Goal: Task Accomplishment & Management: Manage account settings

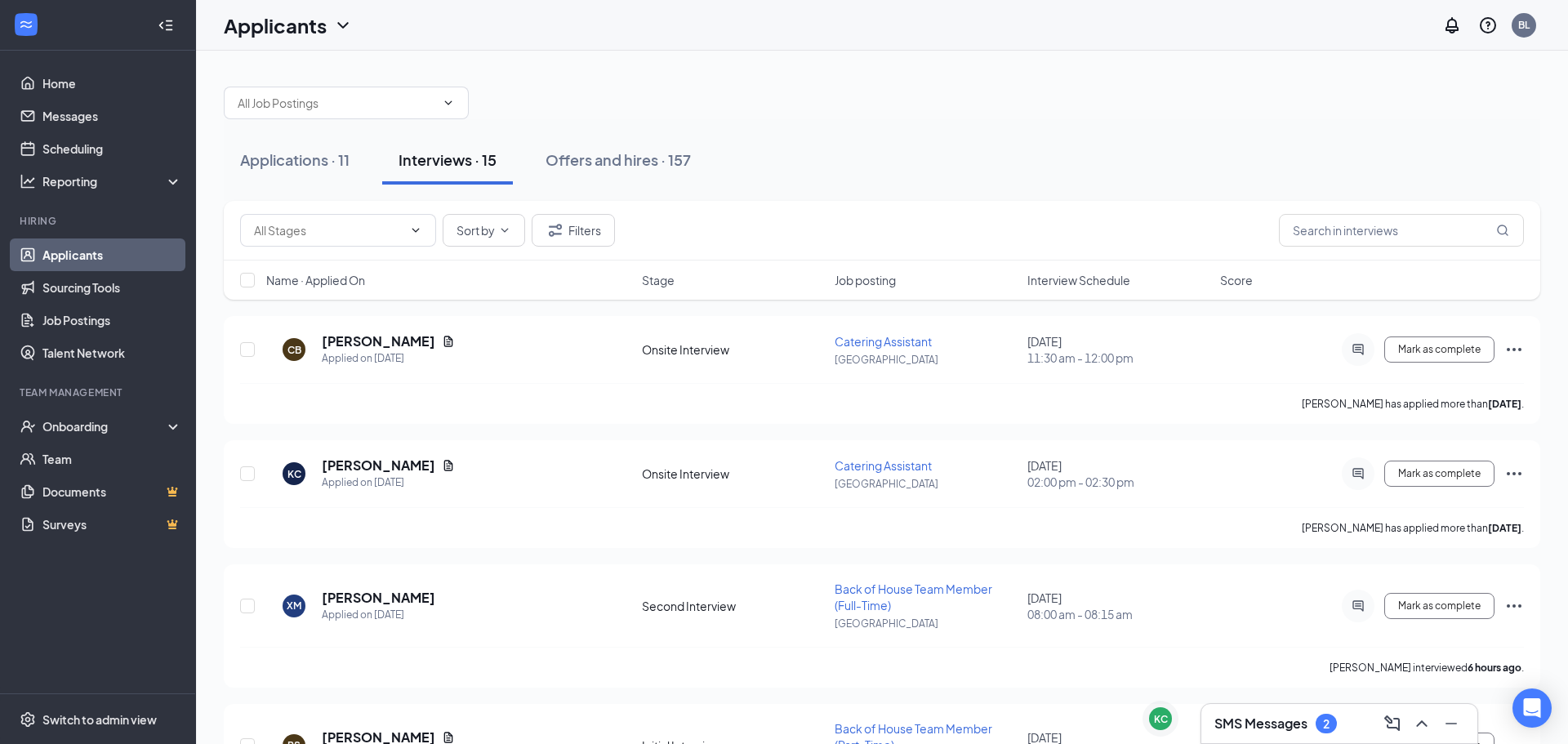
click at [1414, 730] on icon "ChevronUp" at bounding box center [1421, 724] width 20 height 20
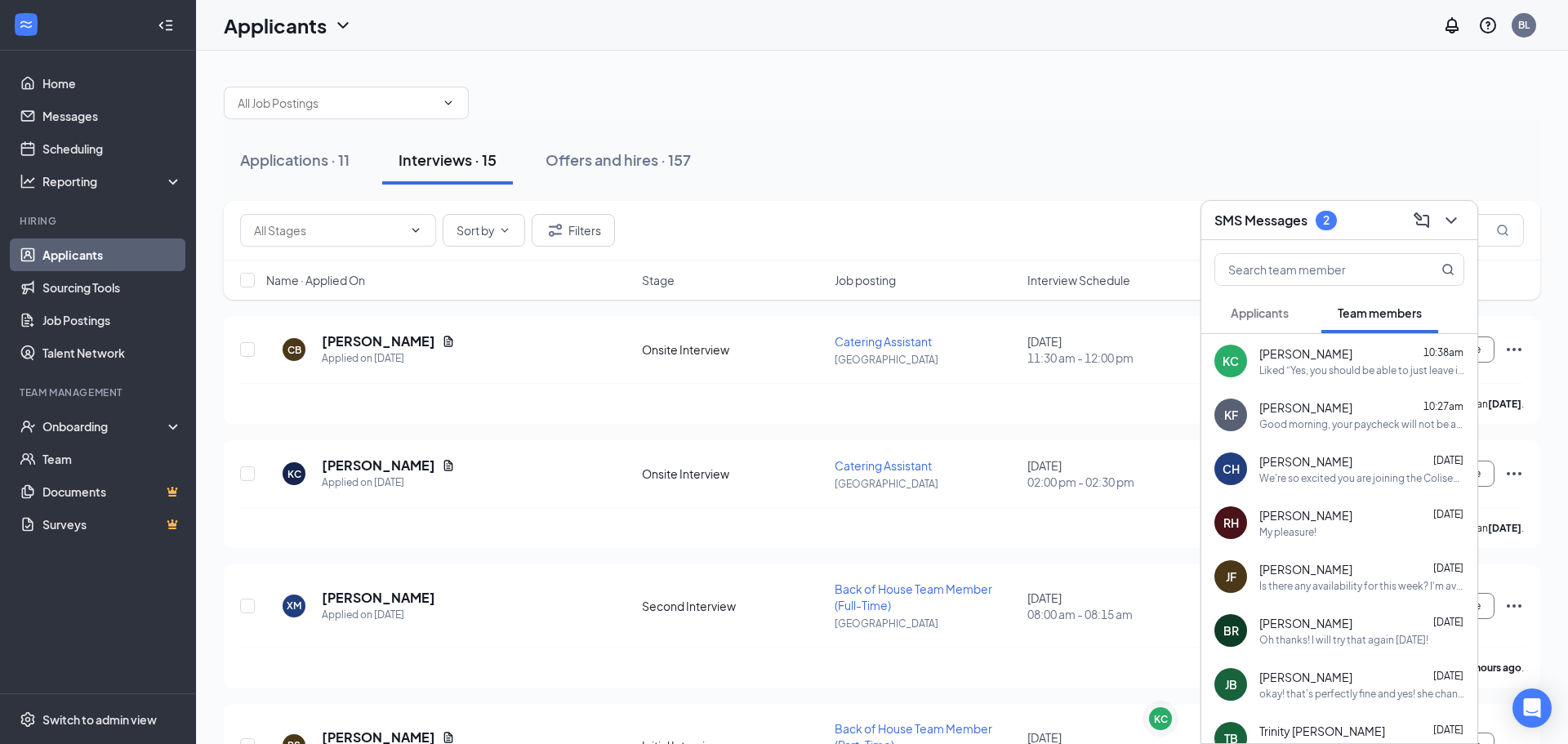
click at [1235, 328] on button "Applicants" at bounding box center [1259, 313] width 91 height 41
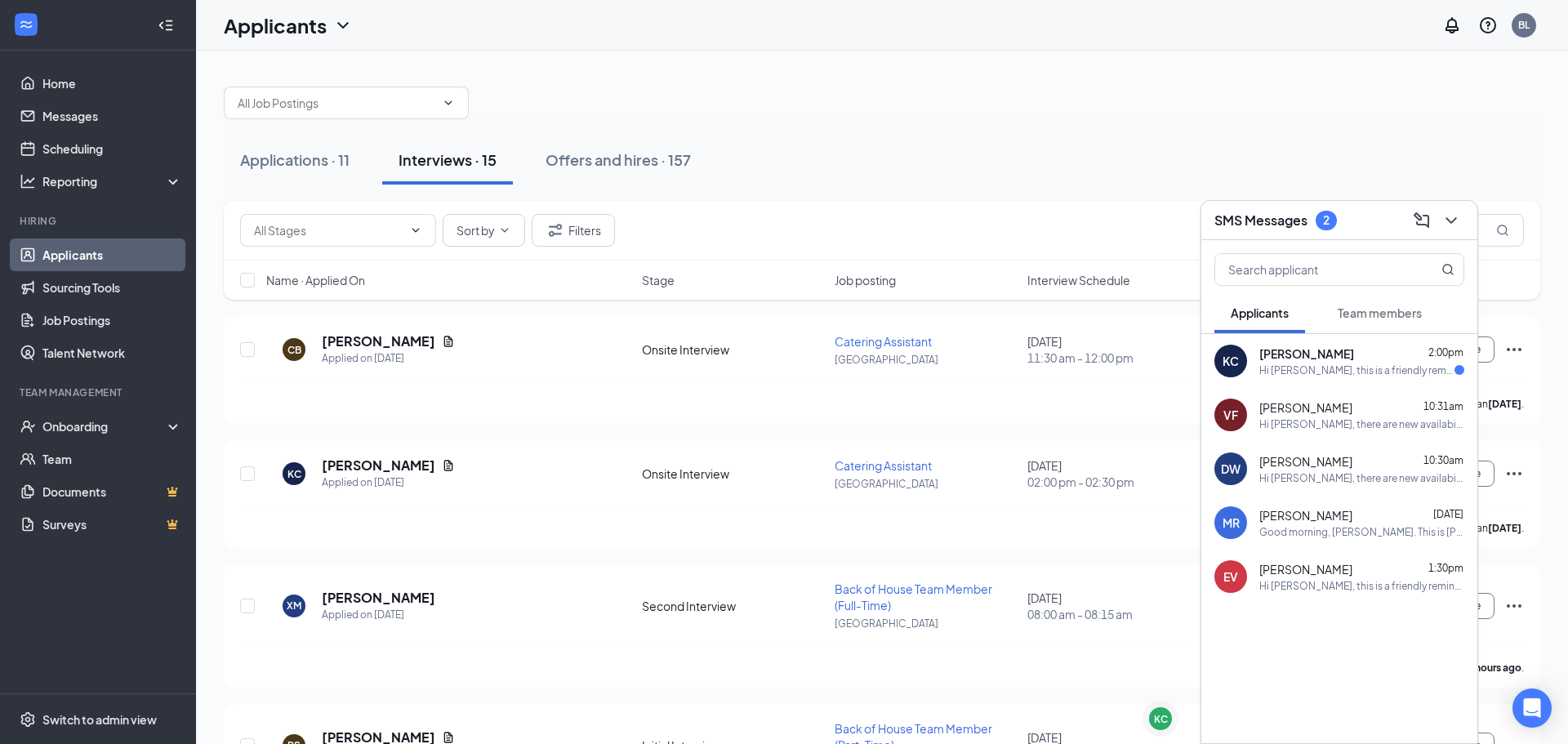
click at [1290, 352] on span "[PERSON_NAME]" at bounding box center [1307, 353] width 95 height 16
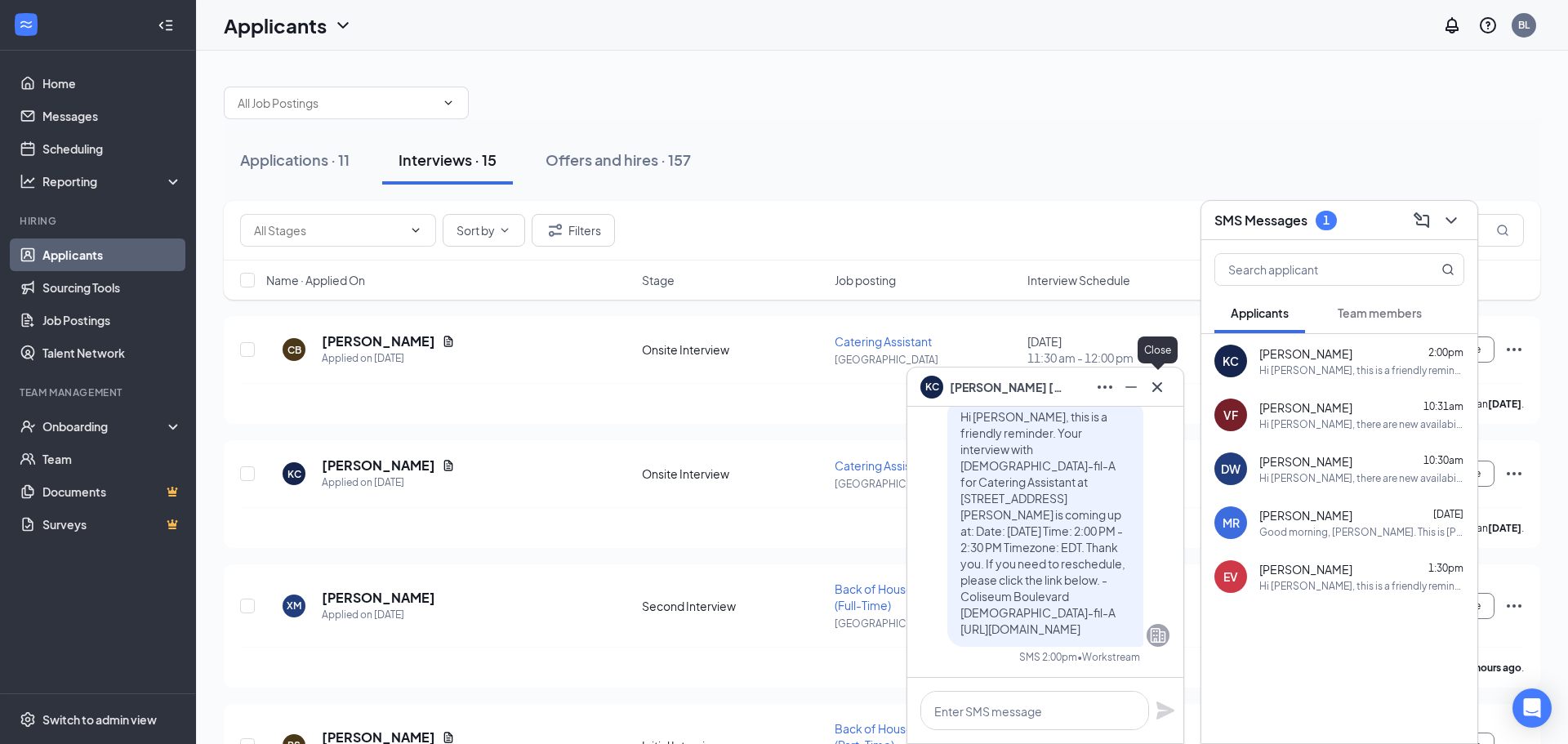
click at [1163, 383] on icon "Cross" at bounding box center [1157, 387] width 20 height 20
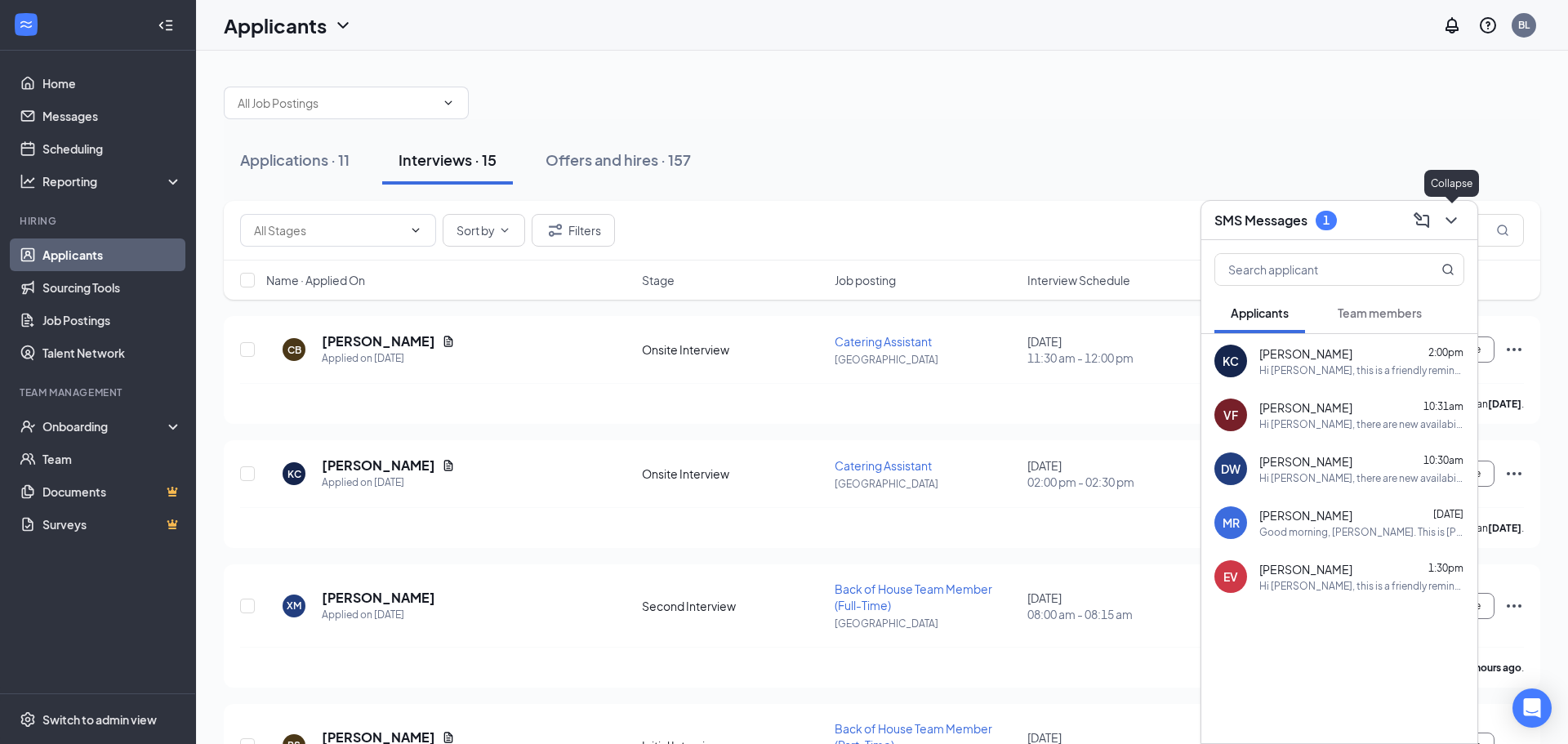
click at [1453, 215] on icon "ChevronDown" at bounding box center [1450, 220] width 20 height 20
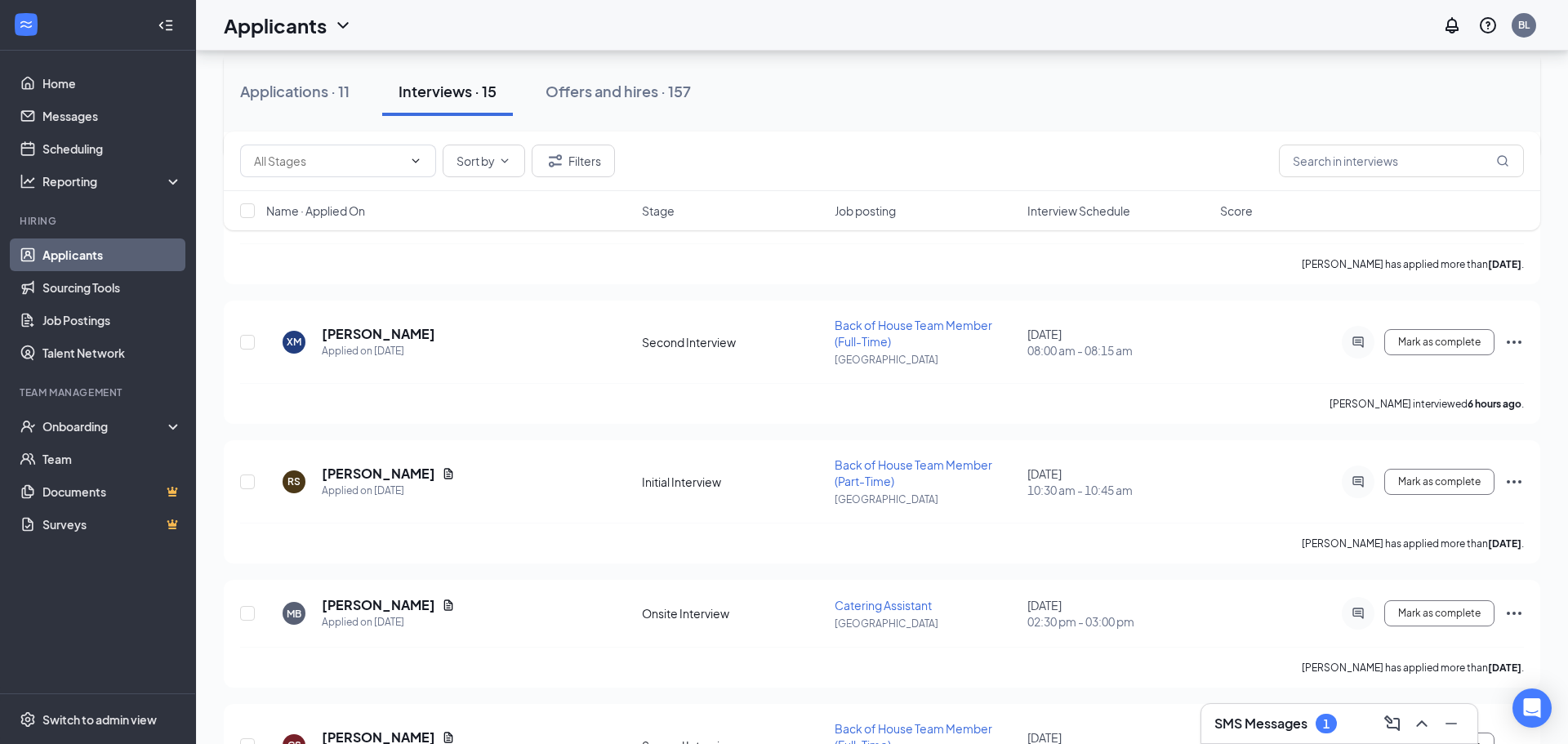
scroll to position [268, 0]
click at [1097, 217] on span "Interview Schedule" at bounding box center [1078, 210] width 103 height 16
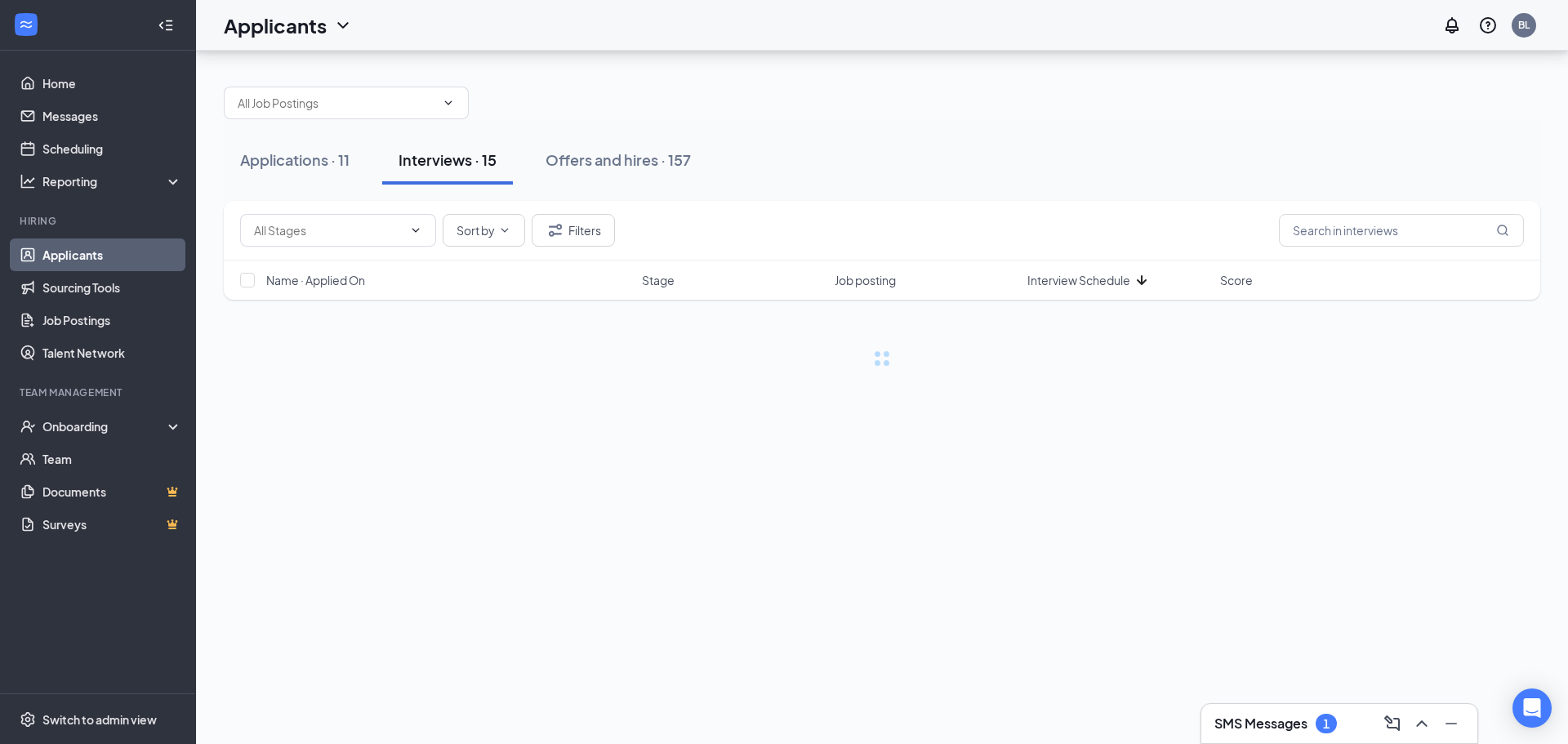
scroll to position [0, 0]
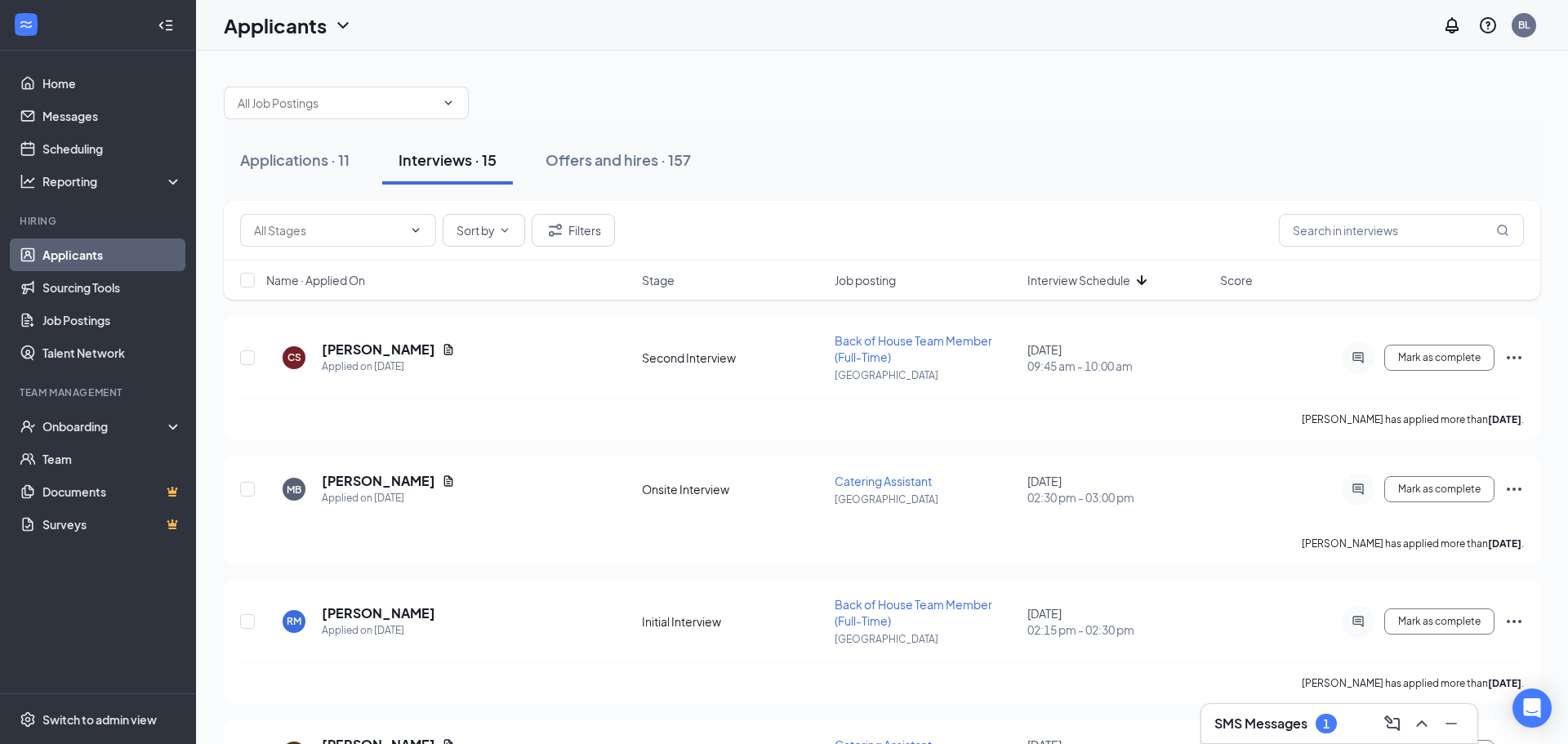
click at [1074, 275] on span "Interview Schedule" at bounding box center [1078, 280] width 103 height 16
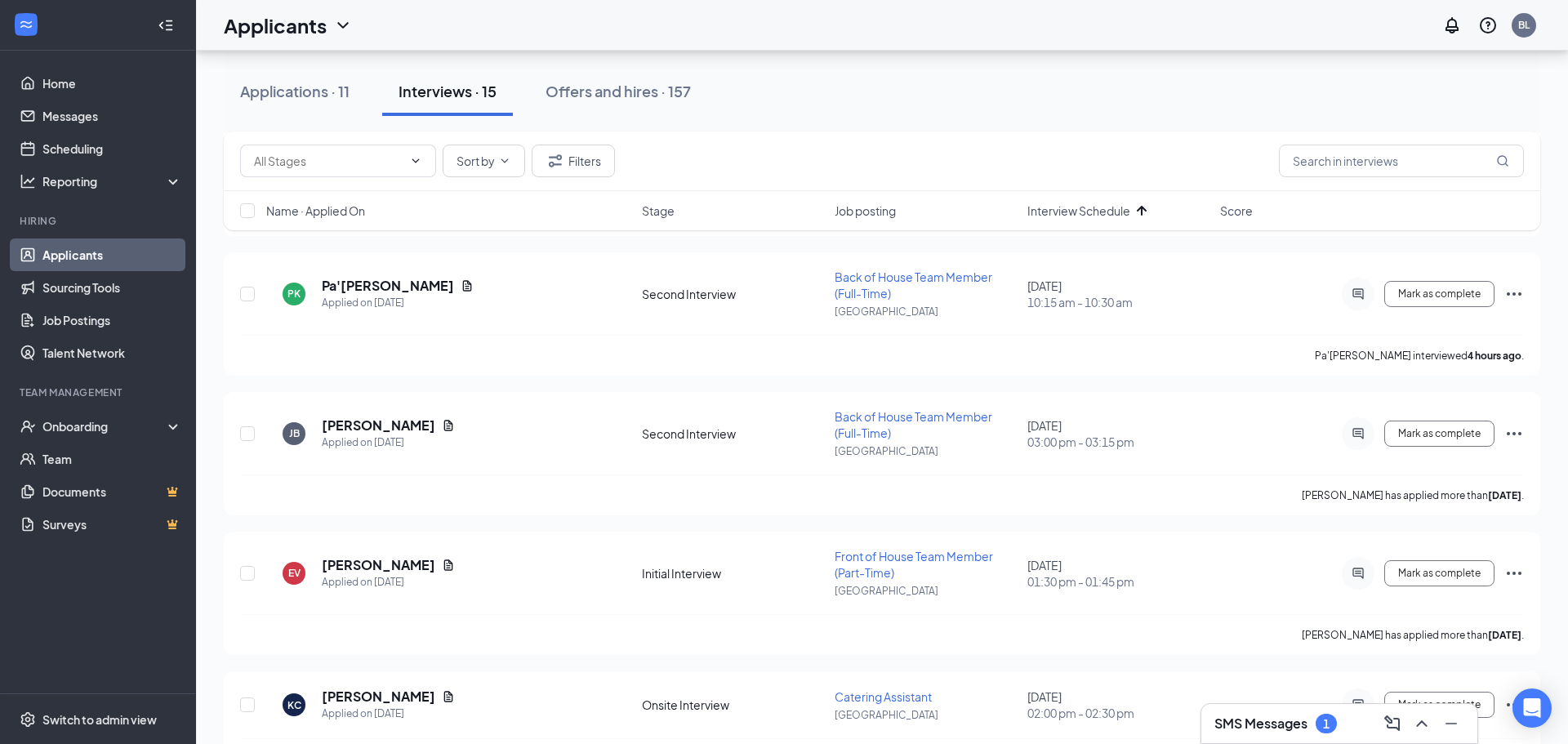
scroll to position [491, 0]
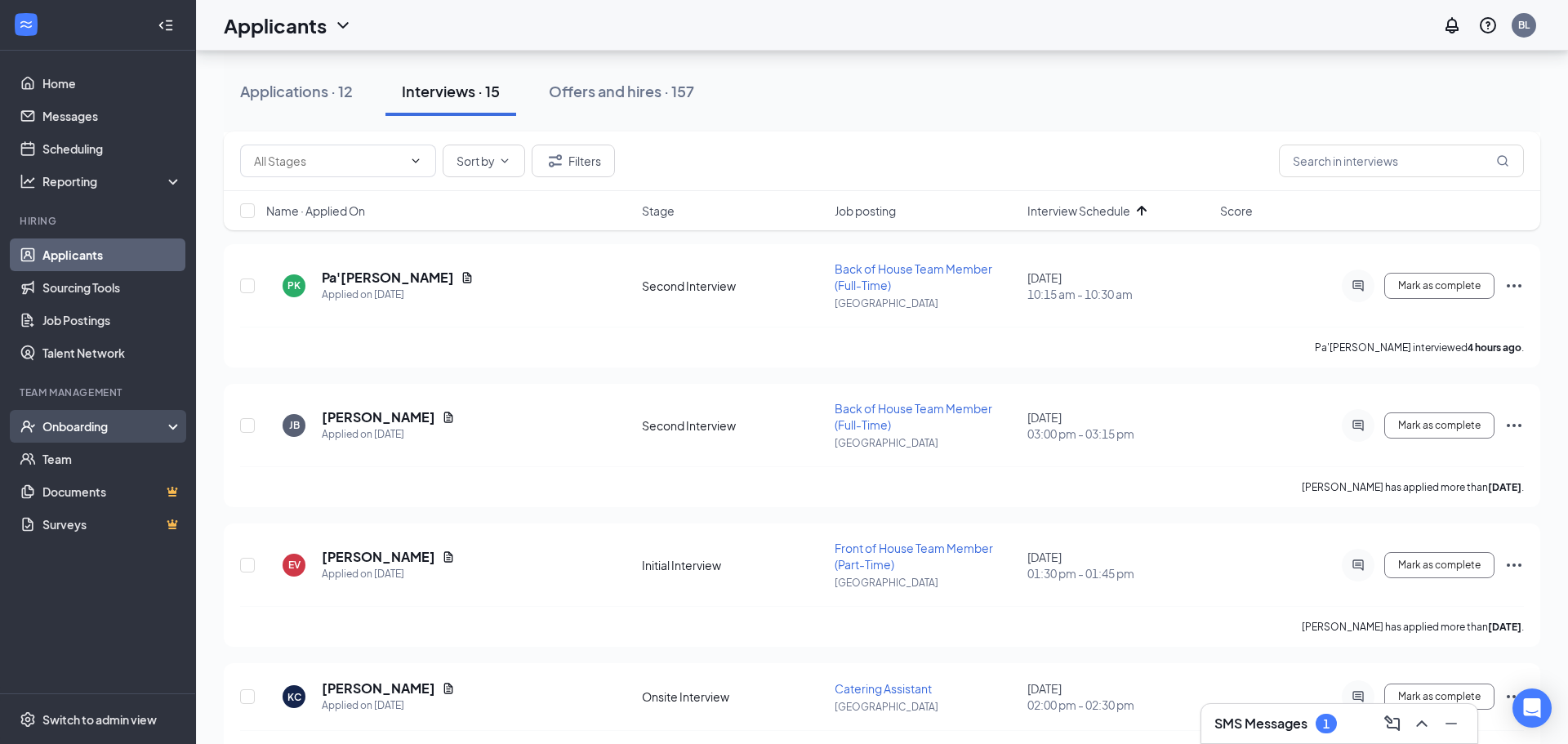
click at [120, 427] on div "Onboarding" at bounding box center [105, 426] width 126 height 16
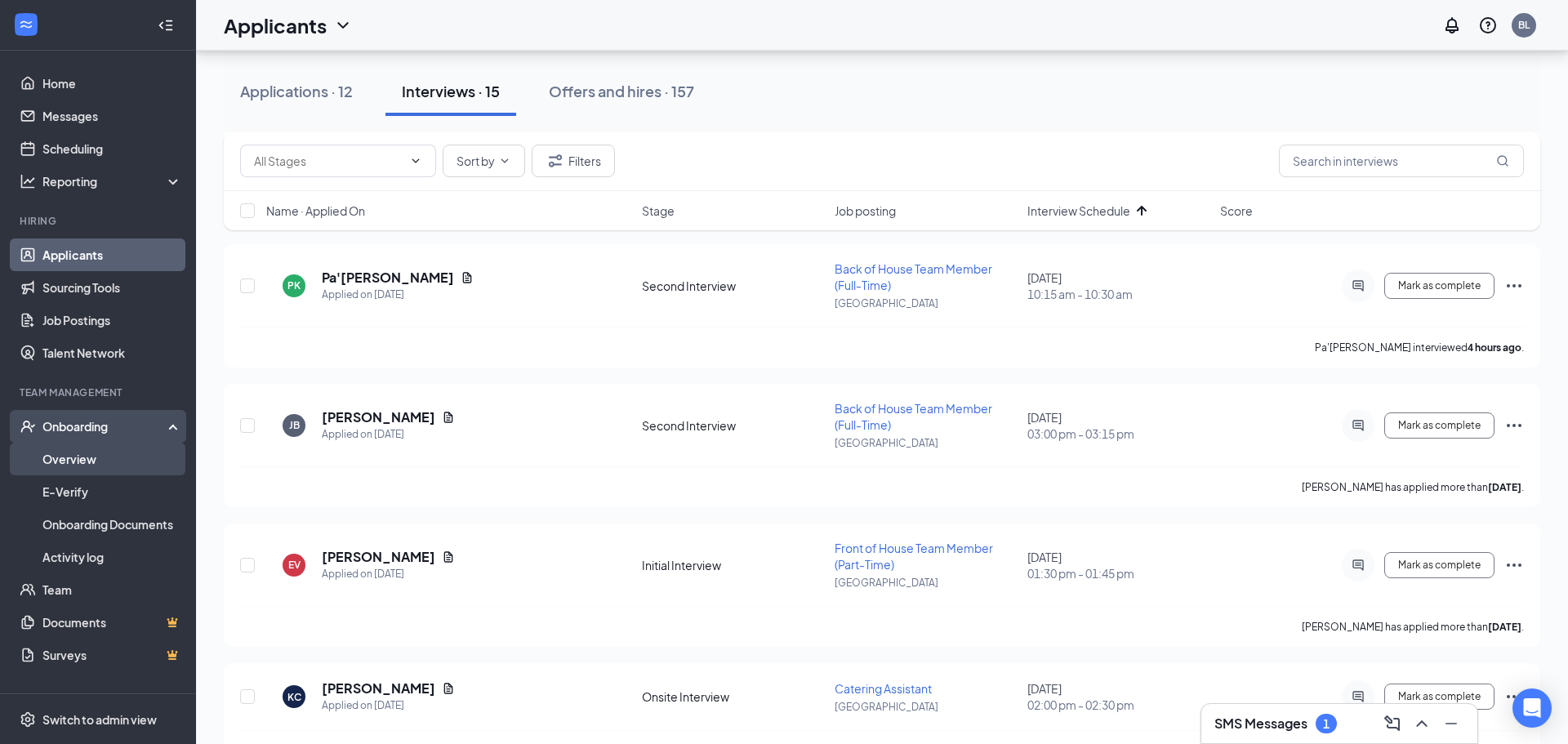
click at [105, 455] on link "Overview" at bounding box center [112, 459] width 140 height 33
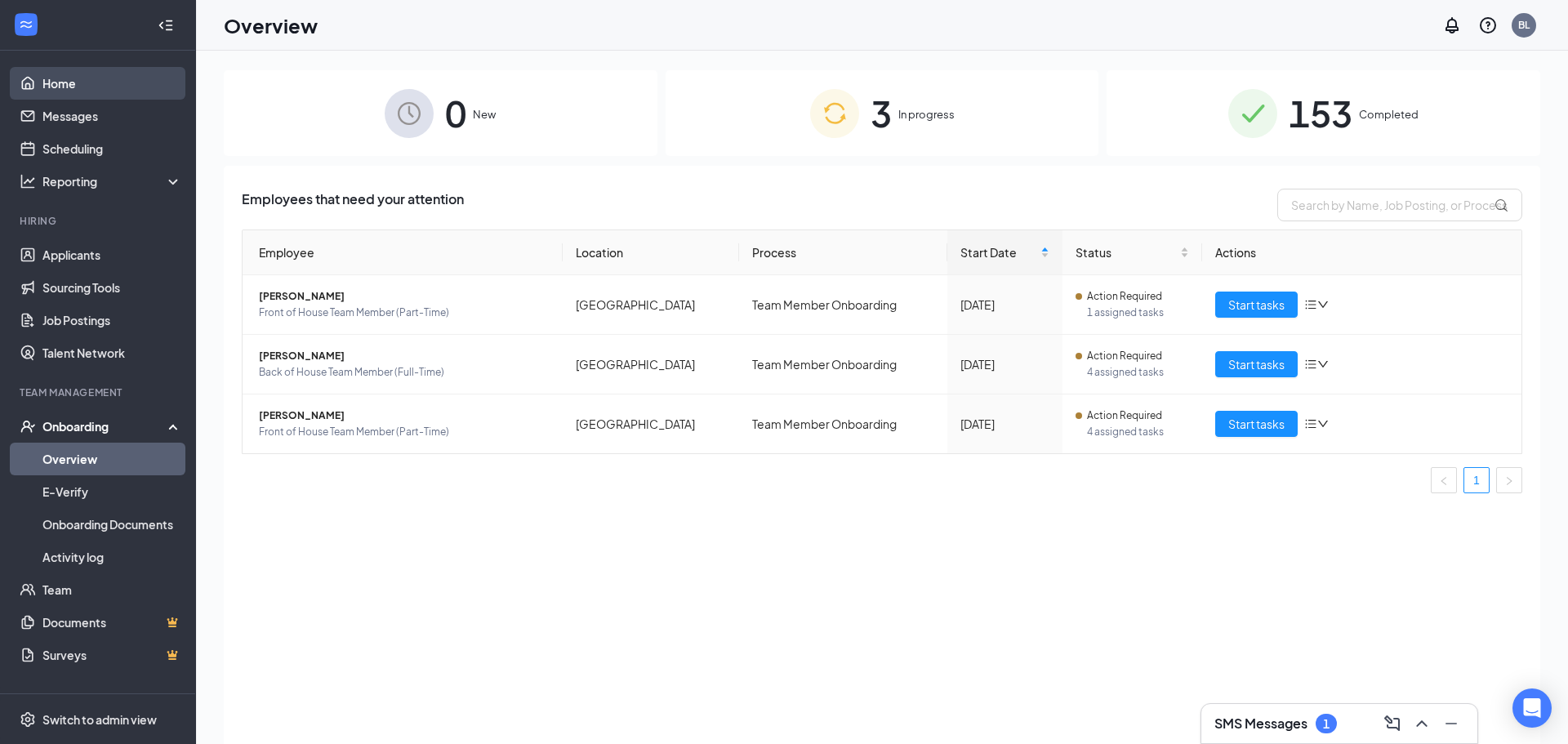
click at [54, 79] on link "Home" at bounding box center [112, 83] width 140 height 33
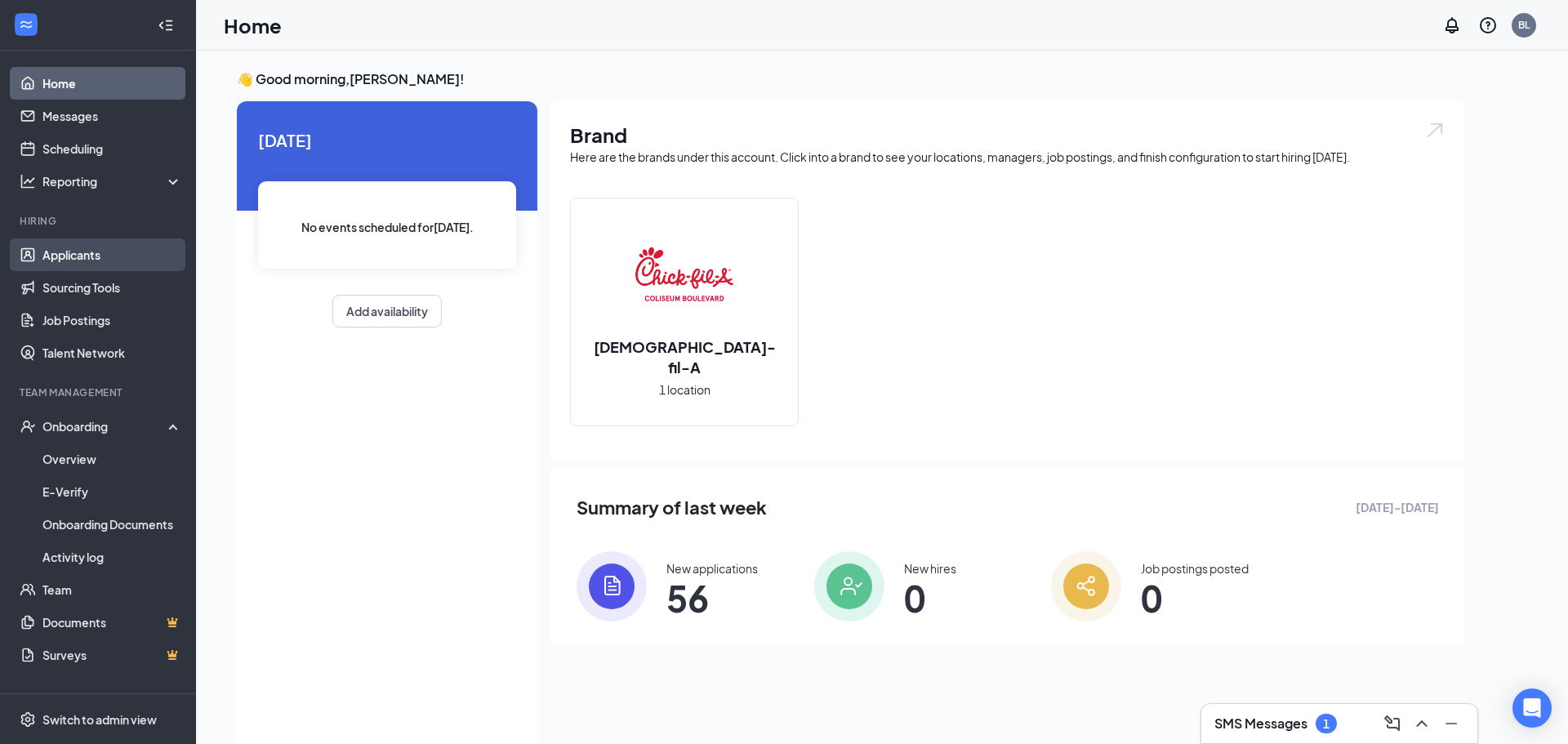
click at [64, 255] on link "Applicants" at bounding box center [112, 255] width 140 height 33
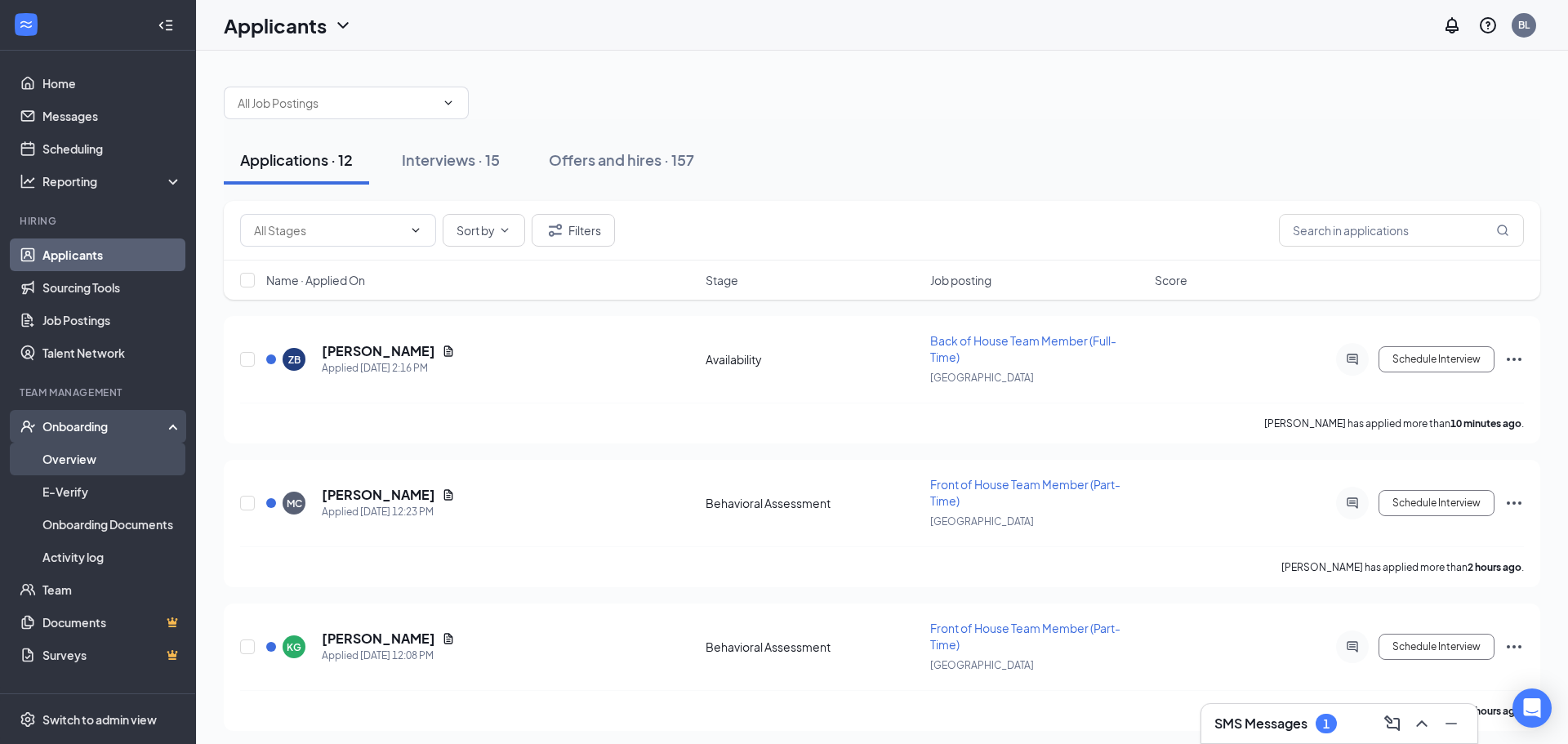
click at [86, 473] on link "Overview" at bounding box center [112, 459] width 140 height 33
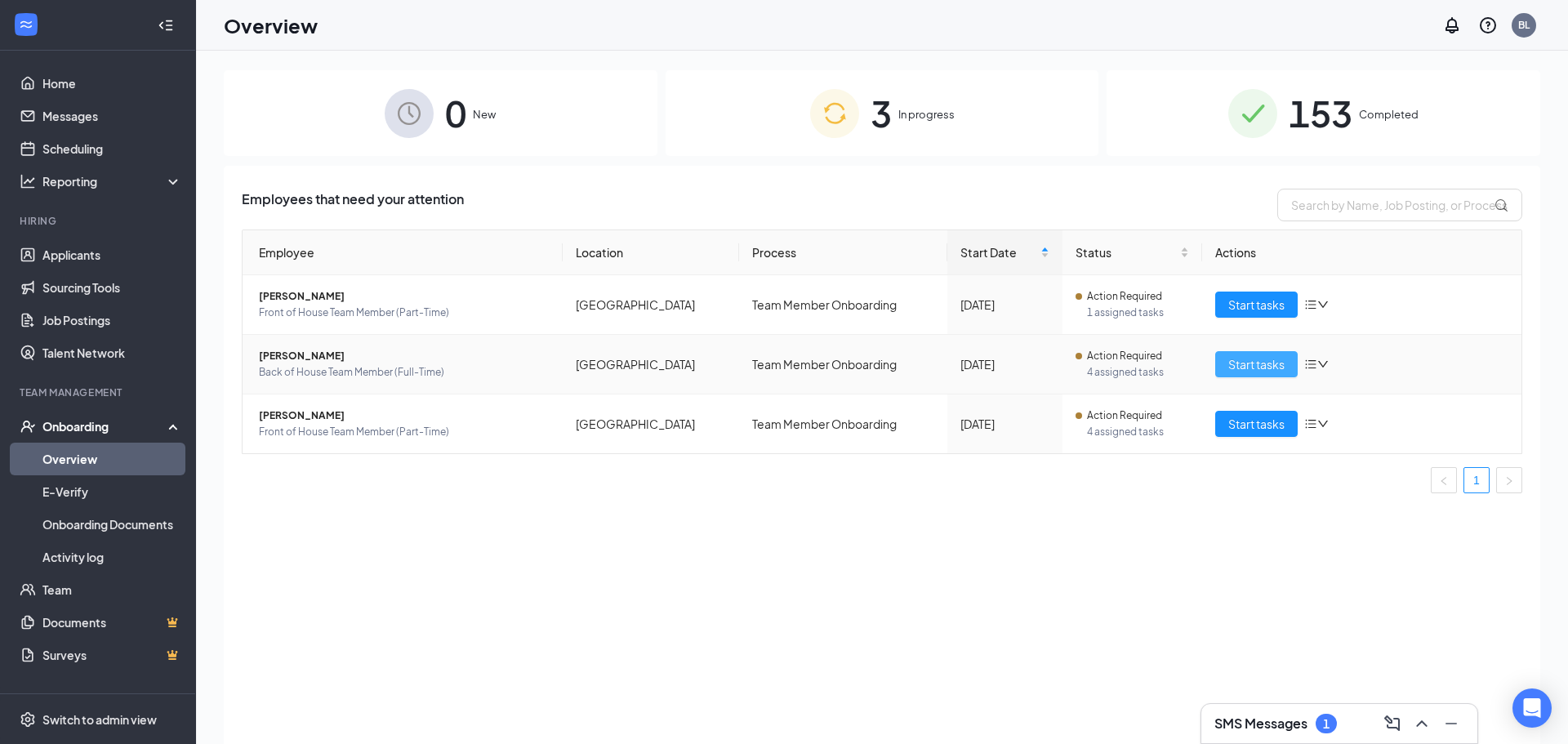
click at [1274, 366] on span "Start tasks" at bounding box center [1256, 364] width 56 height 18
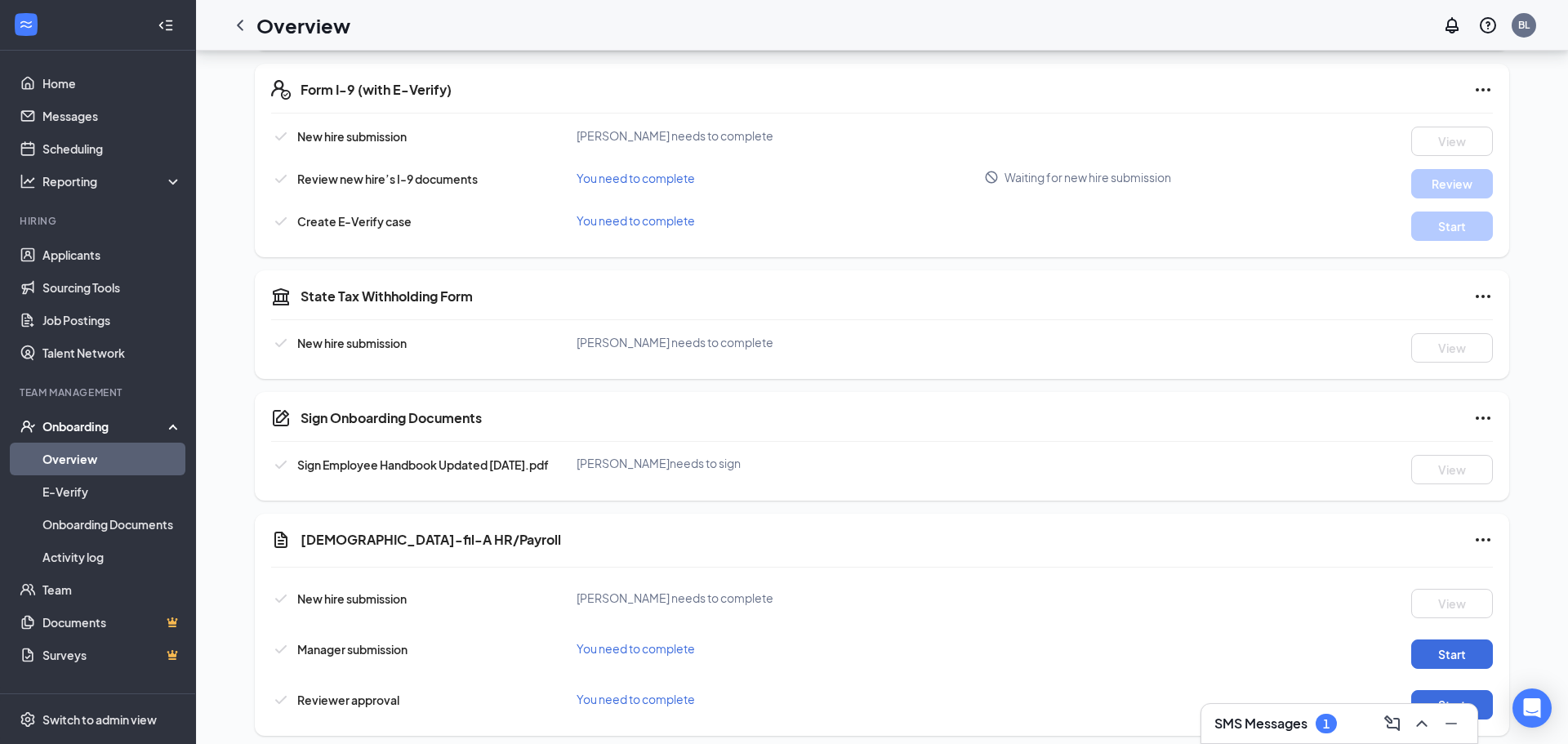
scroll to position [637, 0]
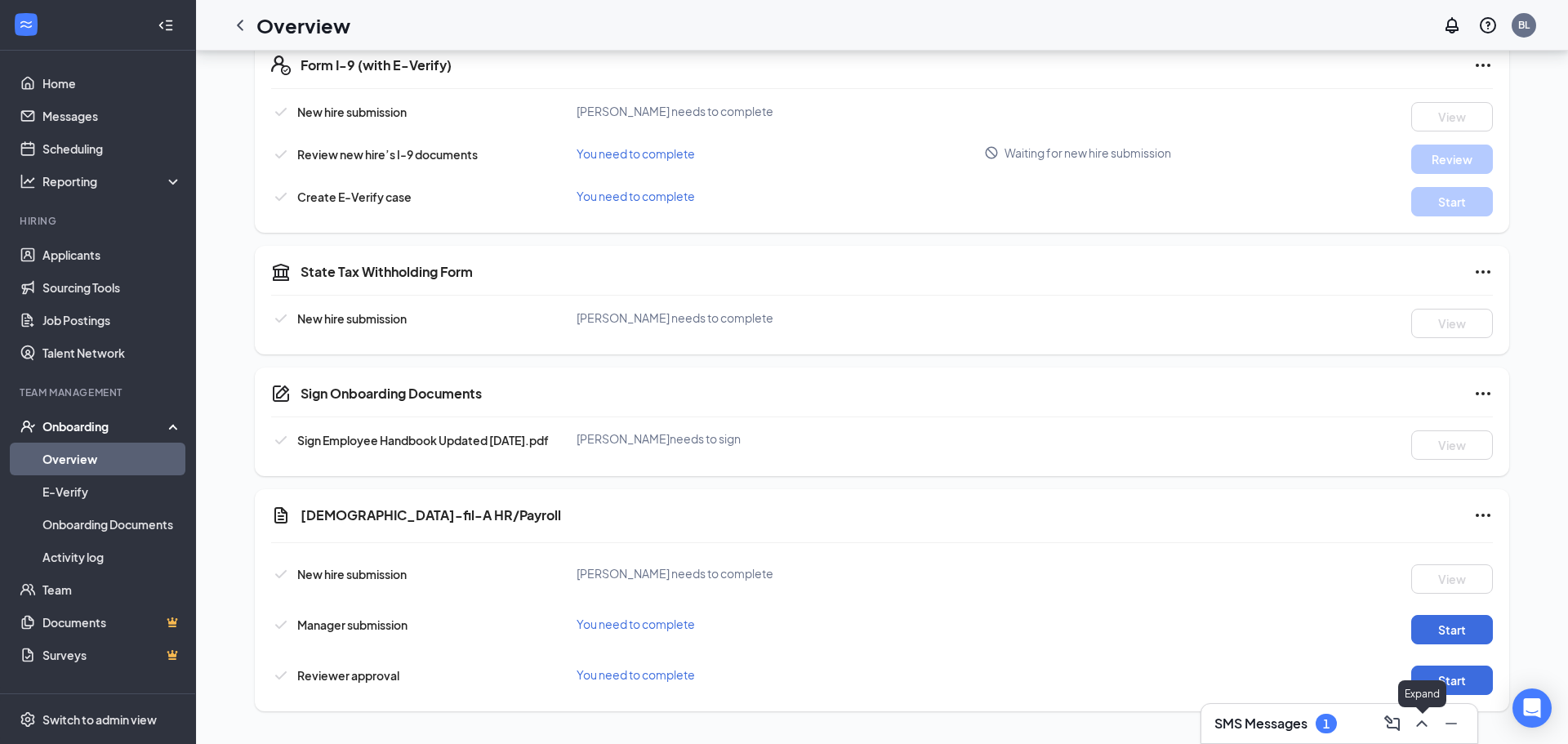
click at [1416, 729] on icon "ChevronUp" at bounding box center [1421, 724] width 20 height 20
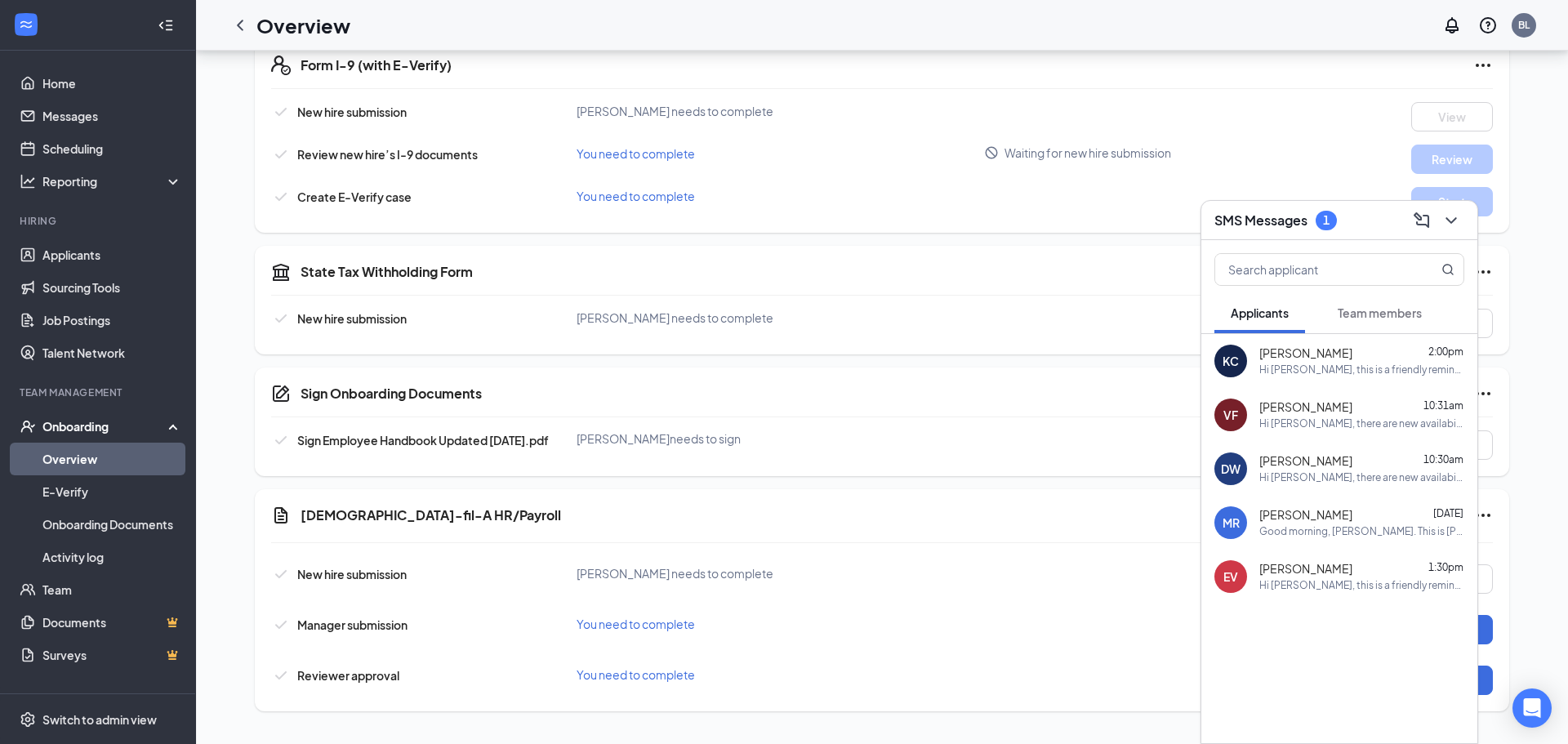
click at [1366, 310] on span "Team members" at bounding box center [1379, 312] width 84 height 14
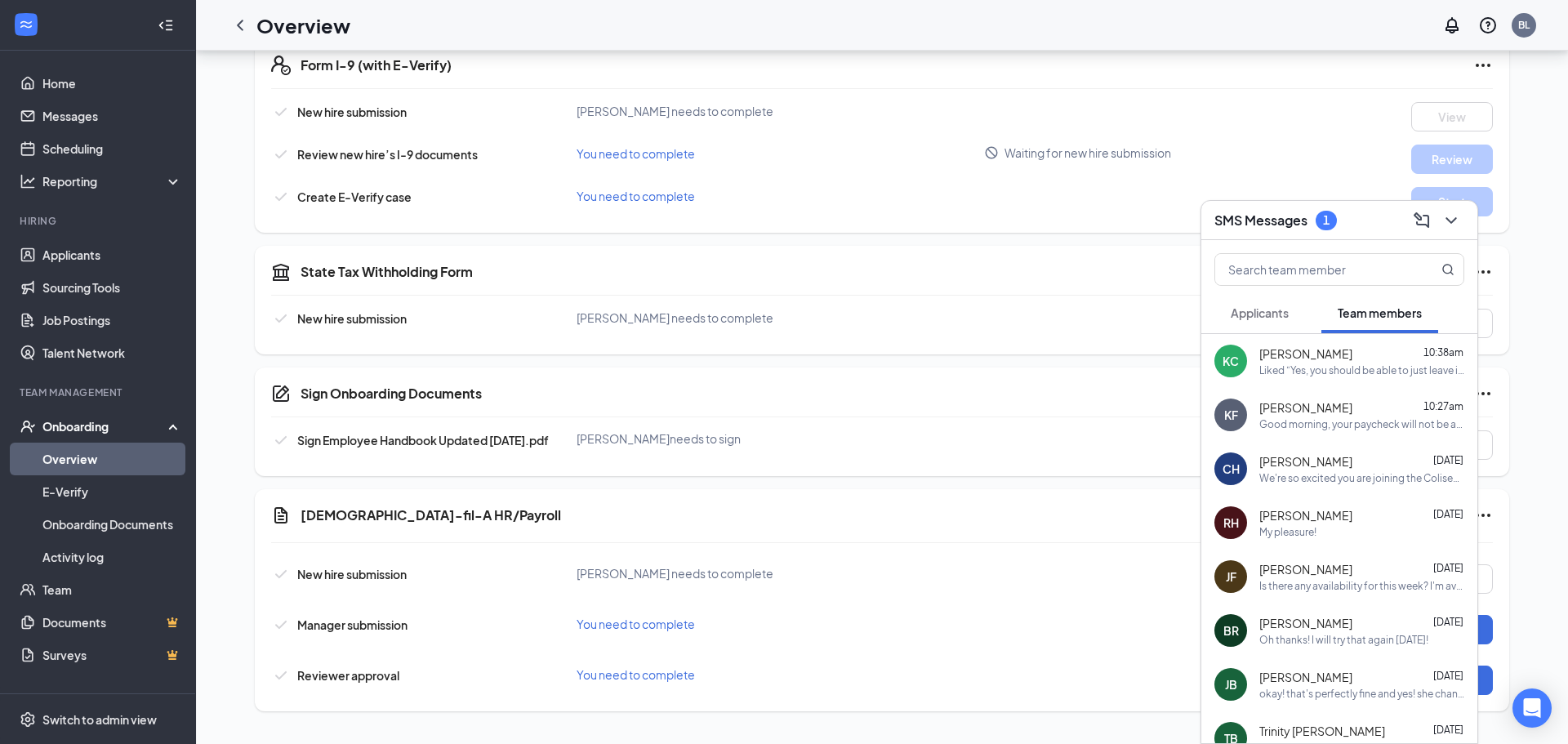
click at [1298, 377] on div "[PERSON_NAME] [PERSON_NAME] 10:38am Liked “Yes, you should be able to just leav…" at bounding box center [1338, 361] width 276 height 54
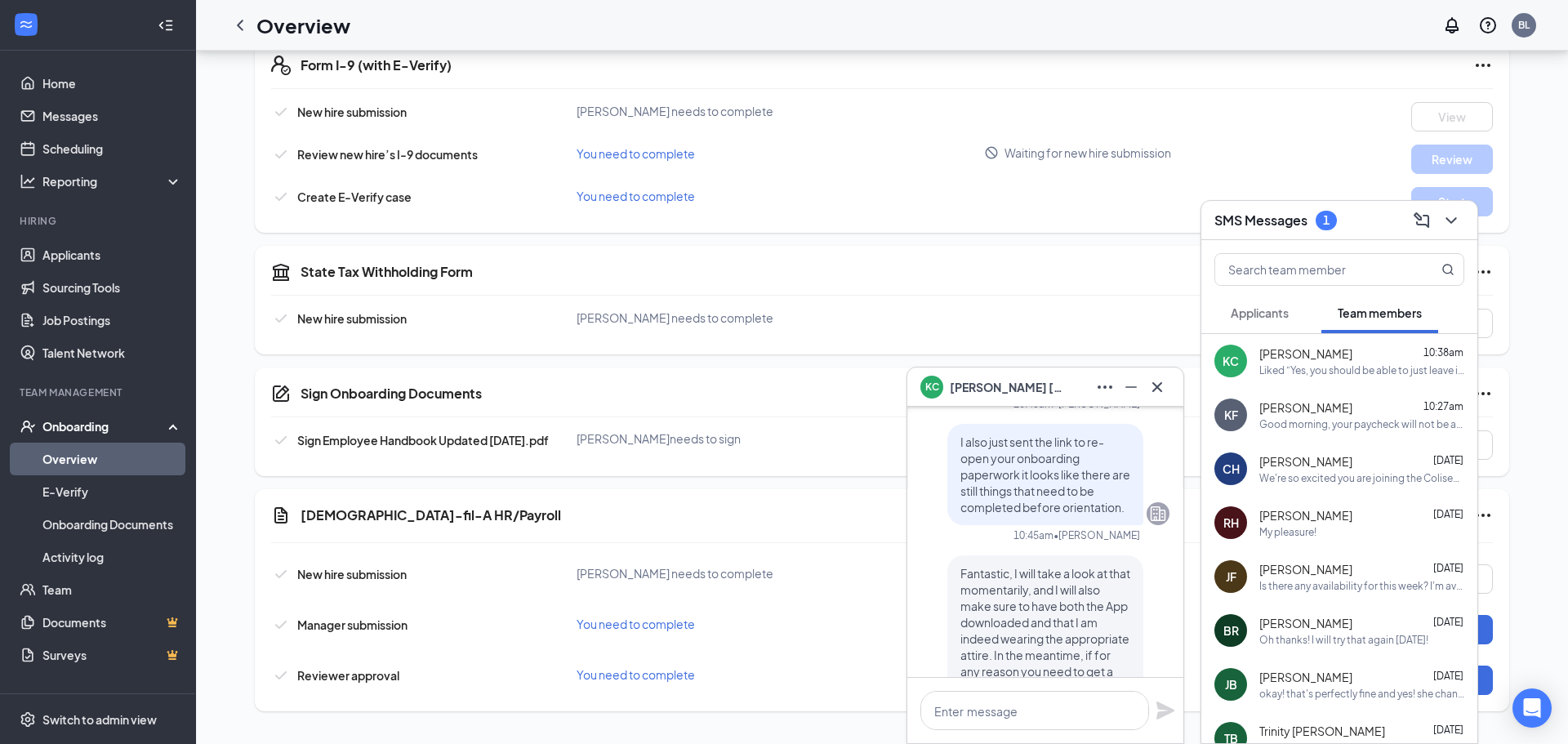
scroll to position [0, 0]
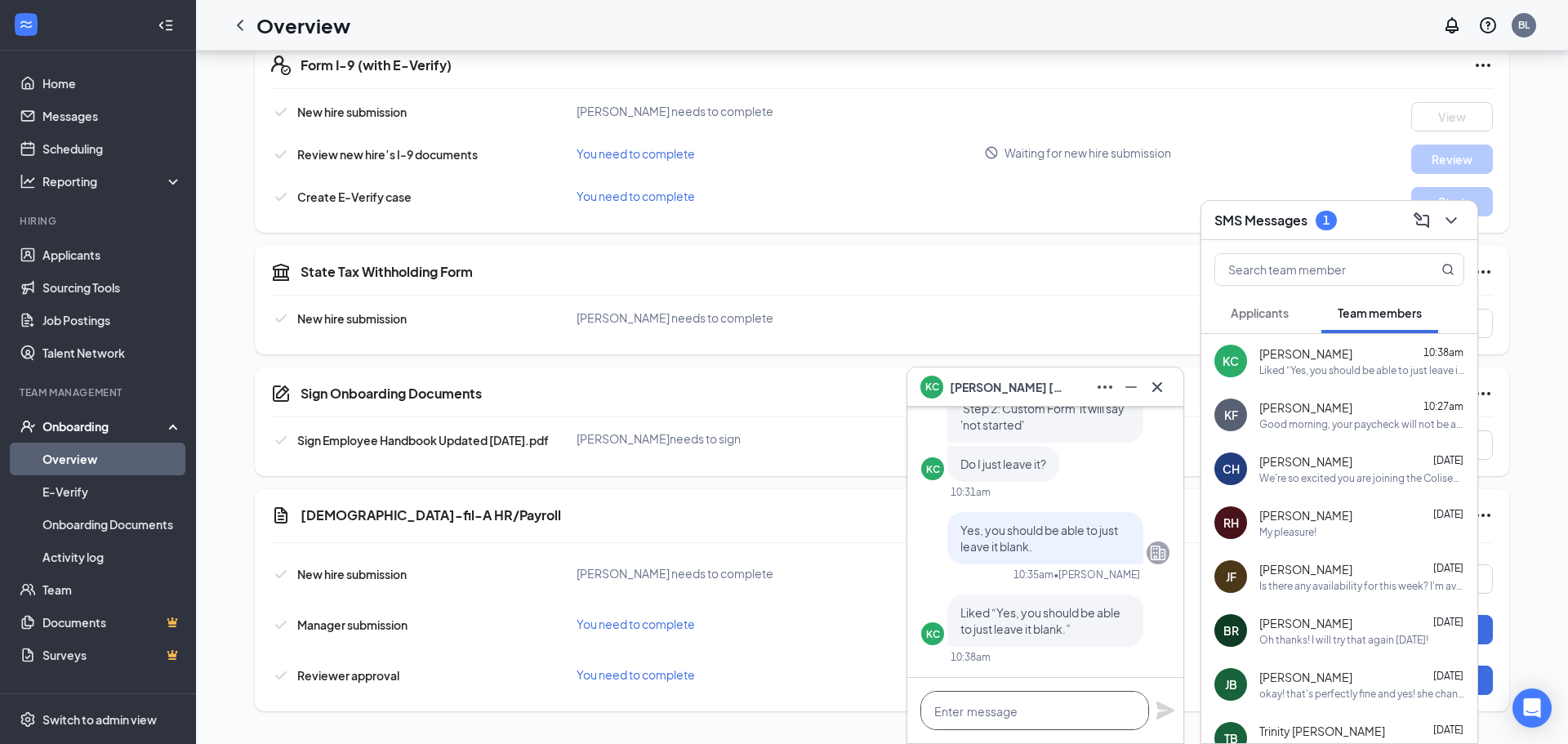
click at [1030, 706] on textarea at bounding box center [1035, 711] width 229 height 39
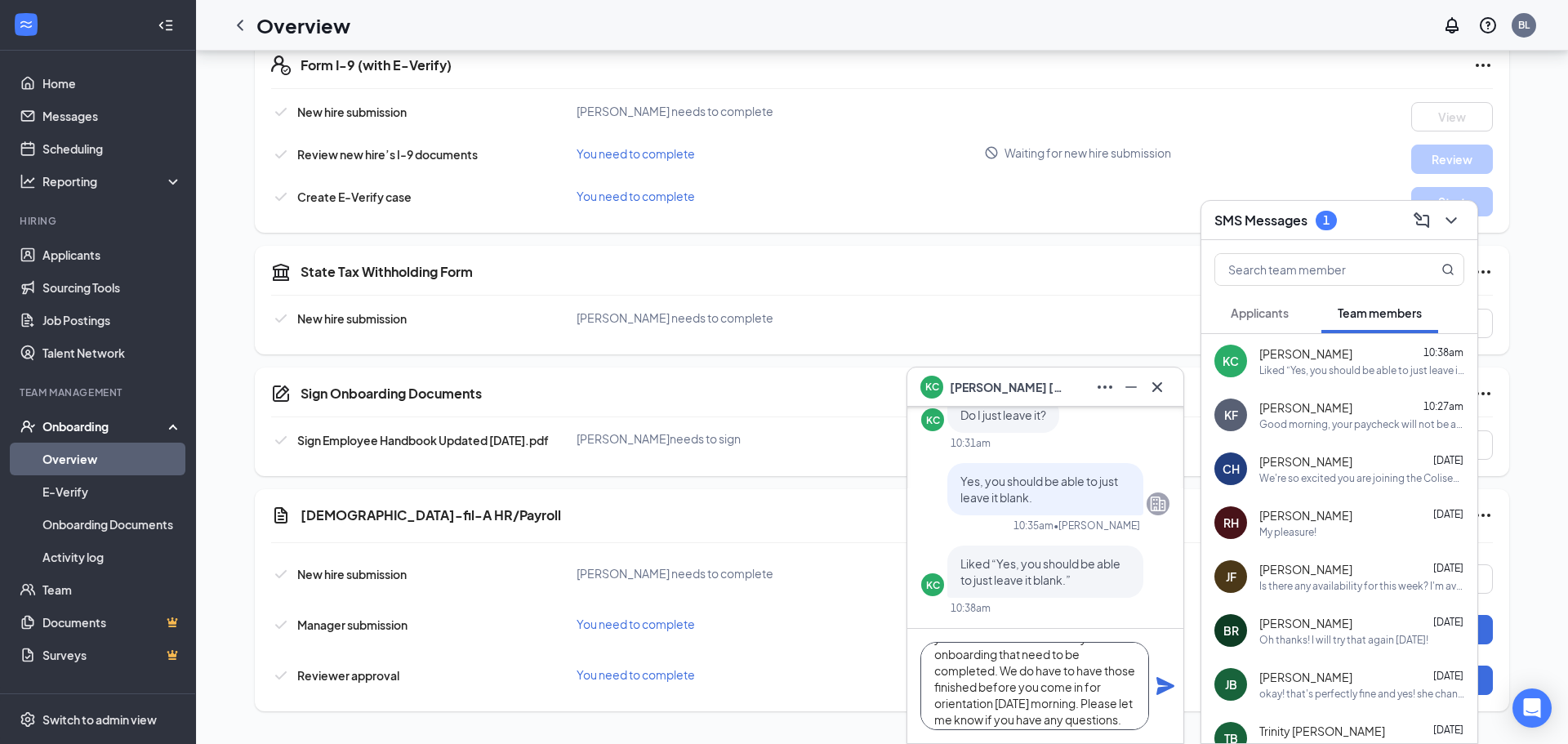
scroll to position [51, 0]
type textarea "Hey [PERSON_NAME], It looks like you still have some forms in your onboarding t…"
click at [1167, 691] on icon "Plane" at bounding box center [1164, 685] width 20 height 20
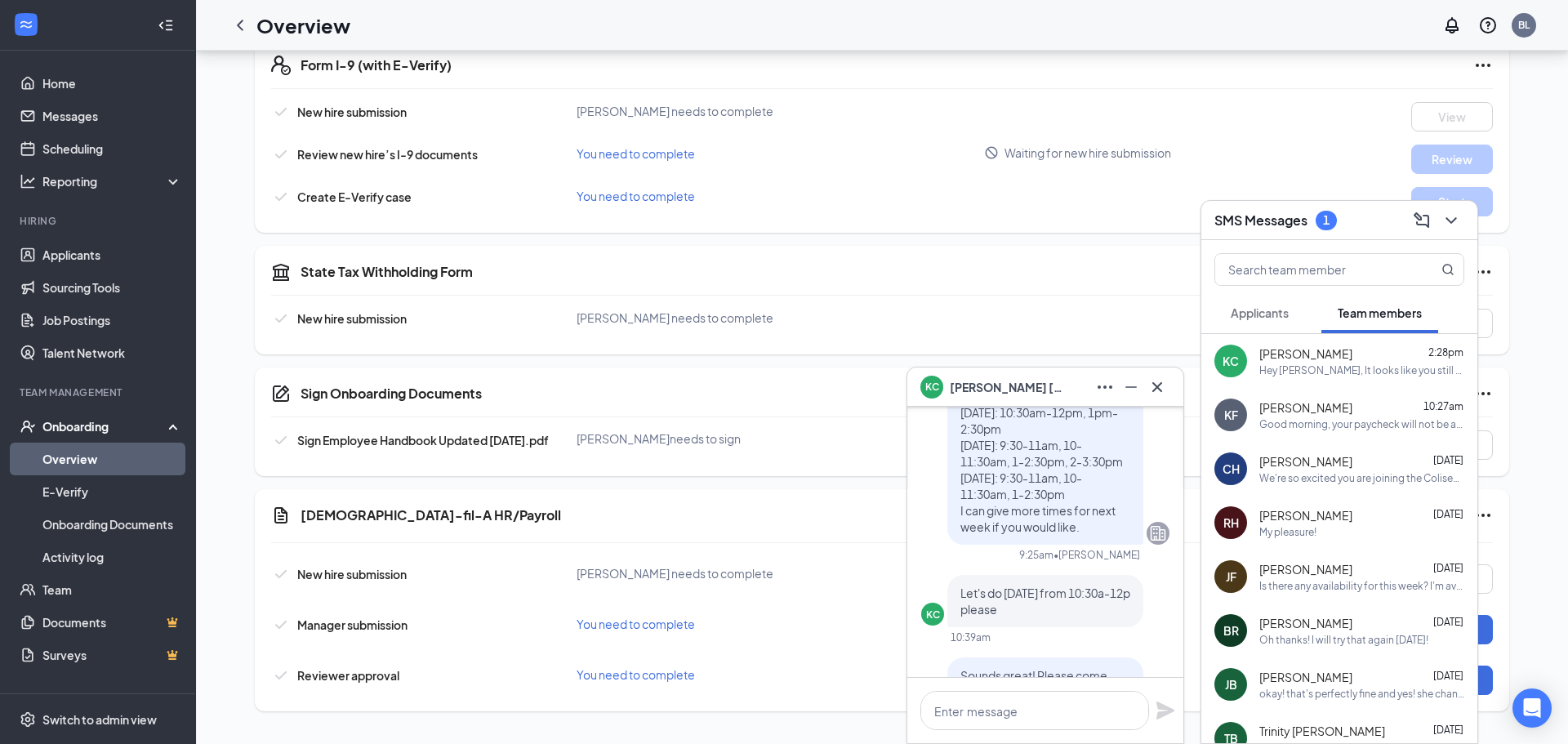
scroll to position [-1867, 0]
click at [1158, 389] on icon "Cross" at bounding box center [1157, 387] width 20 height 20
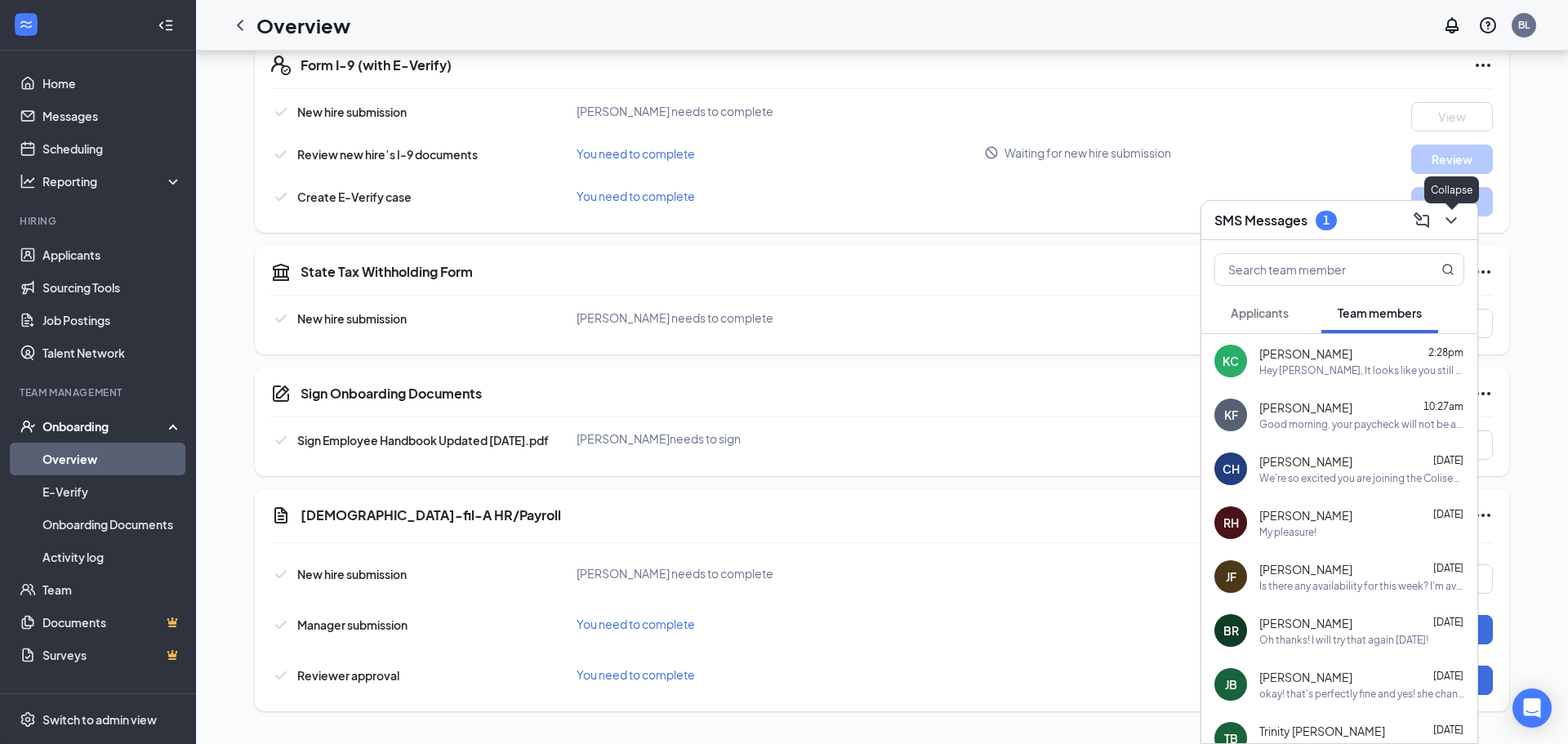
click at [1446, 221] on icon "ChevronDown" at bounding box center [1450, 220] width 20 height 20
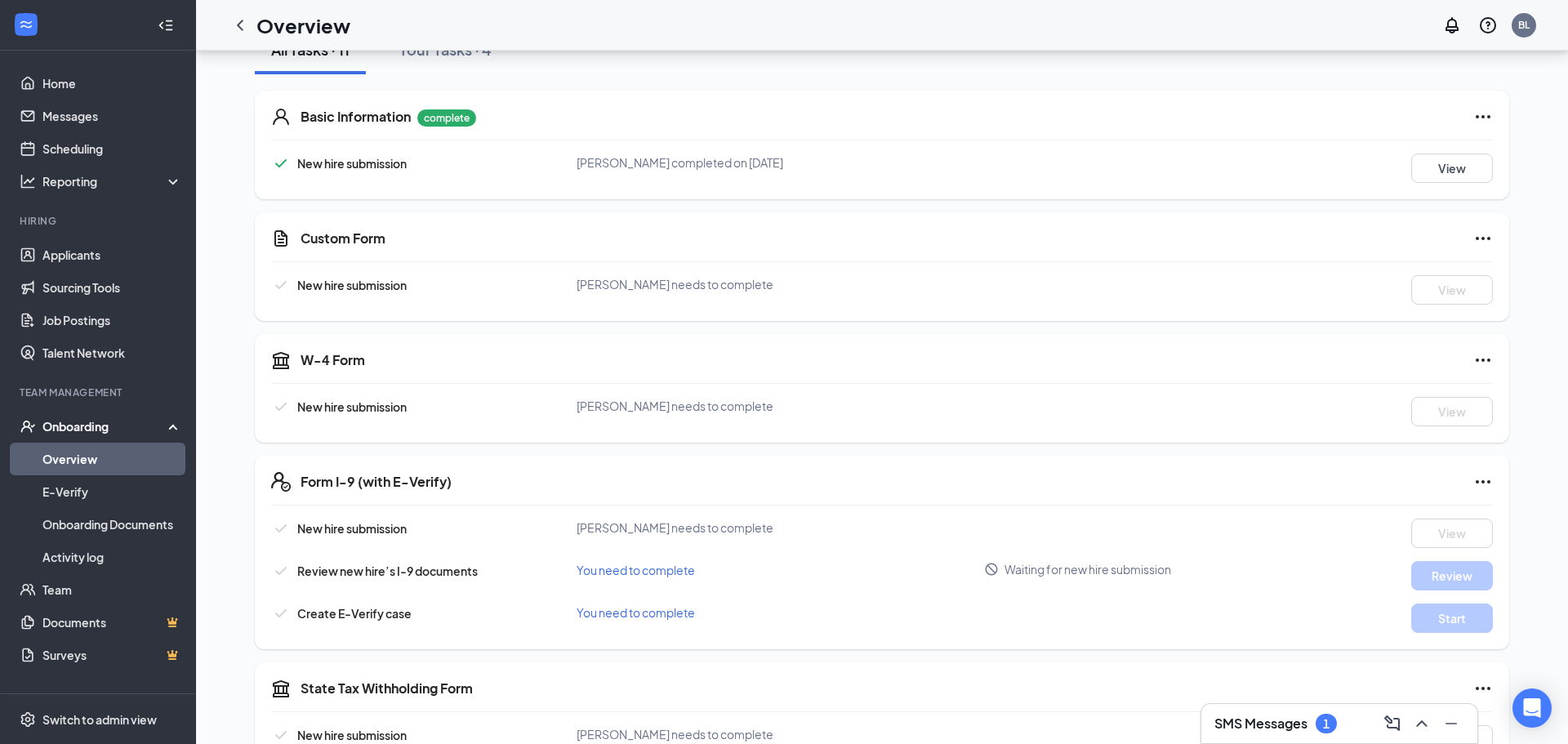
scroll to position [210, 0]
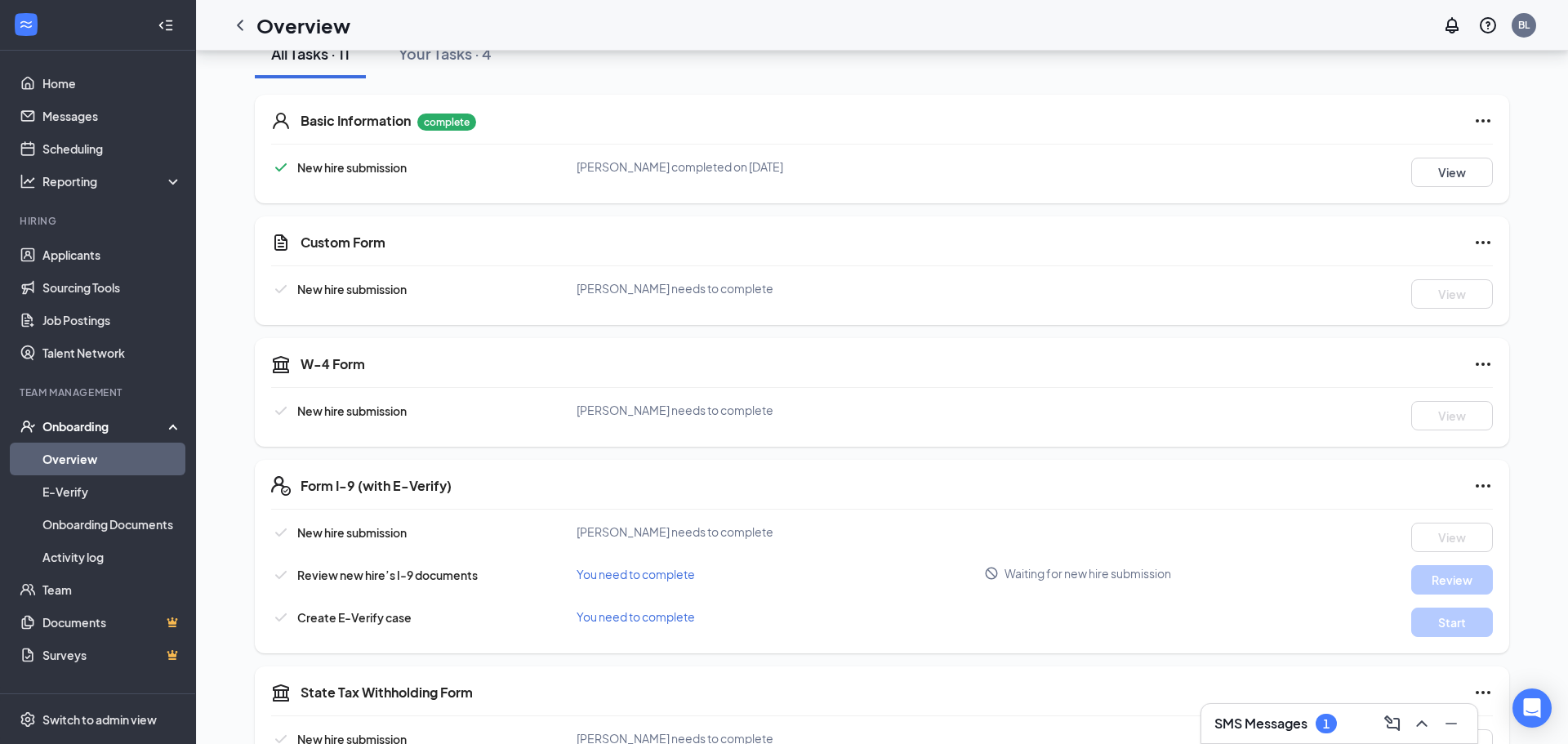
click at [1479, 248] on icon "Ellipses" at bounding box center [1482, 242] width 20 height 20
click at [94, 524] on link "Onboarding Documents" at bounding box center [112, 524] width 140 height 33
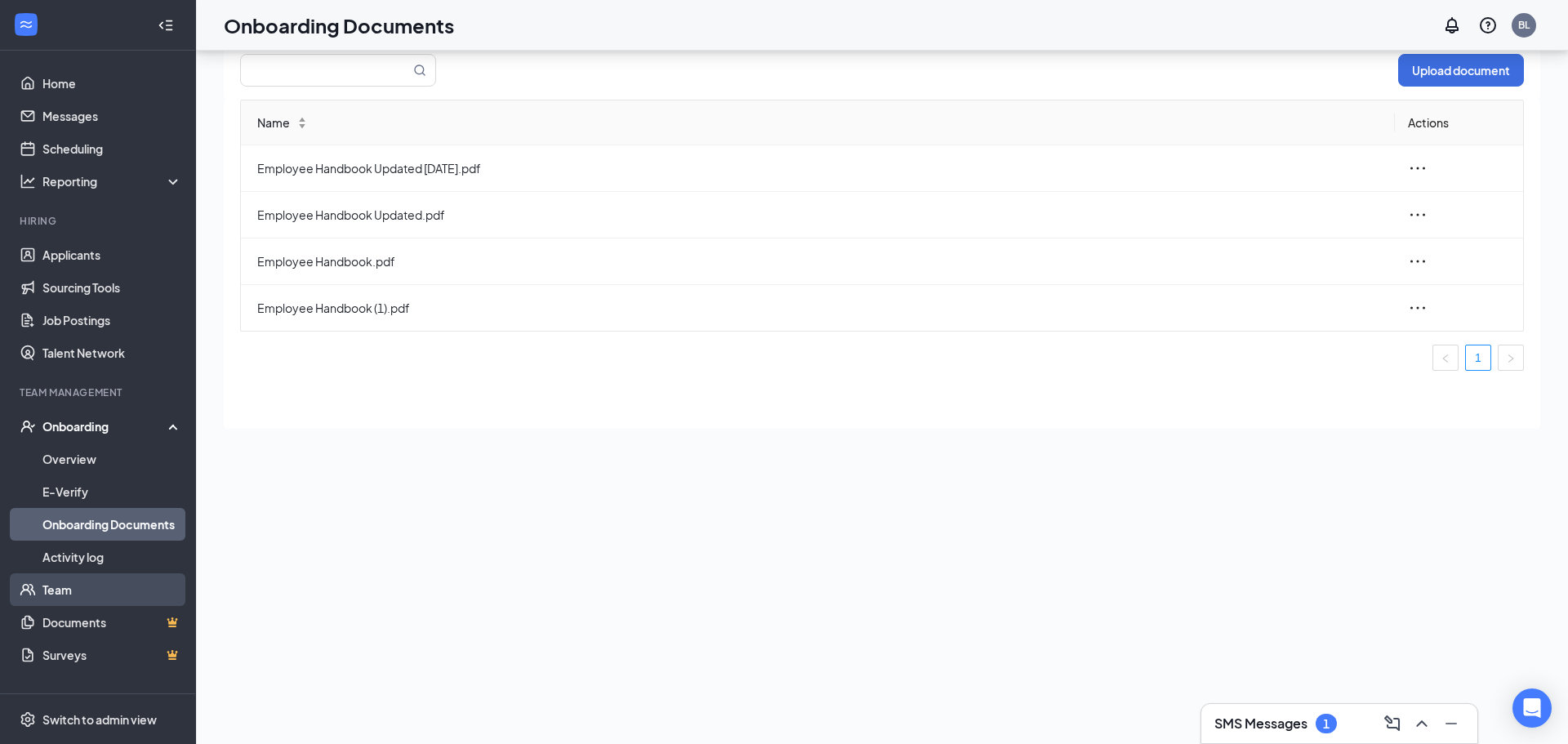
scroll to position [70, 0]
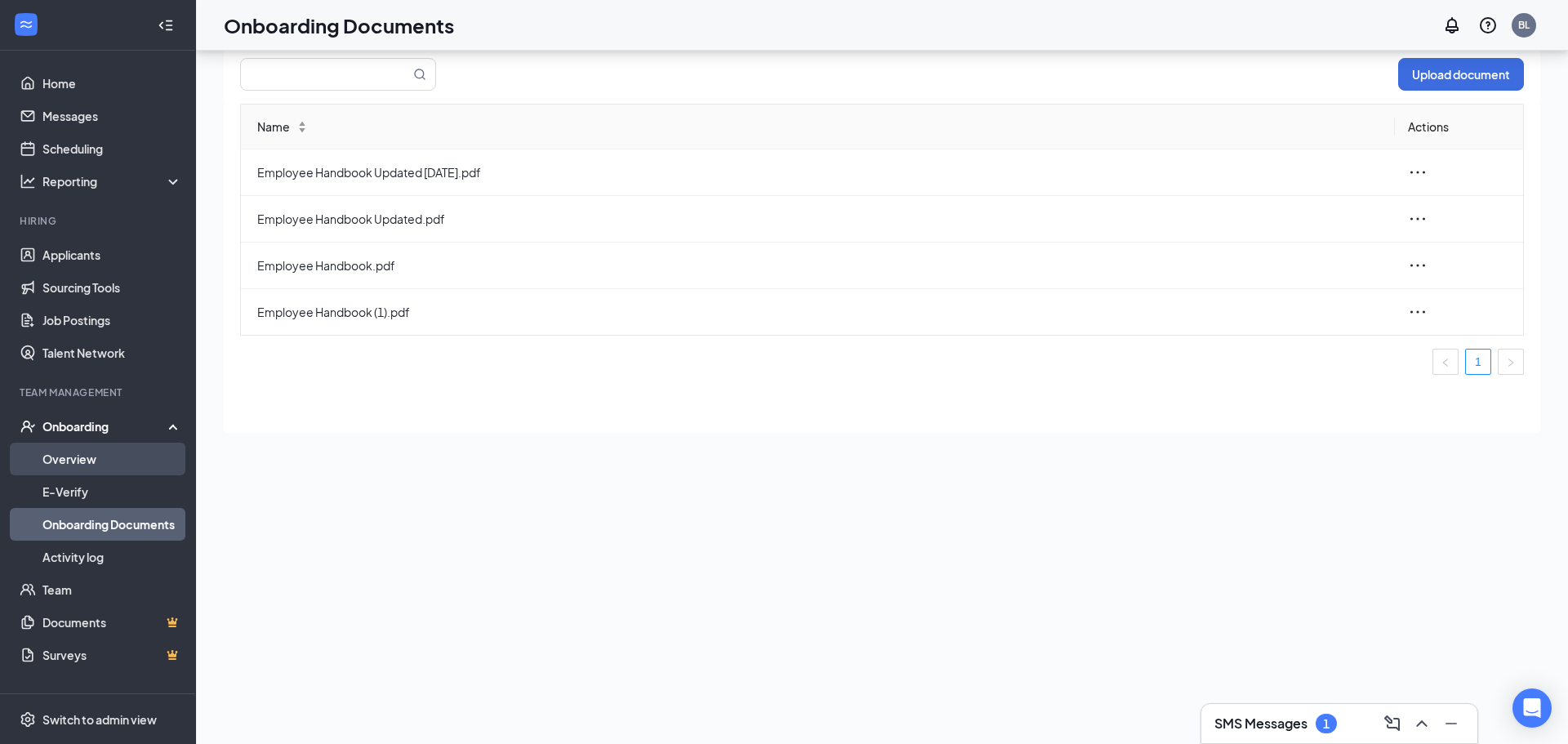
click at [66, 457] on link "Overview" at bounding box center [112, 459] width 140 height 33
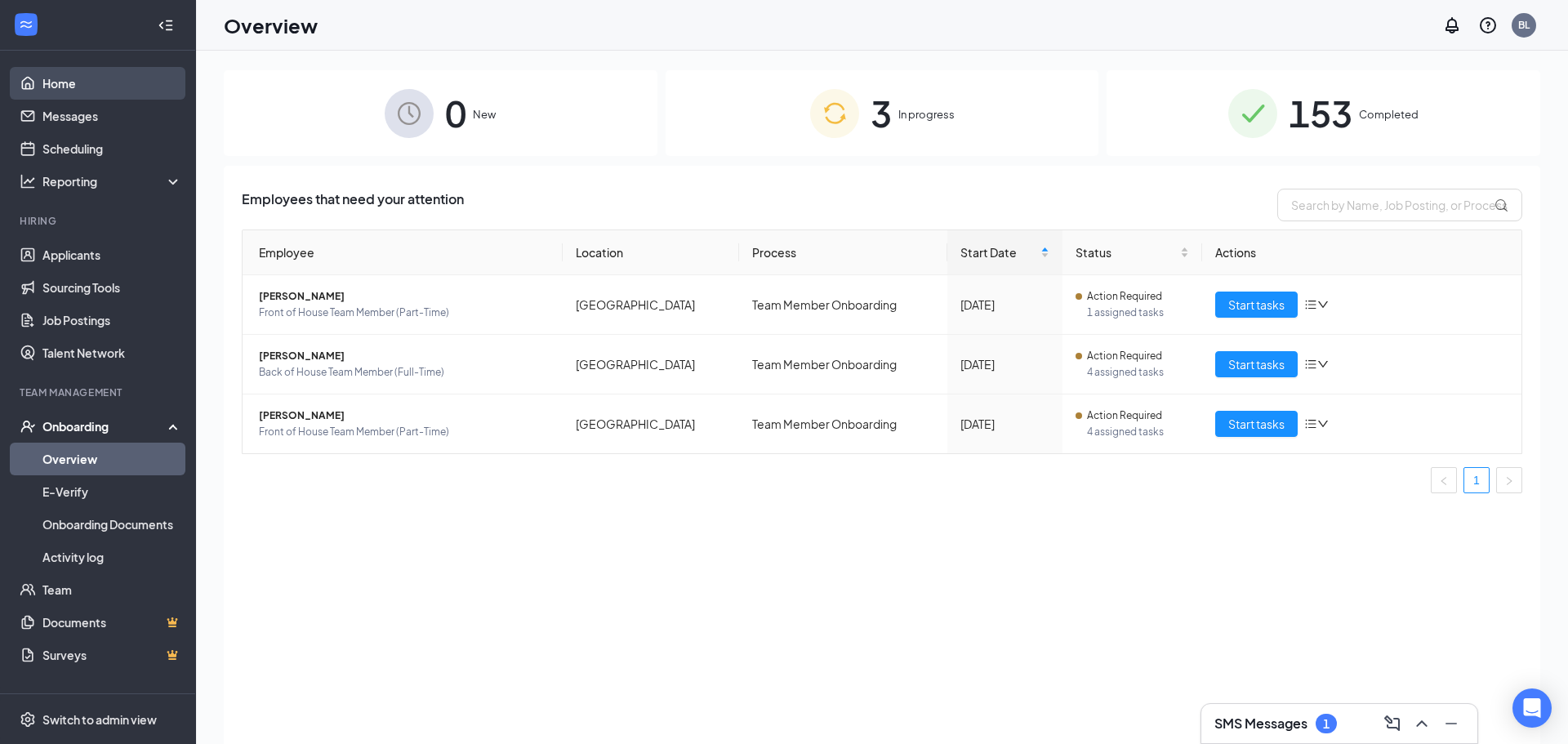
click at [58, 96] on link "Home" at bounding box center [112, 83] width 140 height 33
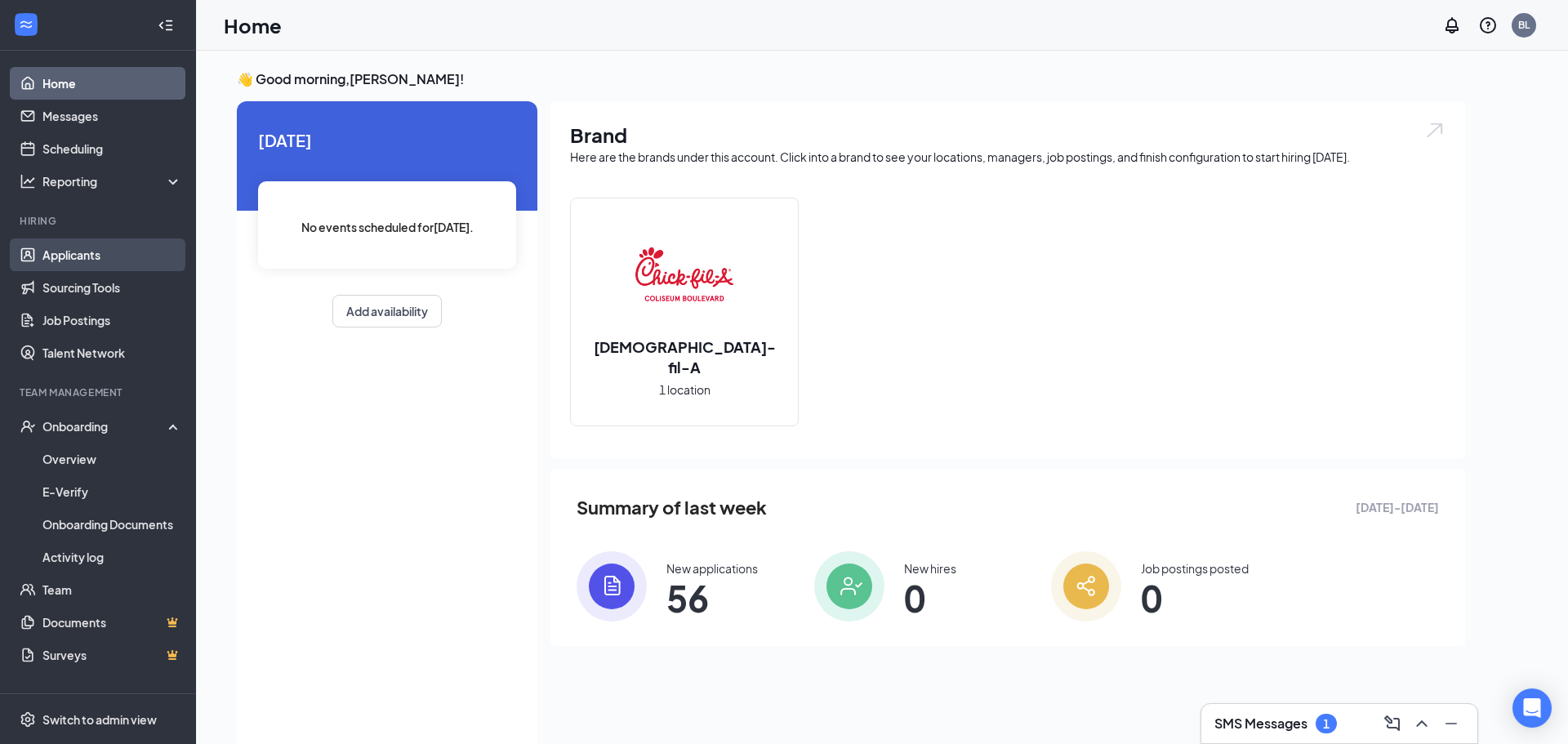
click at [77, 252] on link "Applicants" at bounding box center [112, 255] width 140 height 33
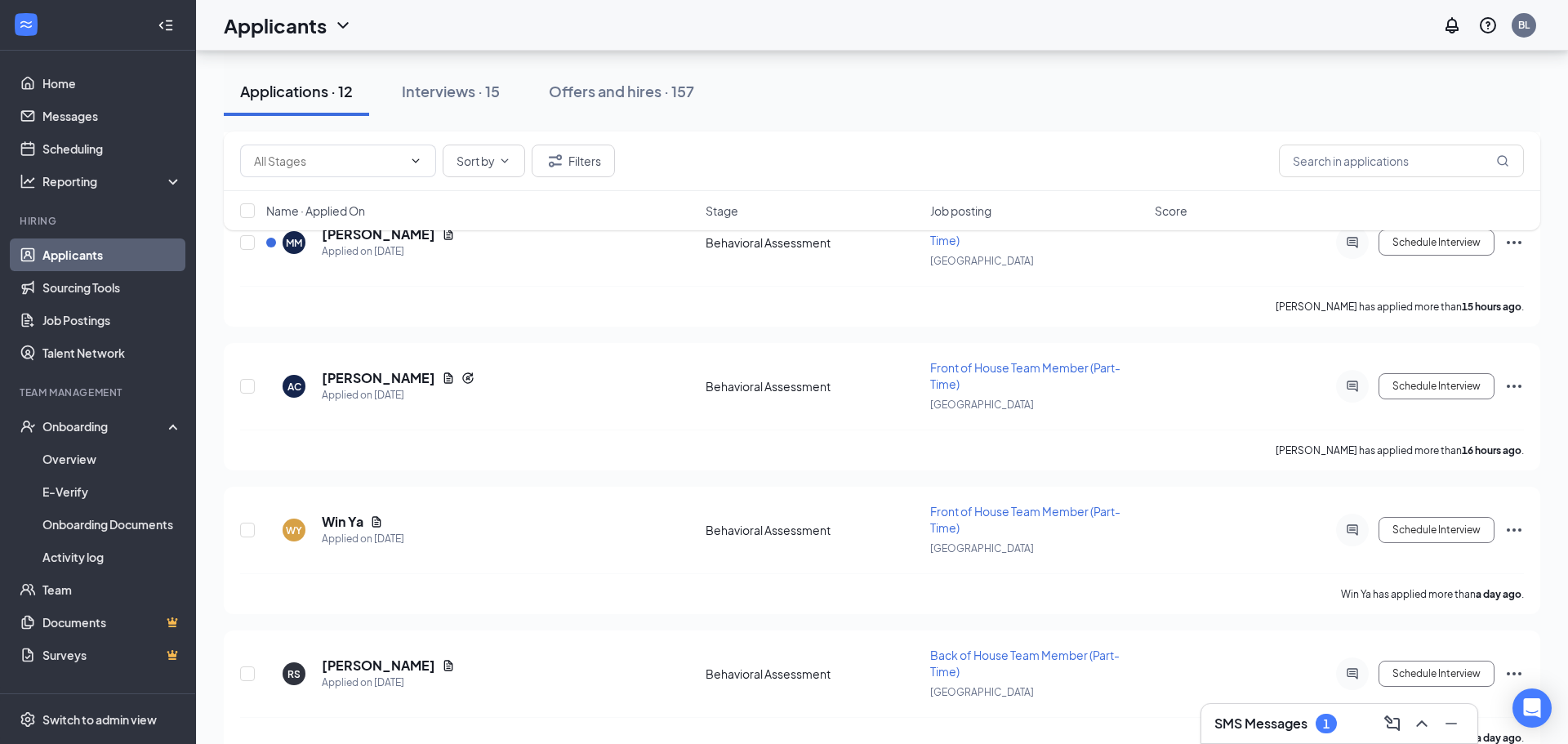
scroll to position [977, 0]
click at [411, 385] on h5 "[PERSON_NAME]" at bounding box center [378, 380] width 114 height 18
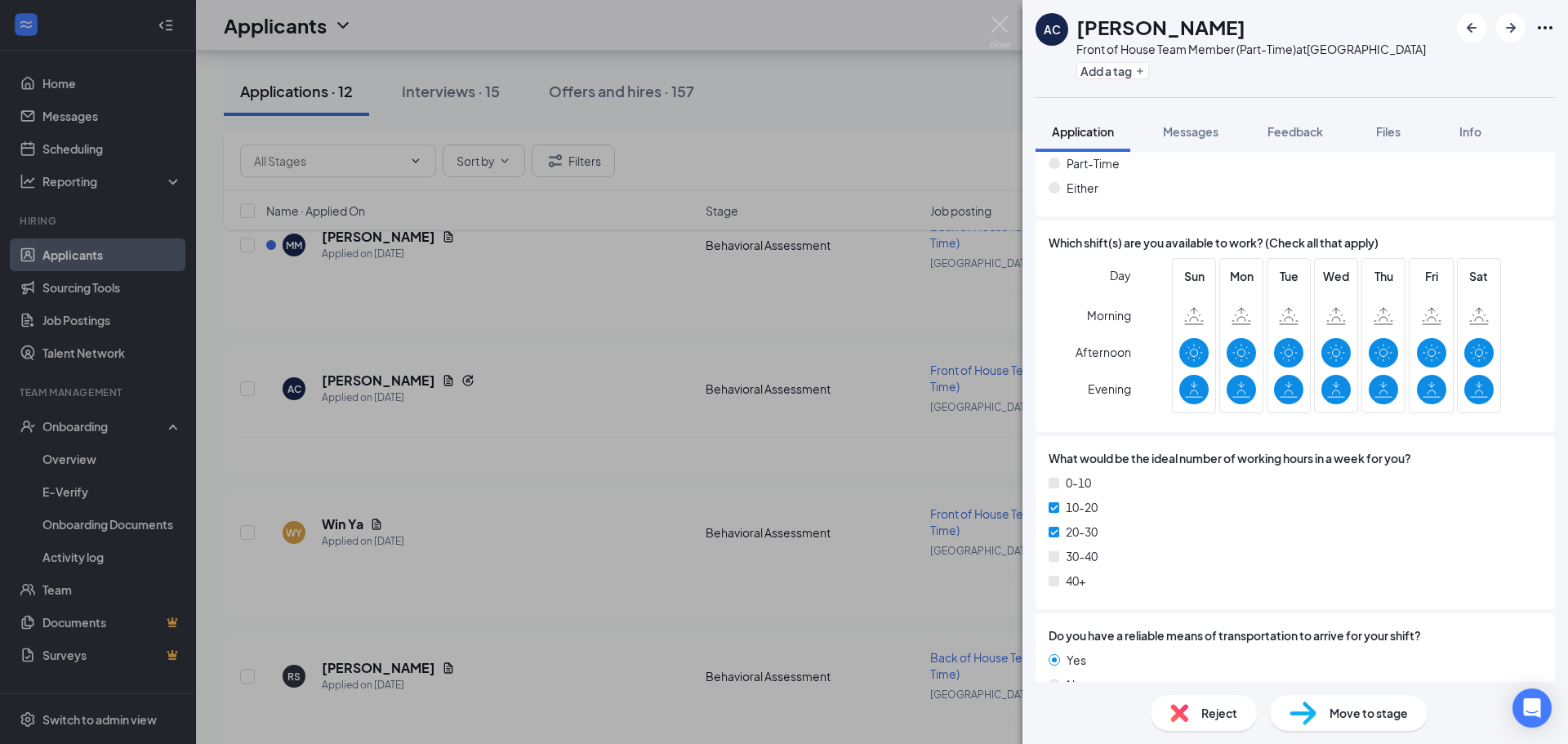
scroll to position [1754, 0]
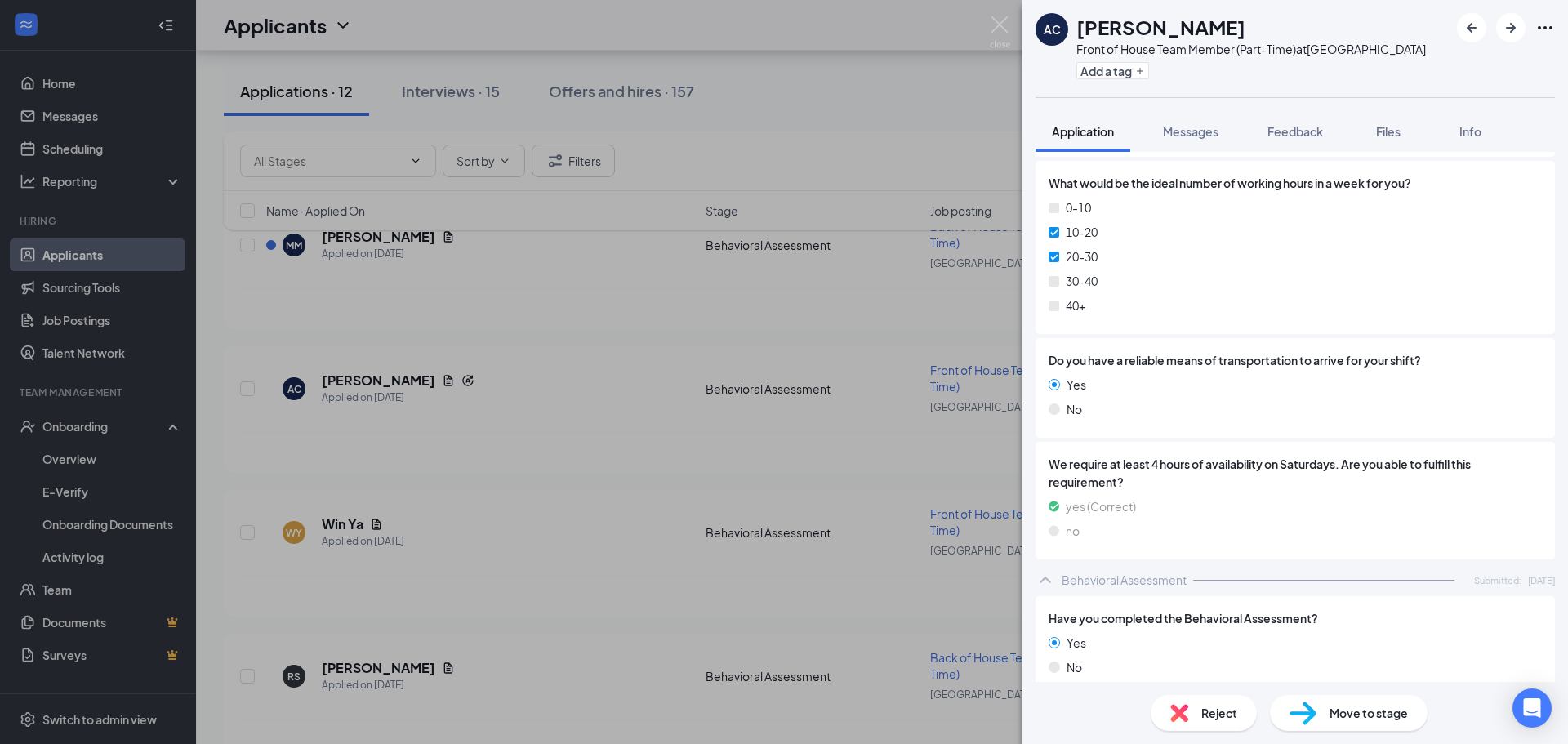
click at [1197, 724] on div "Reject" at bounding box center [1203, 713] width 106 height 36
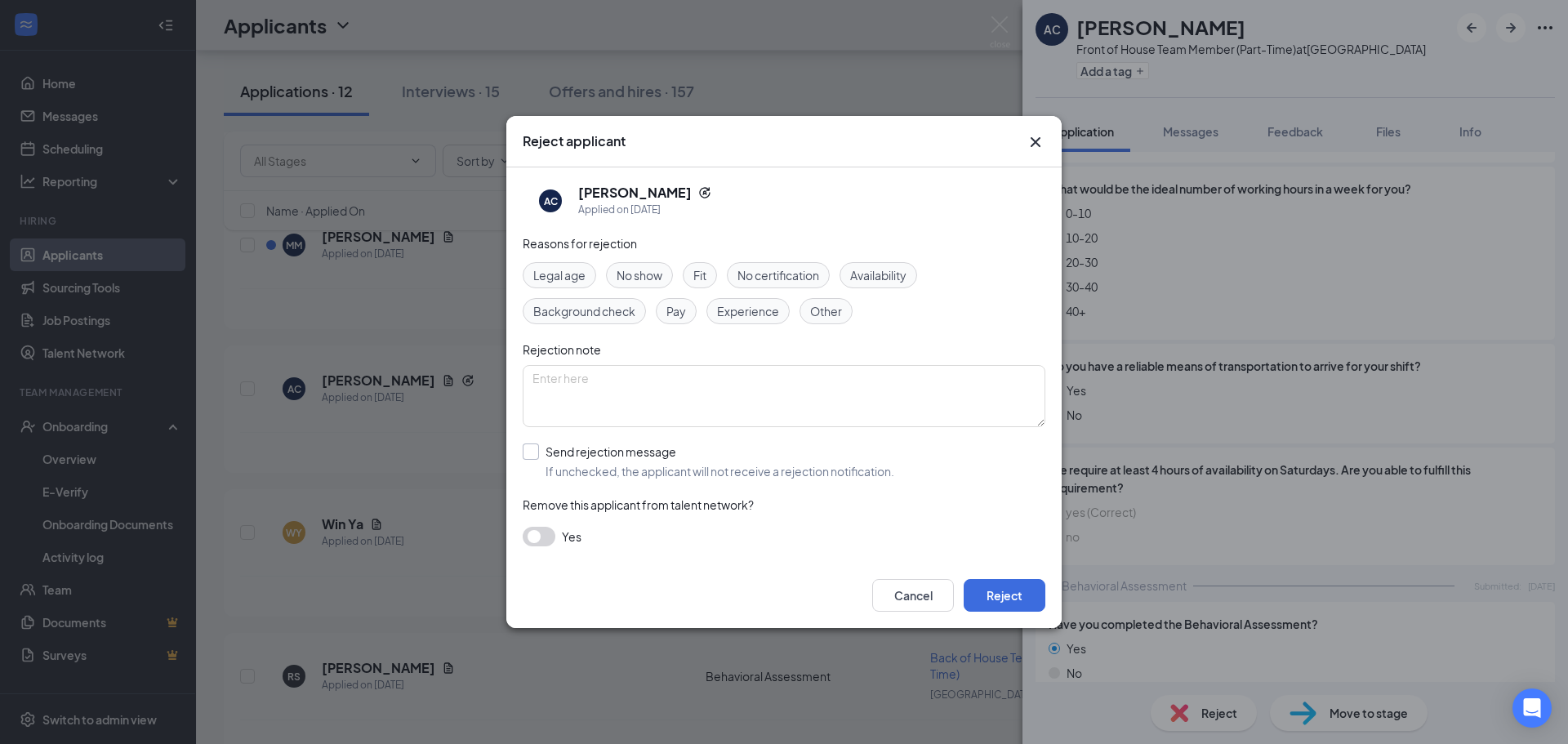
click at [529, 450] on input "Send rejection message If unchecked, the applicant will not receive a rejection…" at bounding box center [708, 462] width 371 height 36
checkbox input "true"
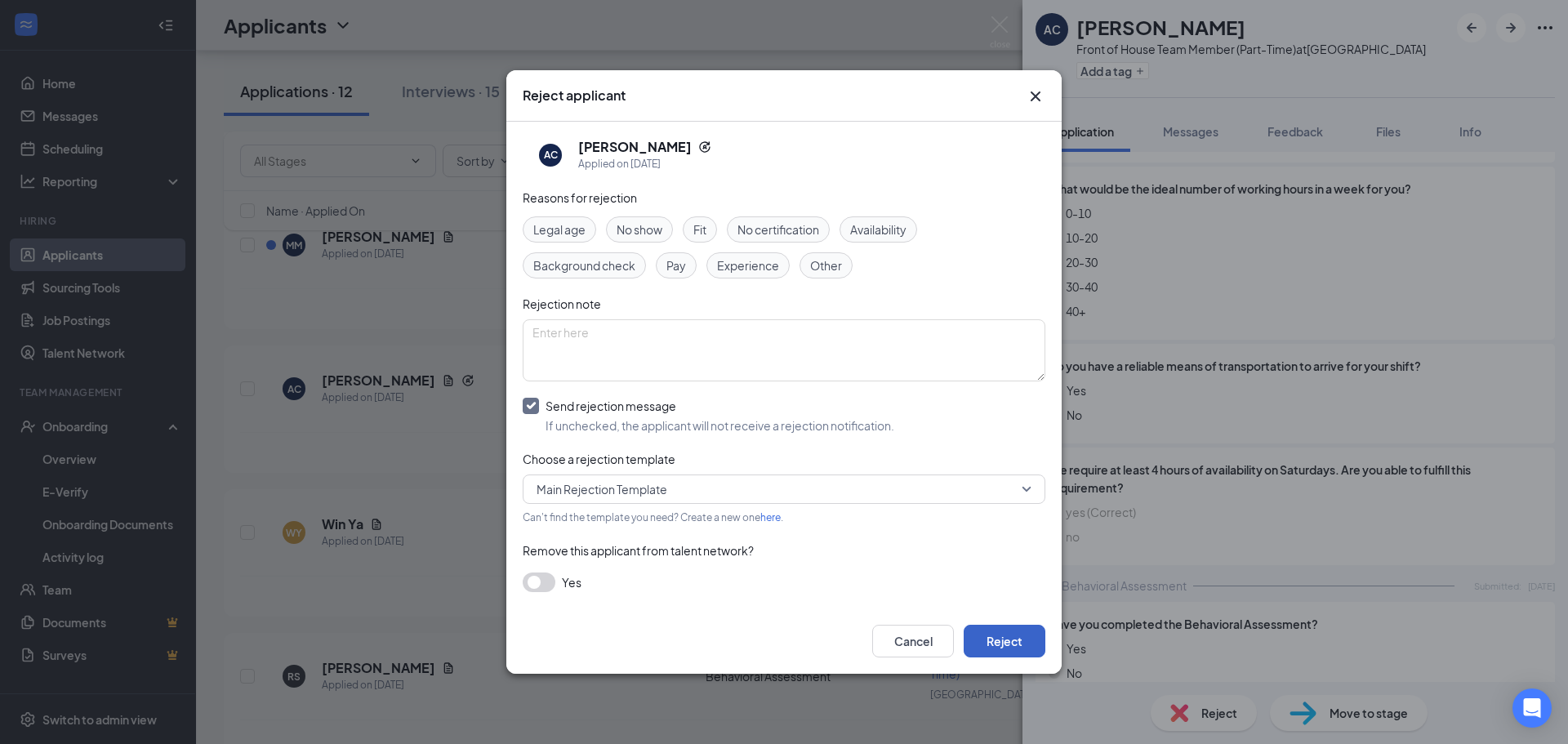
click at [1008, 646] on button "Reject" at bounding box center [1004, 641] width 81 height 33
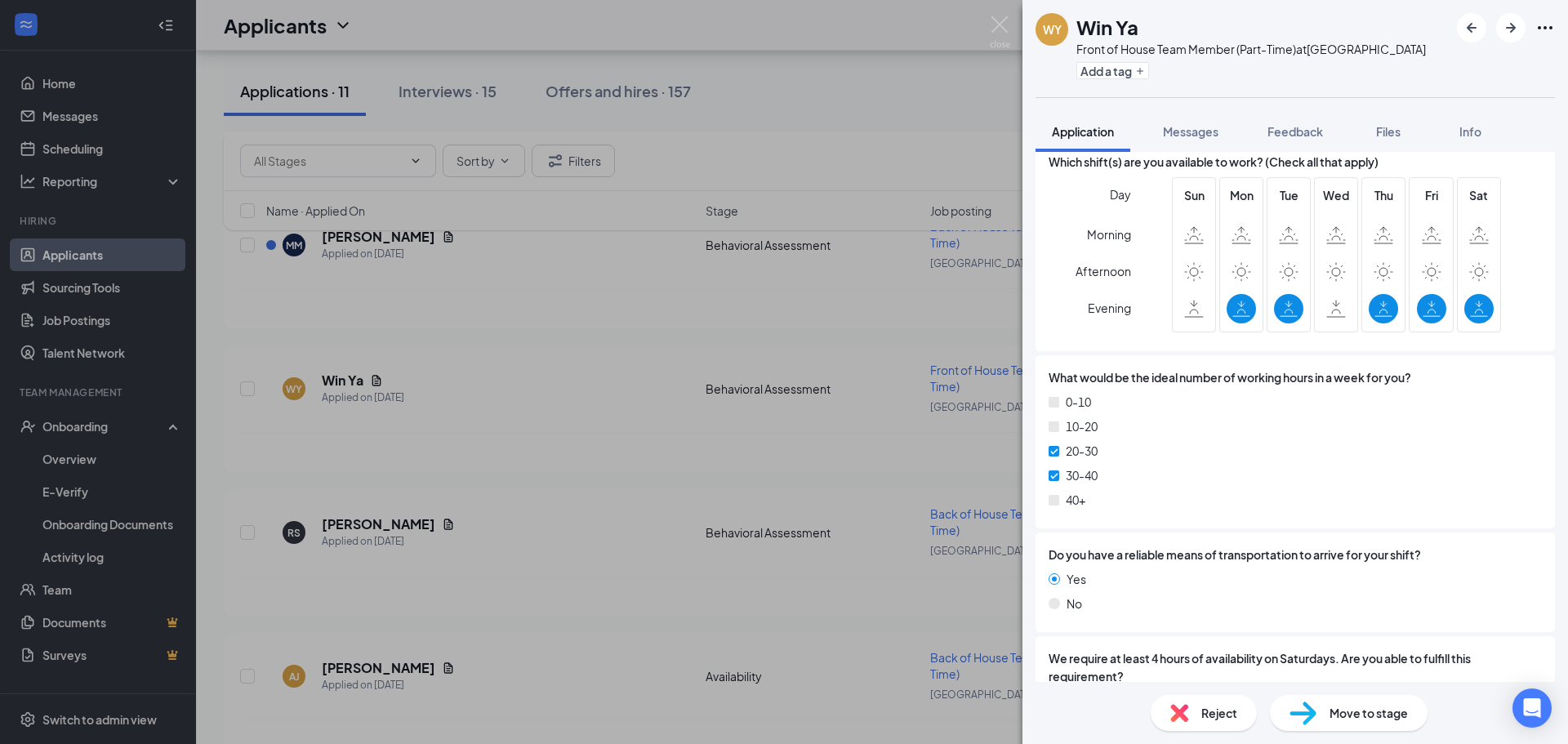
scroll to position [1750, 0]
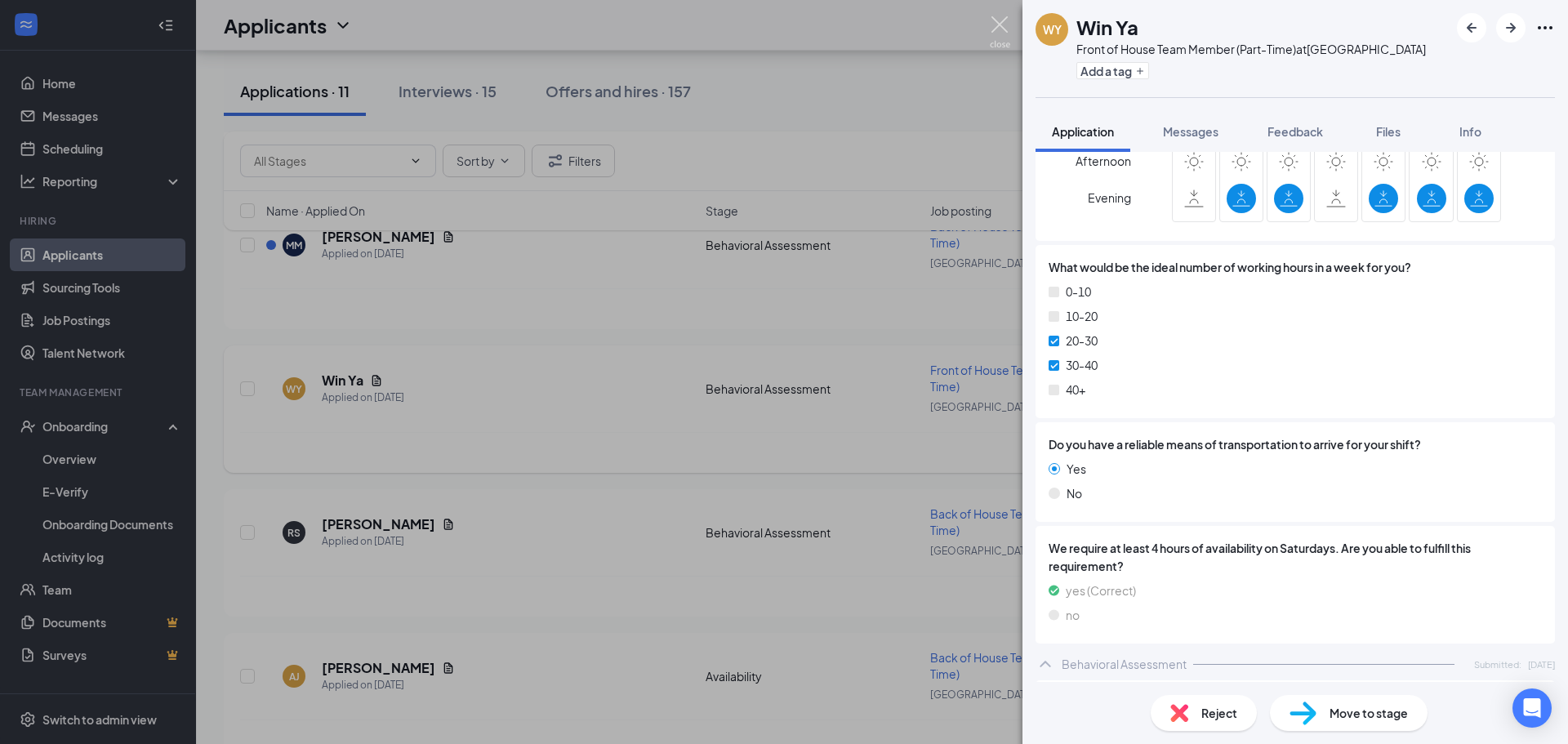
click at [995, 31] on img at bounding box center [1000, 32] width 20 height 32
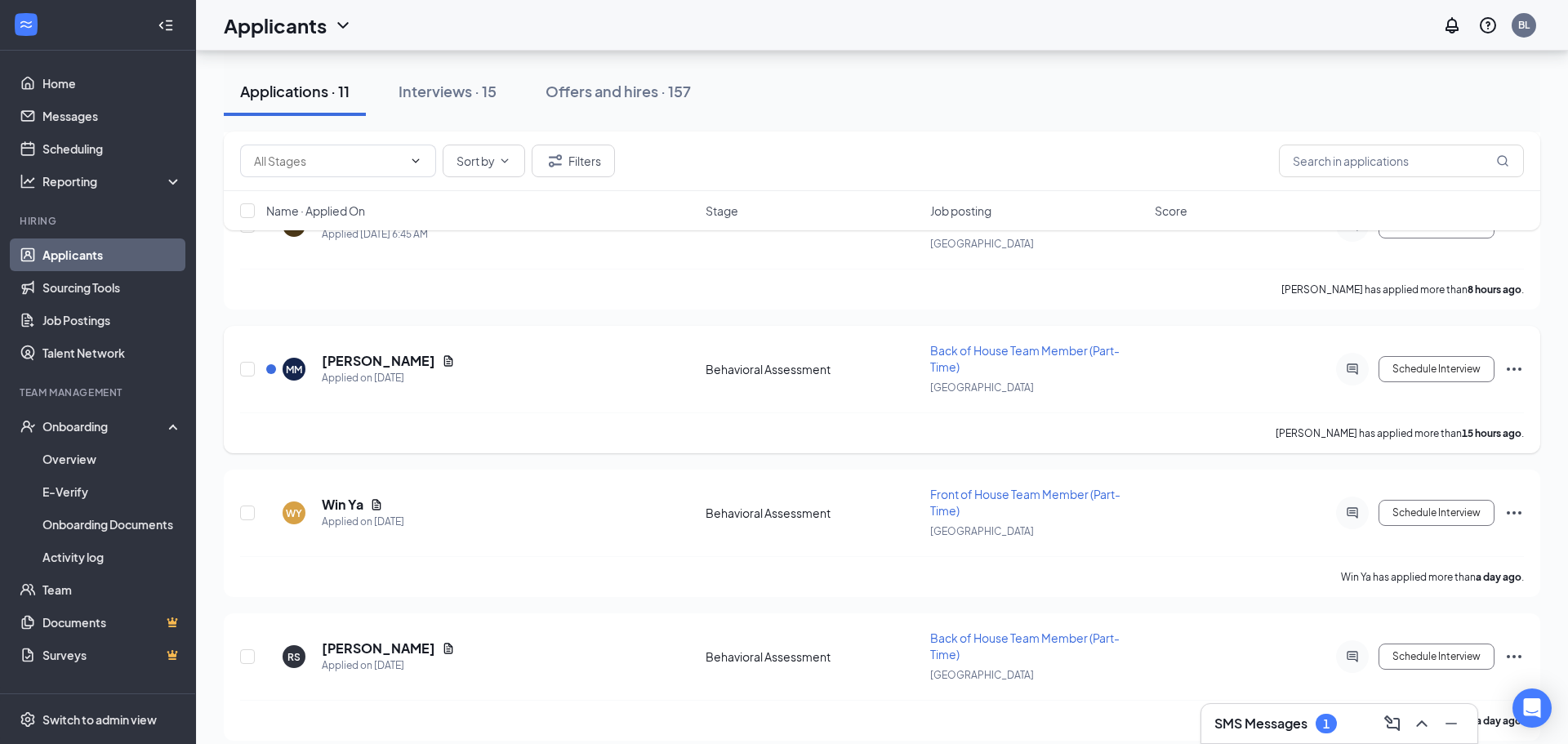
scroll to position [849, 0]
click at [430, 370] on h5 "[PERSON_NAME]" at bounding box center [378, 364] width 114 height 18
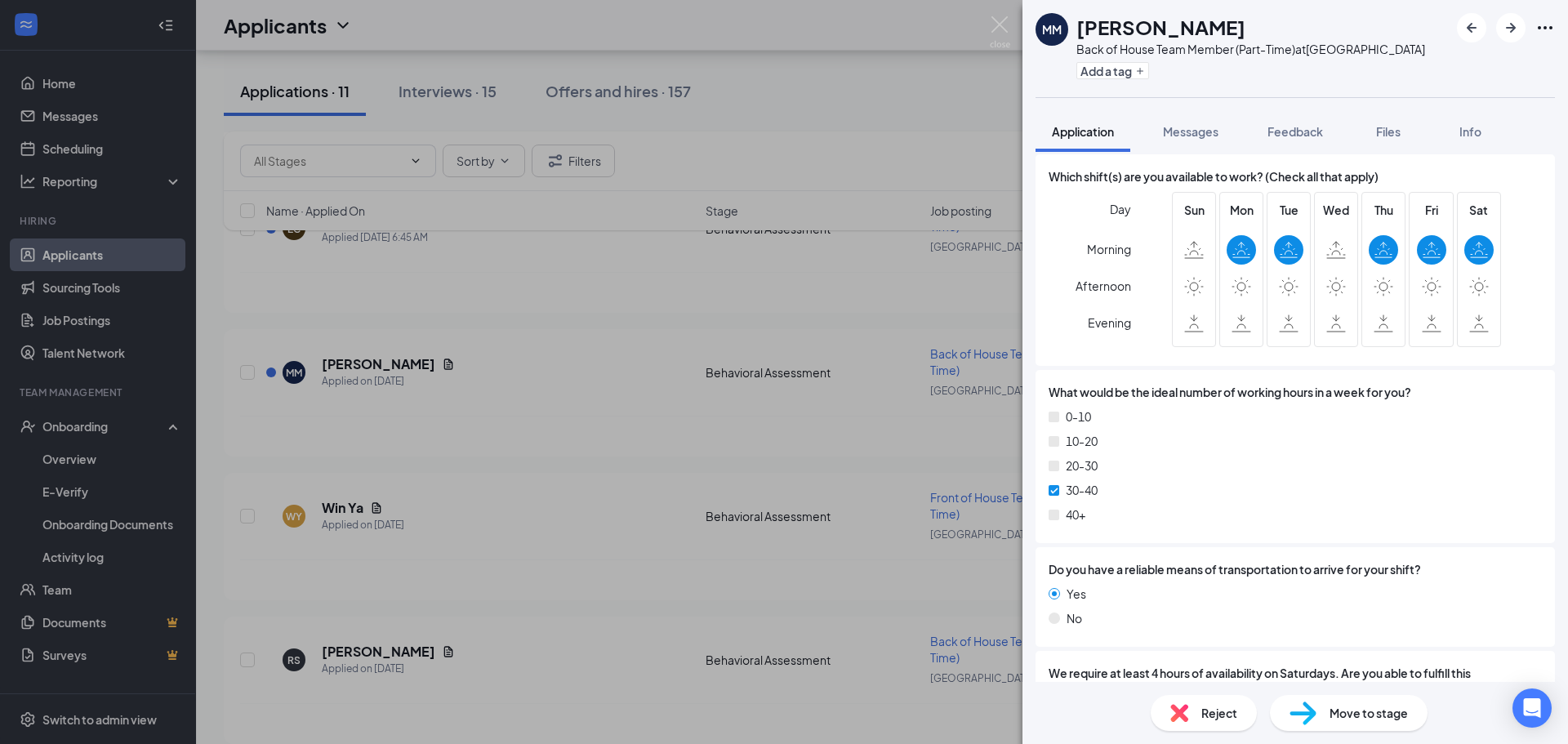
scroll to position [1489, 0]
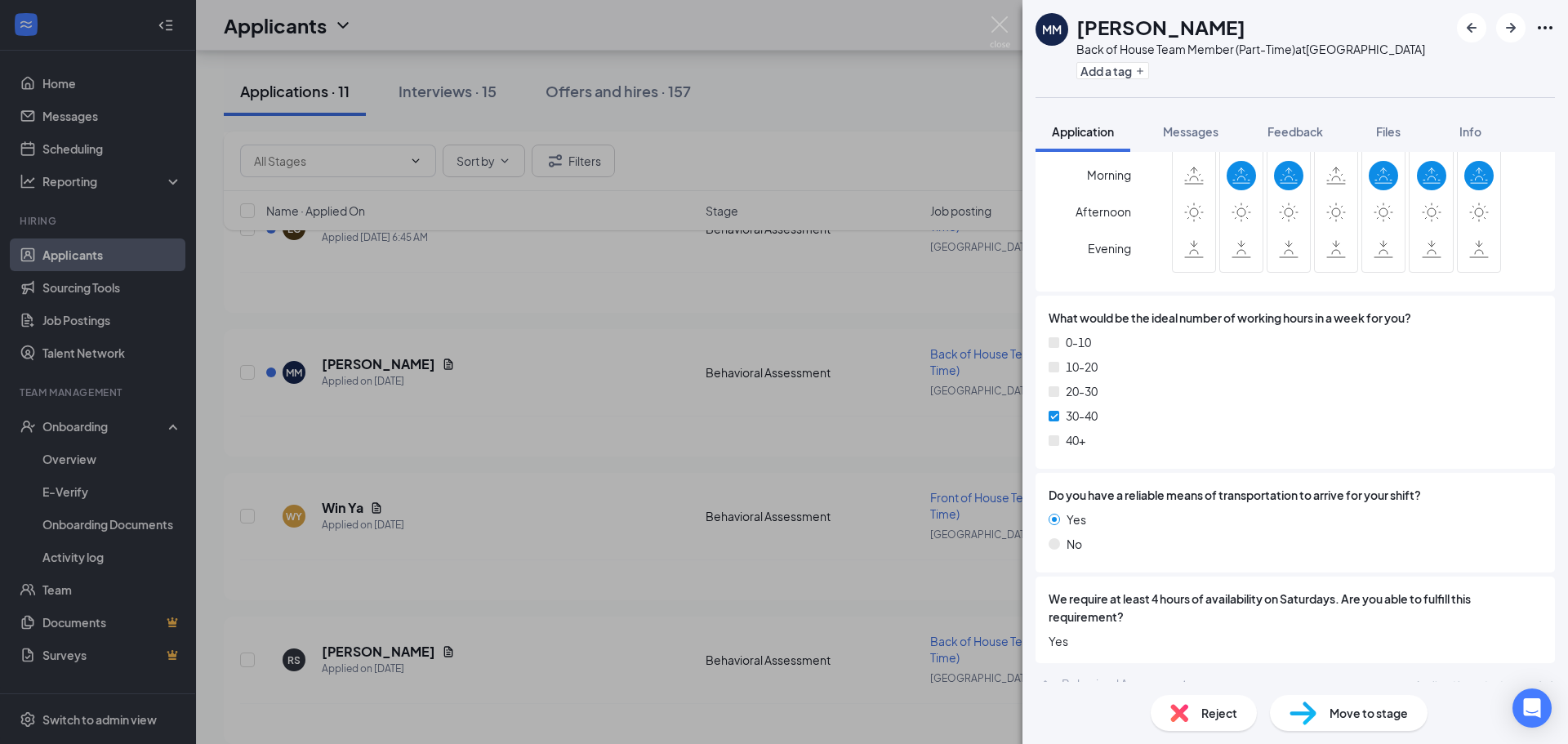
click at [1195, 712] on div "Reject" at bounding box center [1203, 713] width 106 height 36
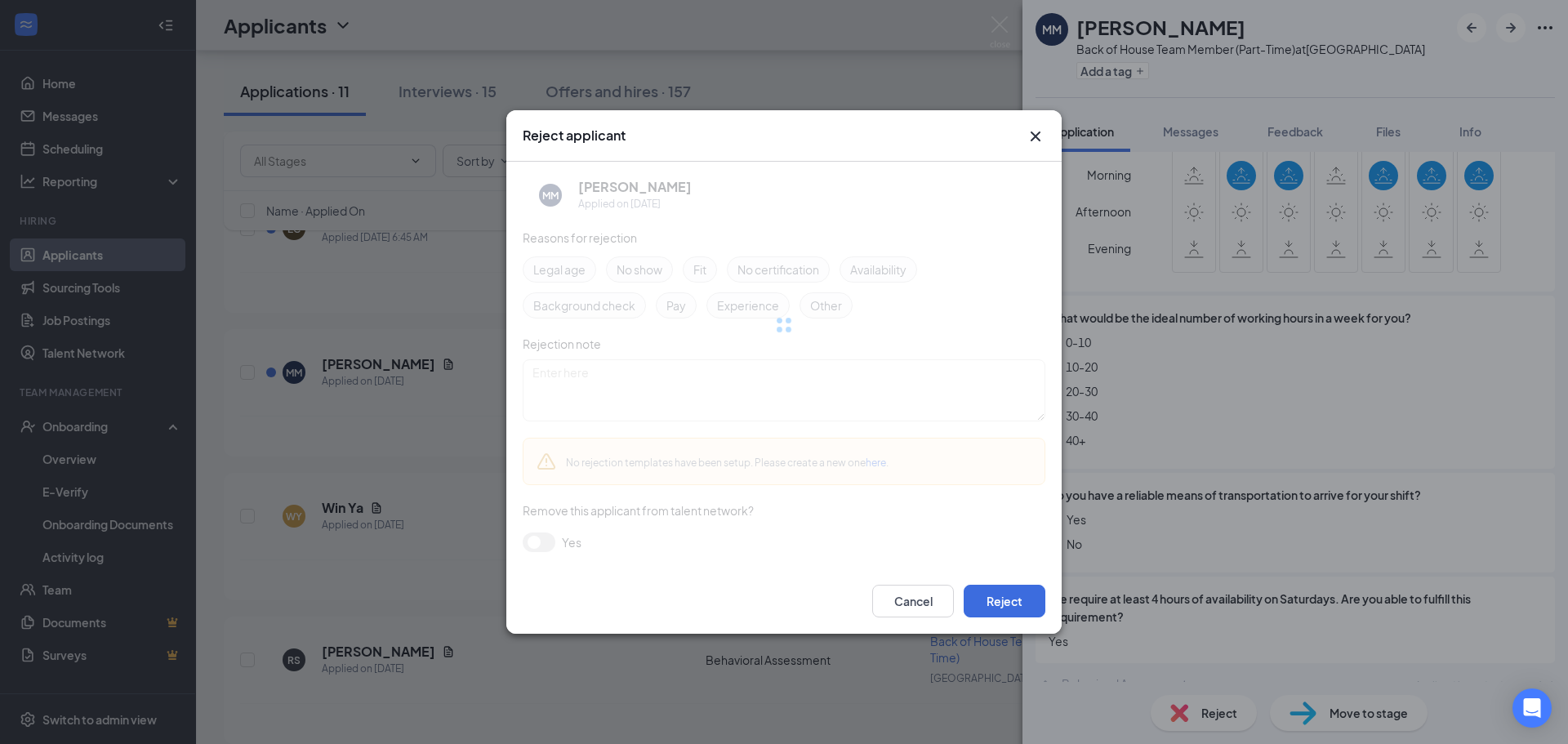
scroll to position [1483, 0]
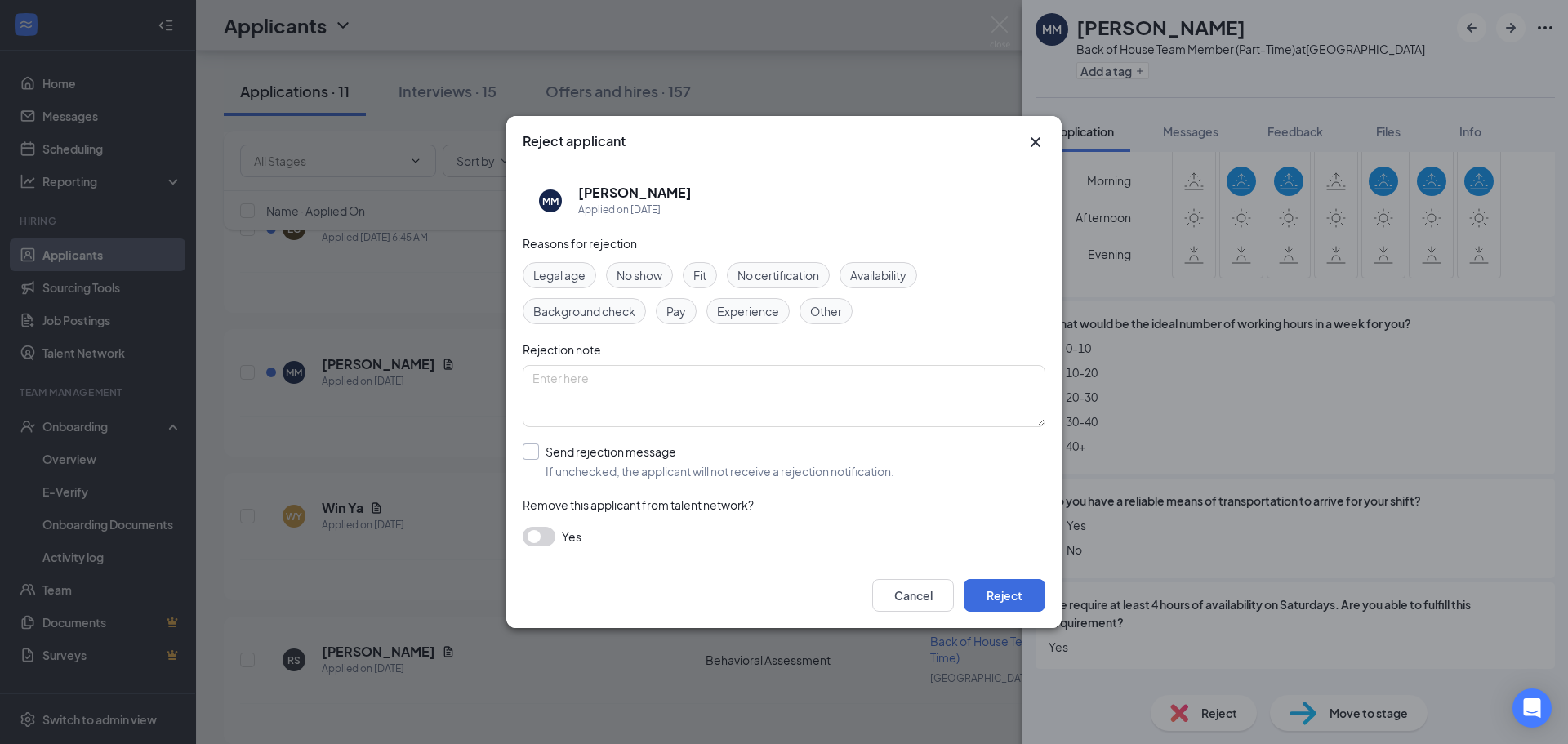
click at [533, 450] on input "Send rejection message If unchecked, the applicant will not receive a rejection…" at bounding box center [708, 462] width 371 height 36
checkbox input "true"
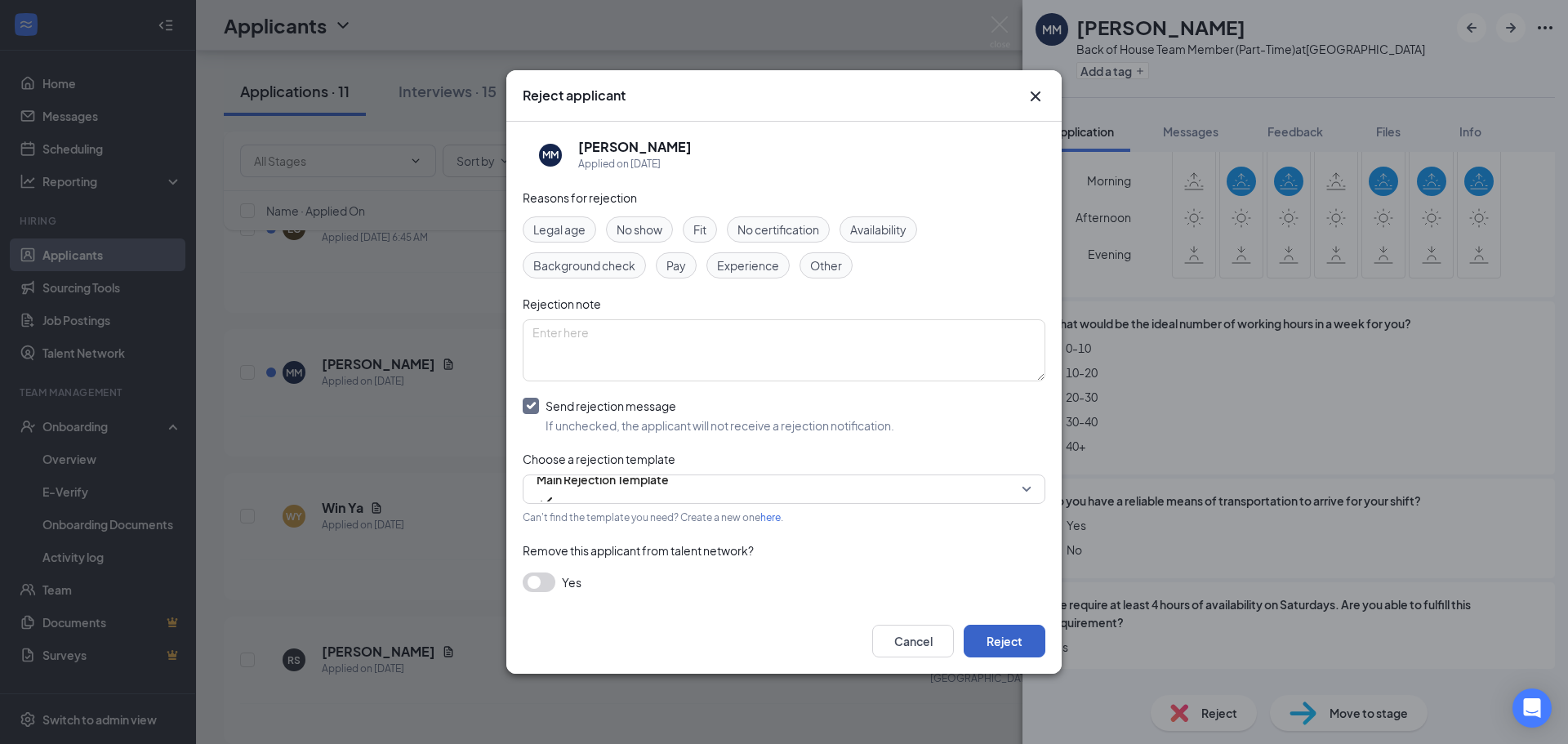
click at [1022, 634] on button "Reject" at bounding box center [1004, 641] width 81 height 33
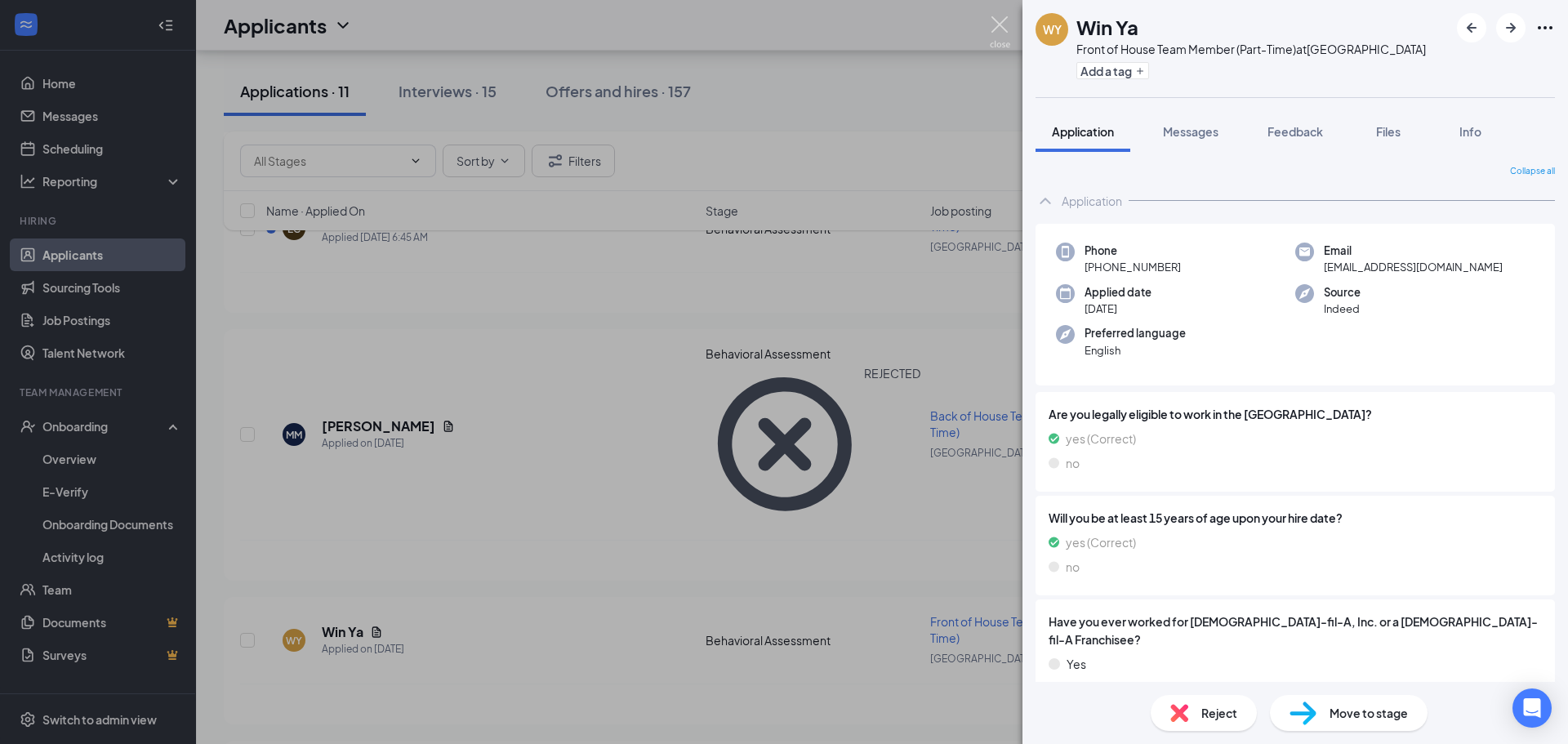
click at [1002, 33] on img at bounding box center [1000, 32] width 20 height 32
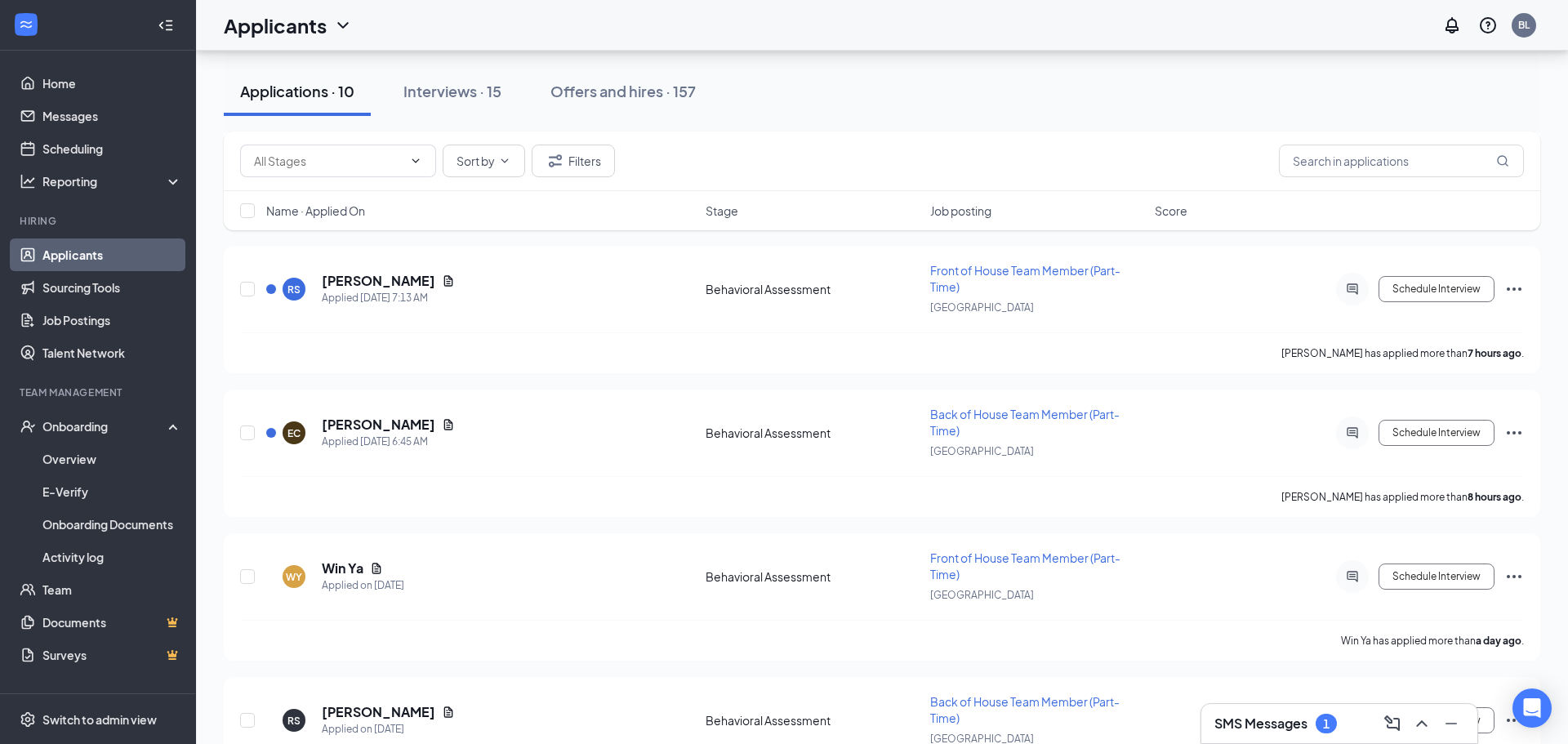
scroll to position [647, 0]
click at [381, 421] on h5 "[PERSON_NAME]" at bounding box center [378, 422] width 114 height 18
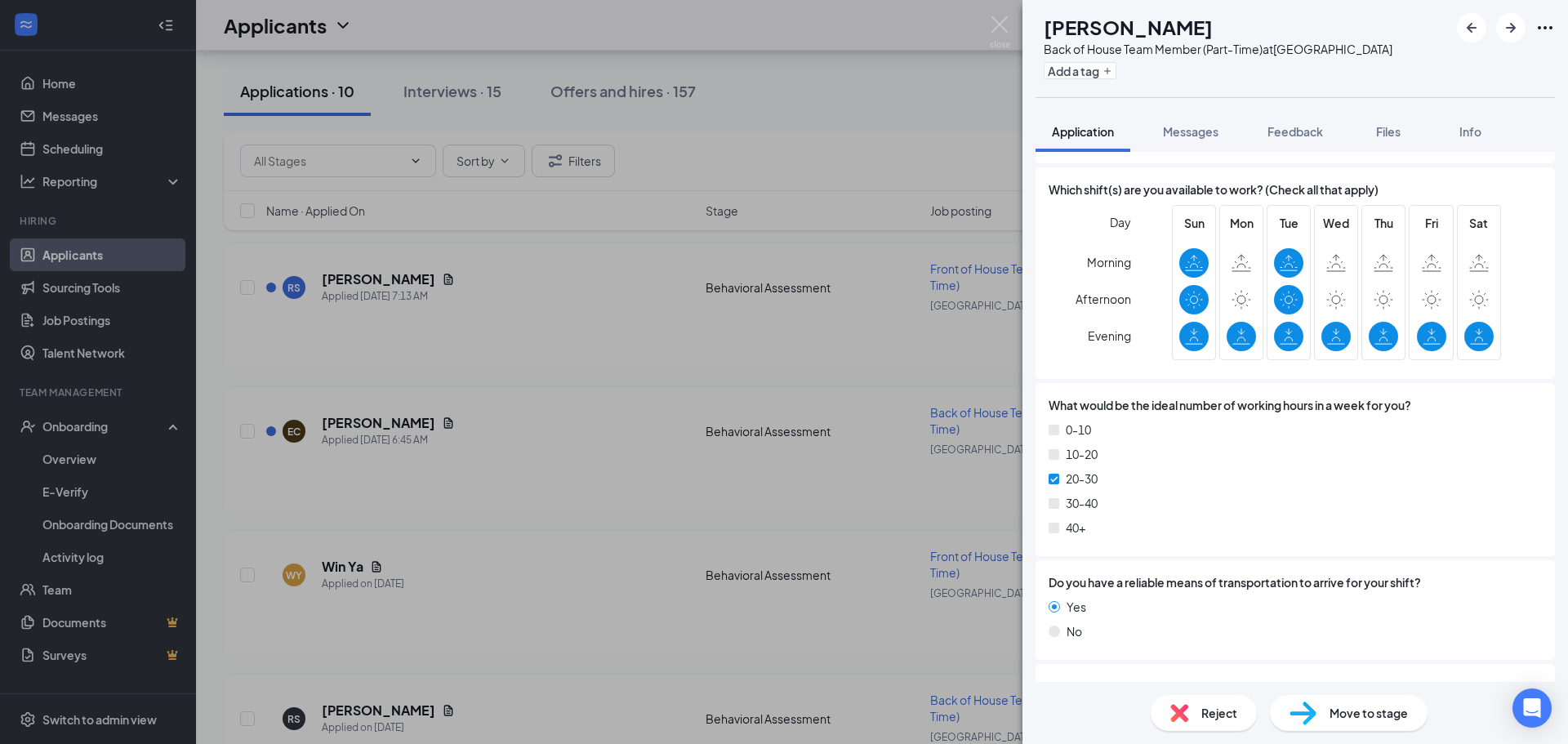
scroll to position [1489, 0]
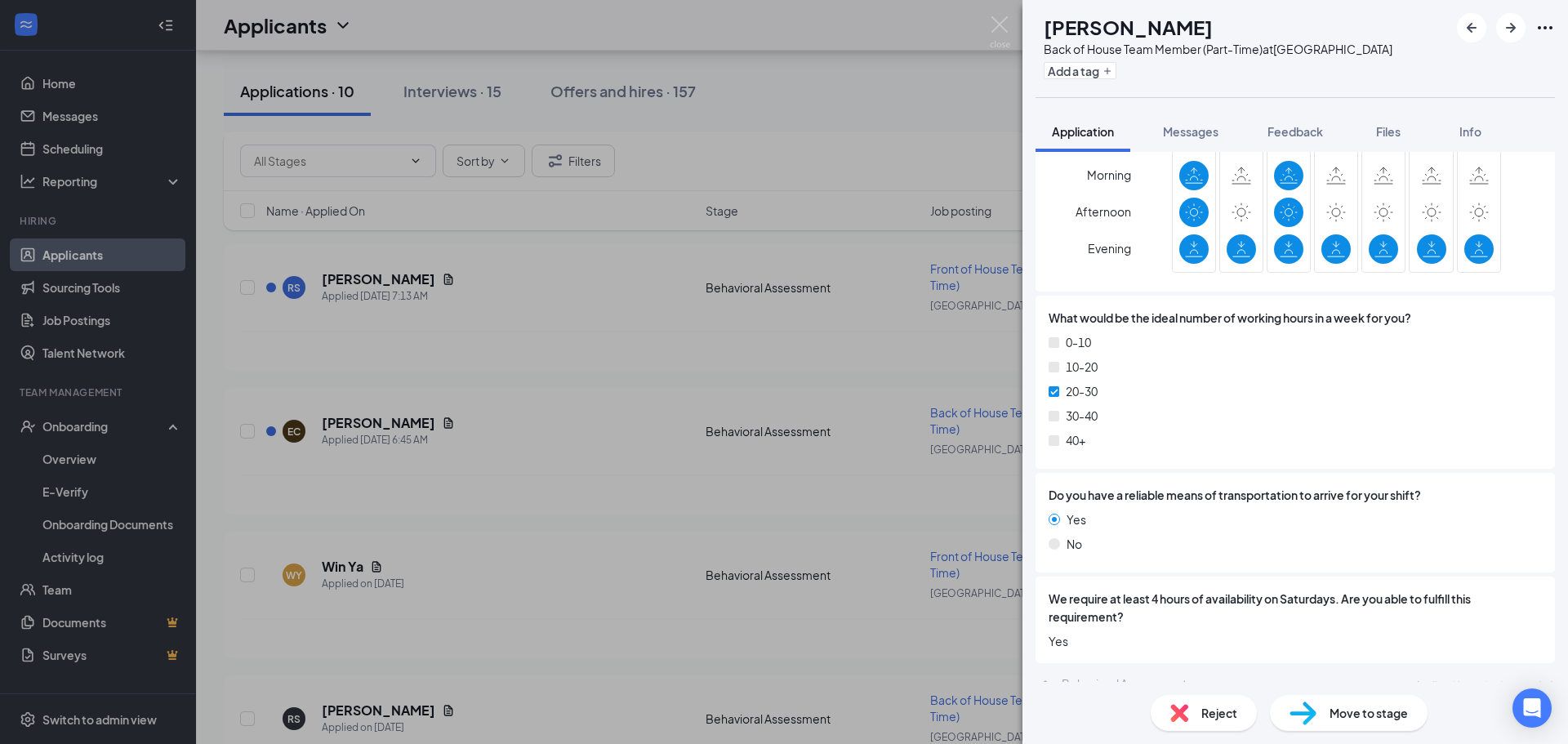
click at [1225, 710] on span "Reject" at bounding box center [1219, 713] width 36 height 18
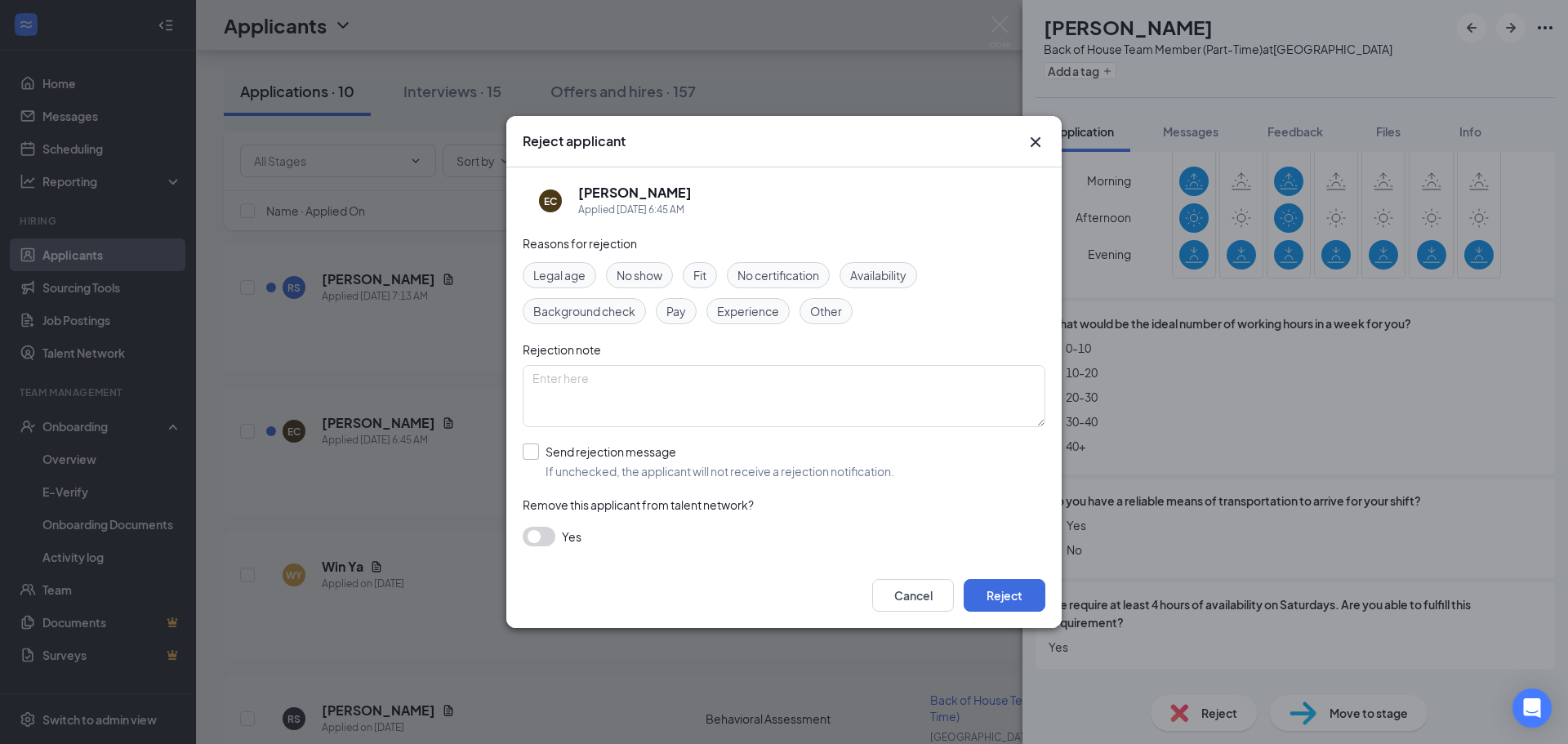
click at [533, 453] on input "Send rejection message If unchecked, the applicant will not receive a rejection…" at bounding box center [708, 462] width 371 height 36
checkbox input "true"
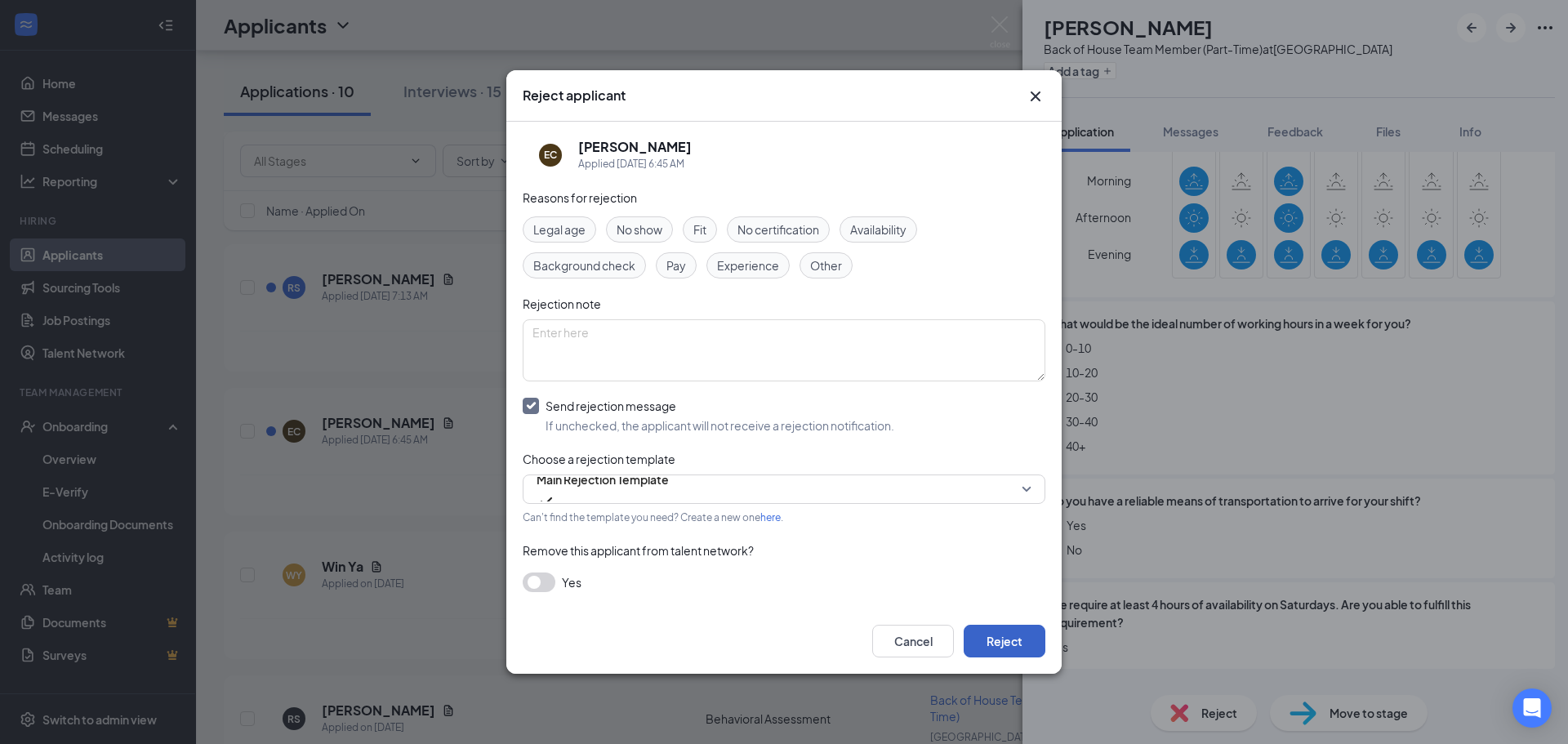
click at [1033, 643] on button "Reject" at bounding box center [1004, 641] width 81 height 33
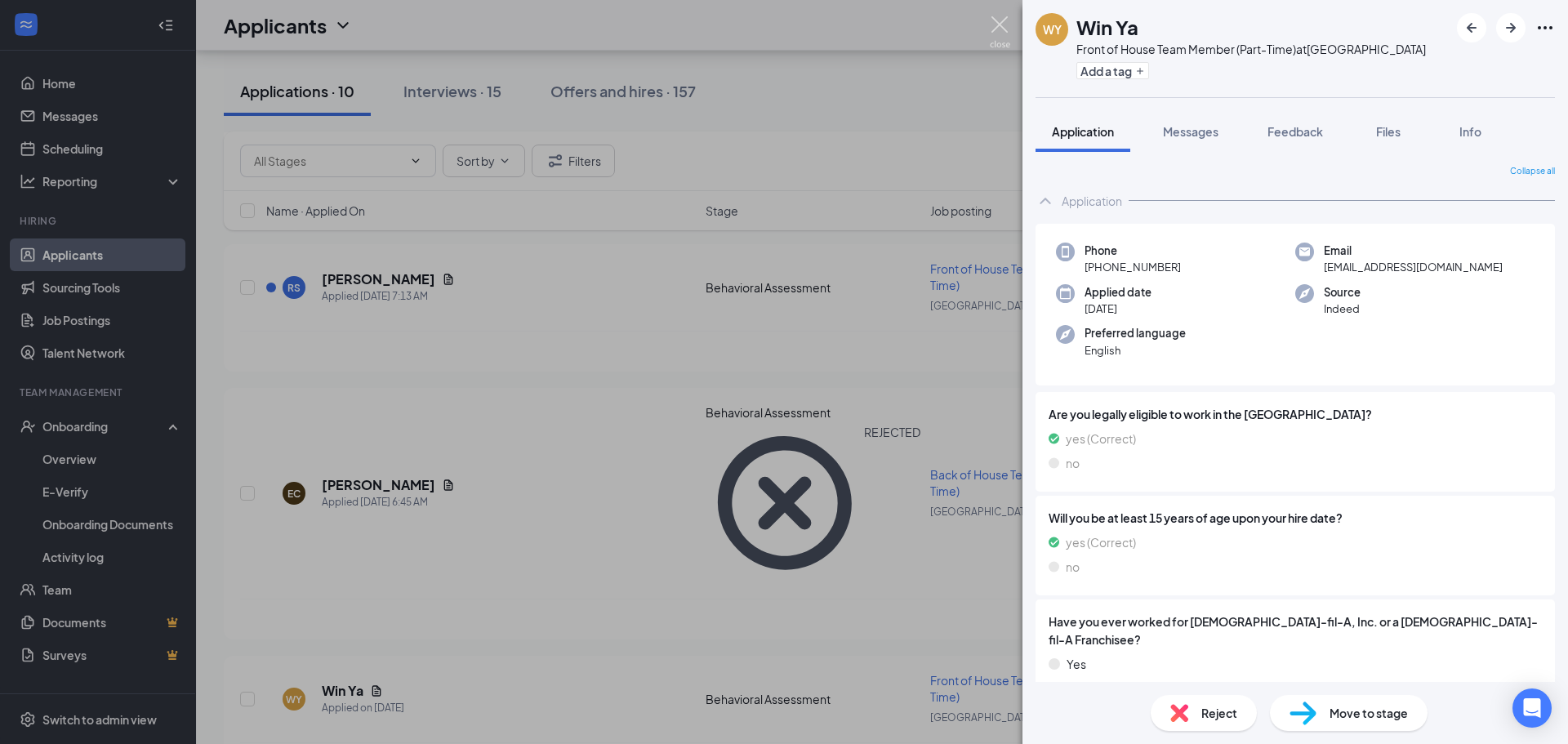
click at [1002, 29] on img at bounding box center [1000, 32] width 20 height 32
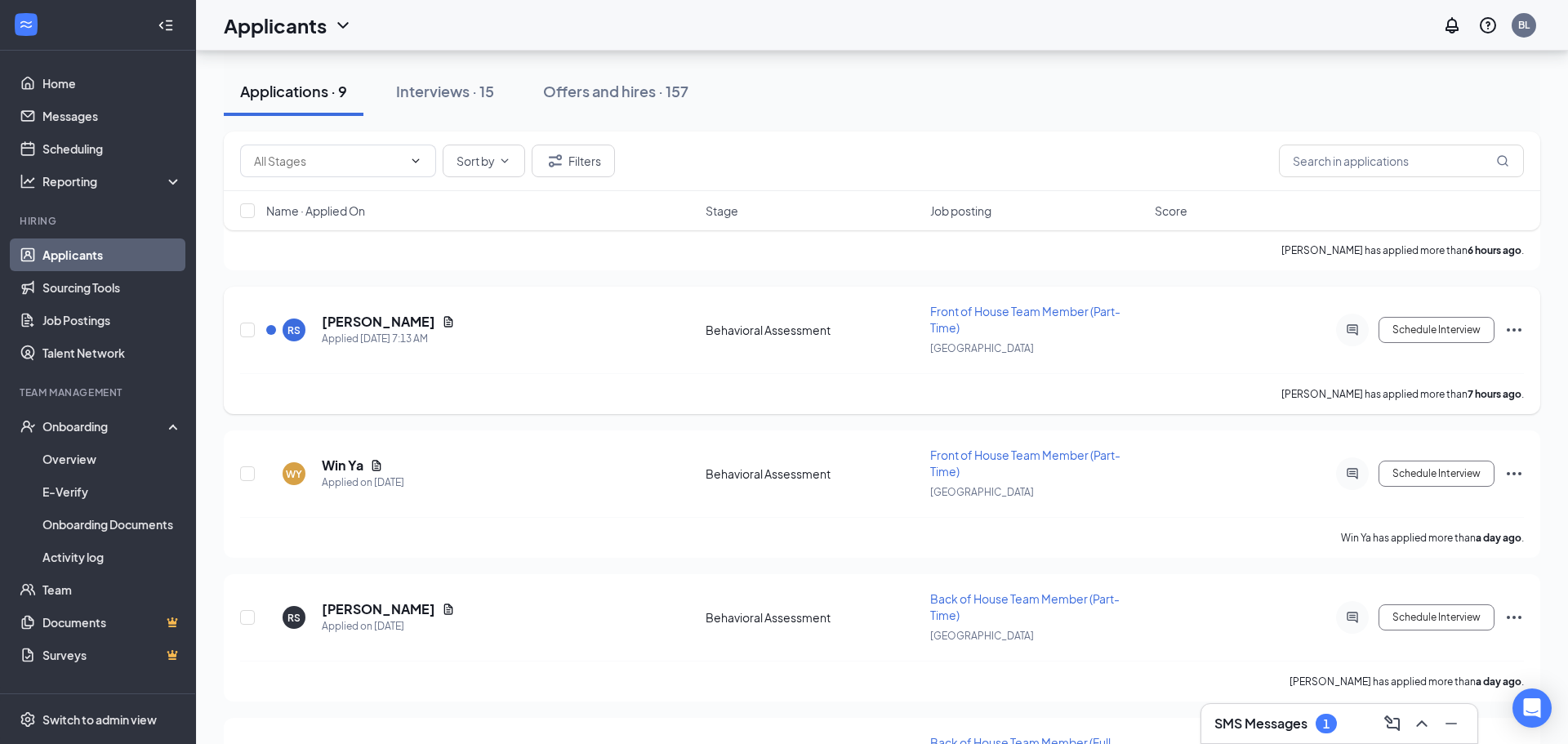
scroll to position [603, 0]
click at [396, 326] on h5 "[PERSON_NAME]" at bounding box center [378, 323] width 114 height 18
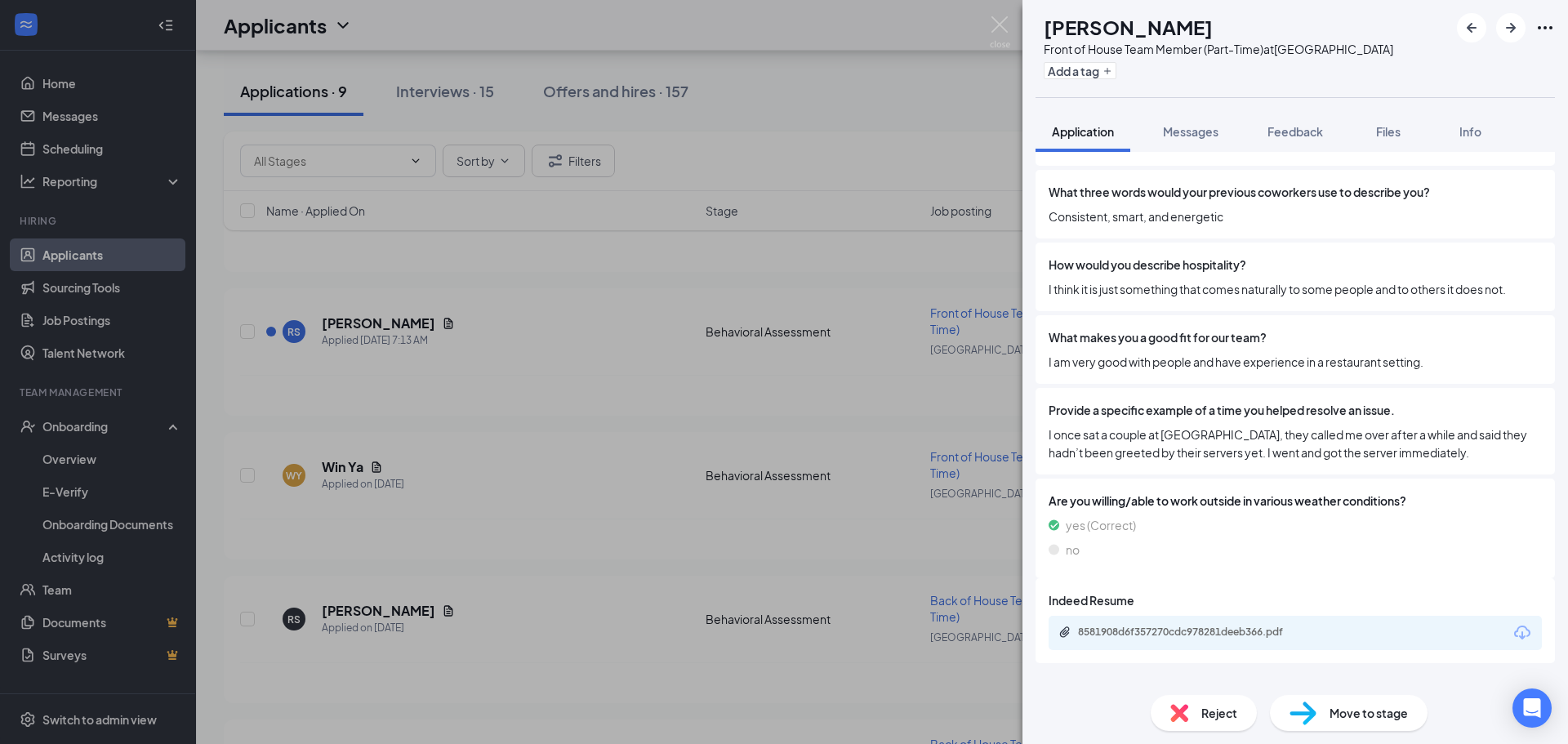
scroll to position [519, 0]
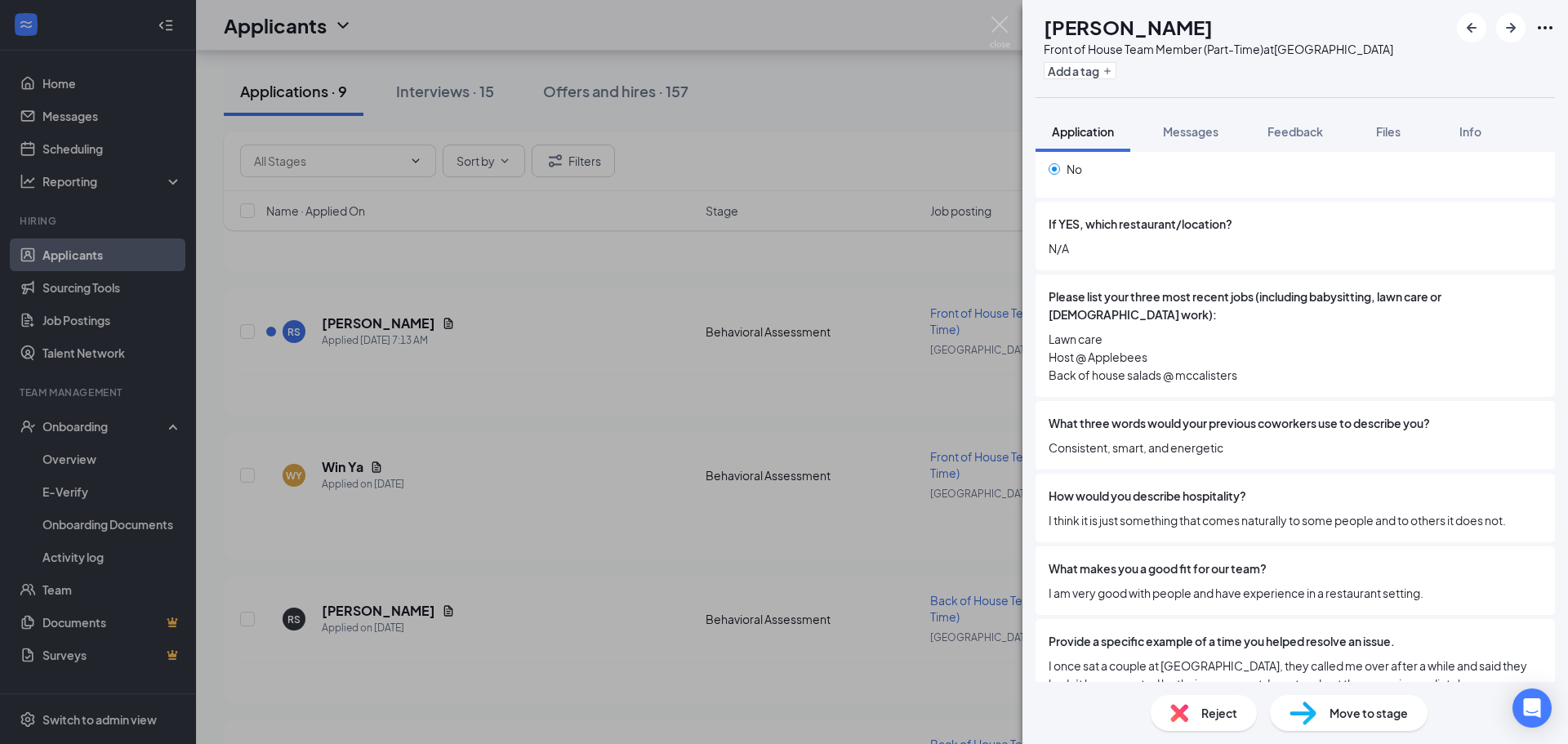
click at [998, 16] on img at bounding box center [1000, 32] width 20 height 32
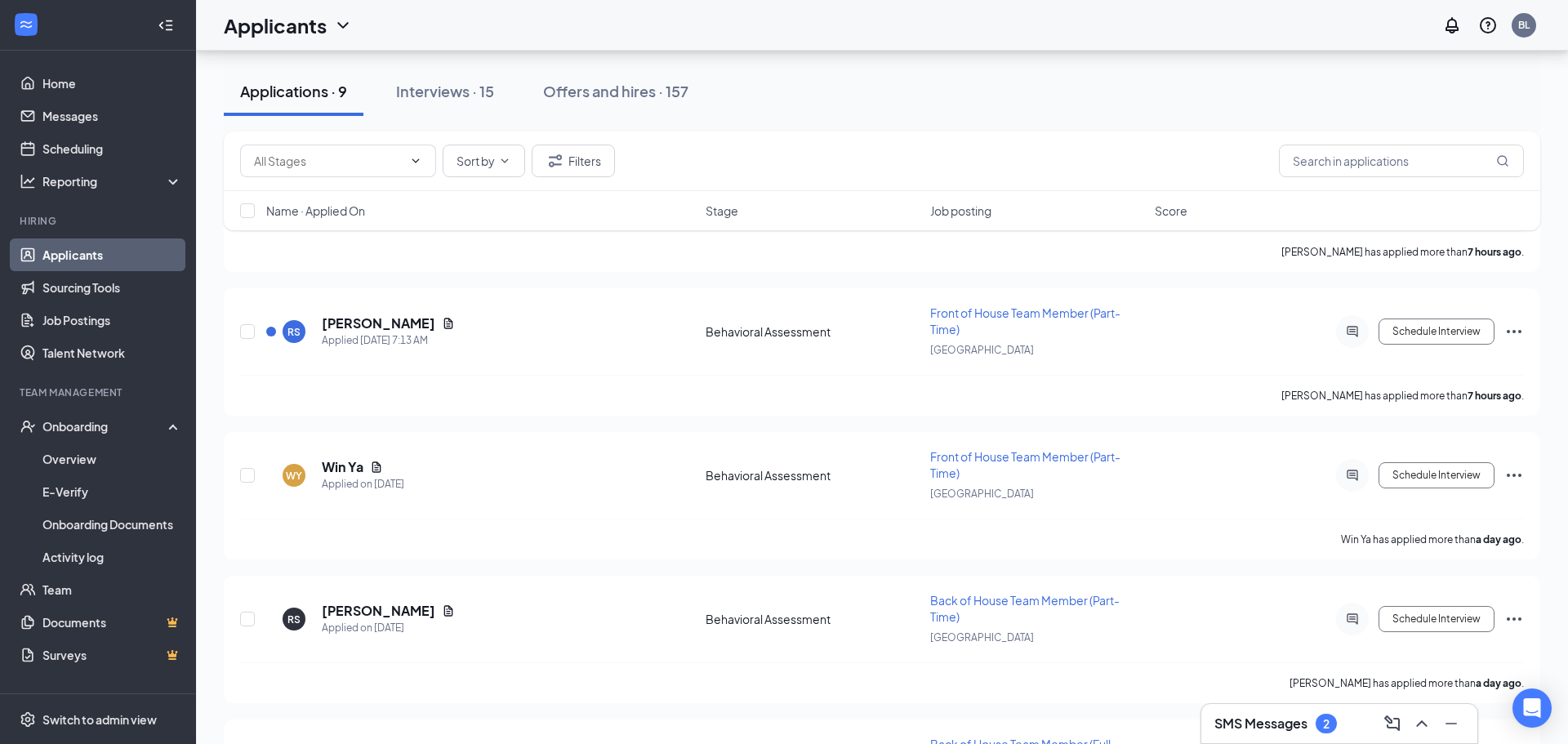
scroll to position [512, 0]
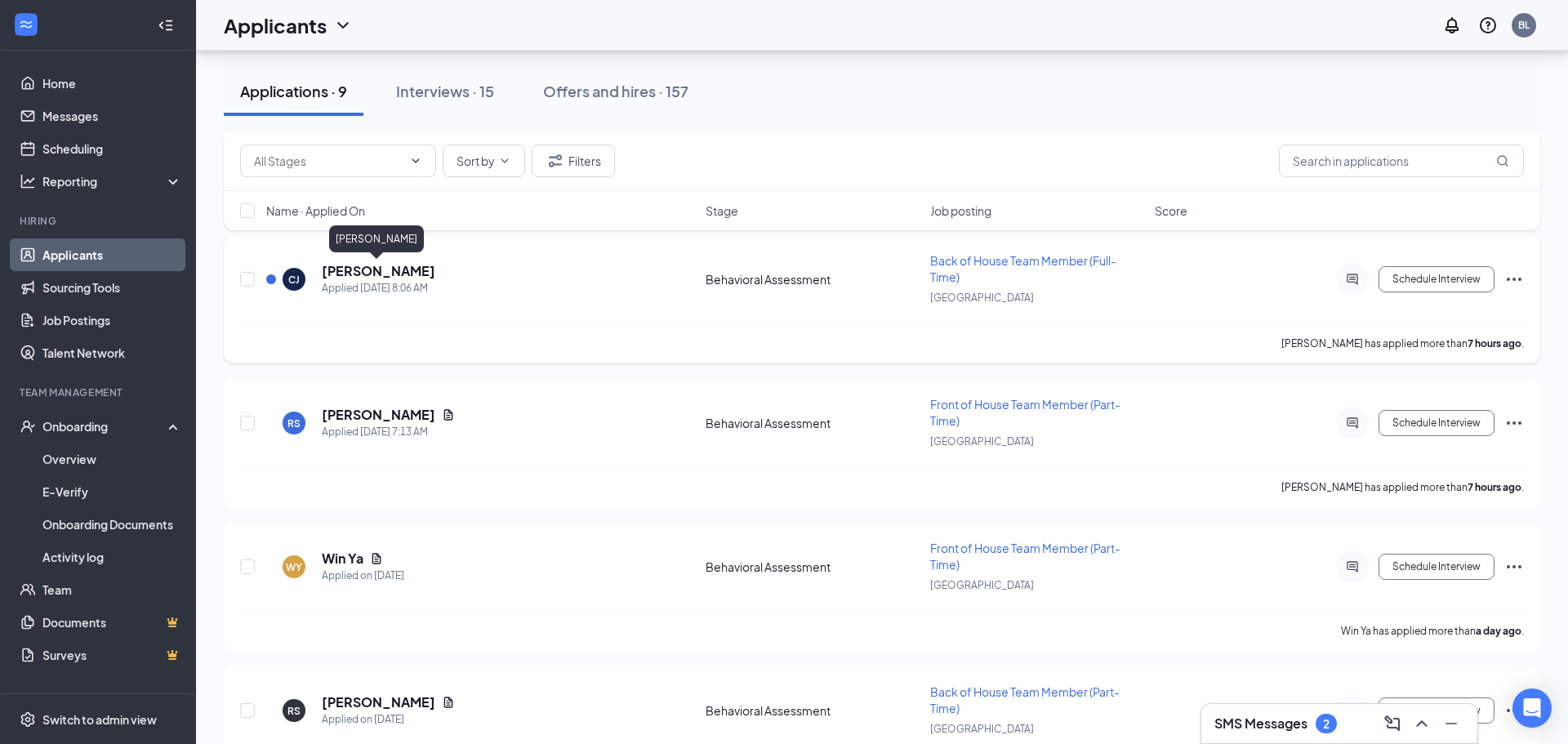
click at [363, 275] on h5 "[PERSON_NAME]" at bounding box center [378, 271] width 114 height 18
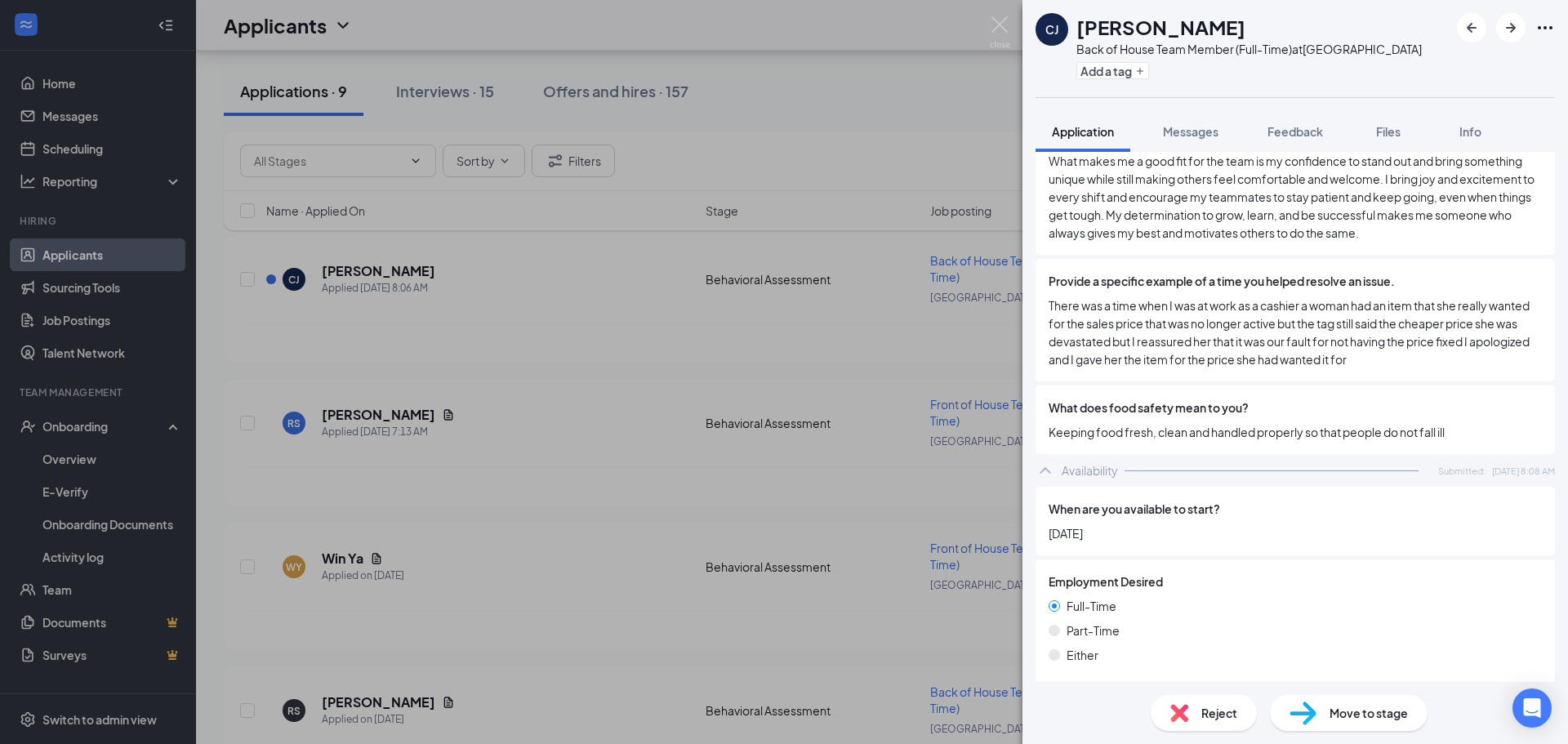
scroll to position [951, 0]
click at [1310, 354] on div "Provide a specific example of a time you helped resolve an issue. There was a t…" at bounding box center [1295, 321] width 519 height 122
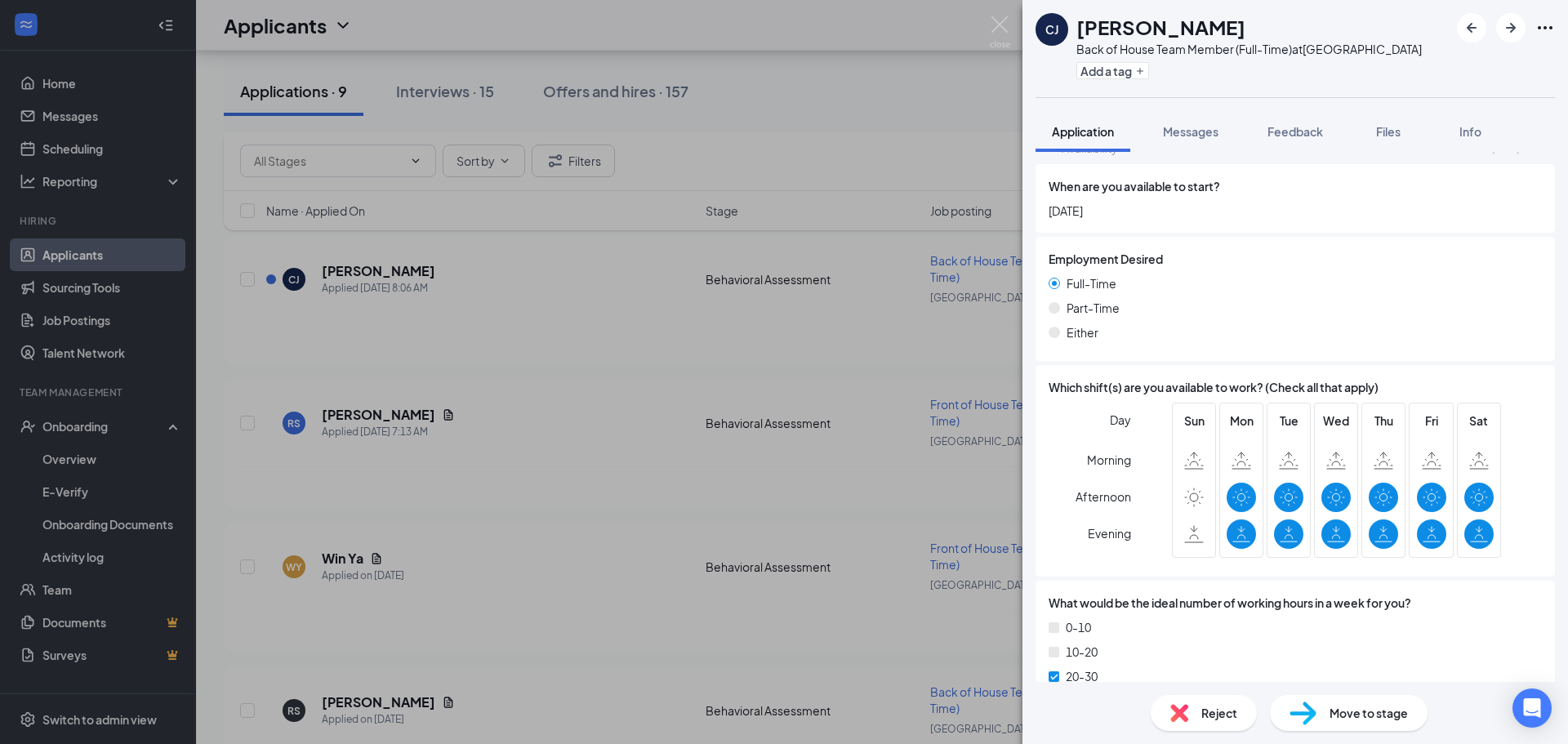
scroll to position [1273, 0]
click at [1393, 708] on span "Move to stage" at bounding box center [1368, 713] width 78 height 18
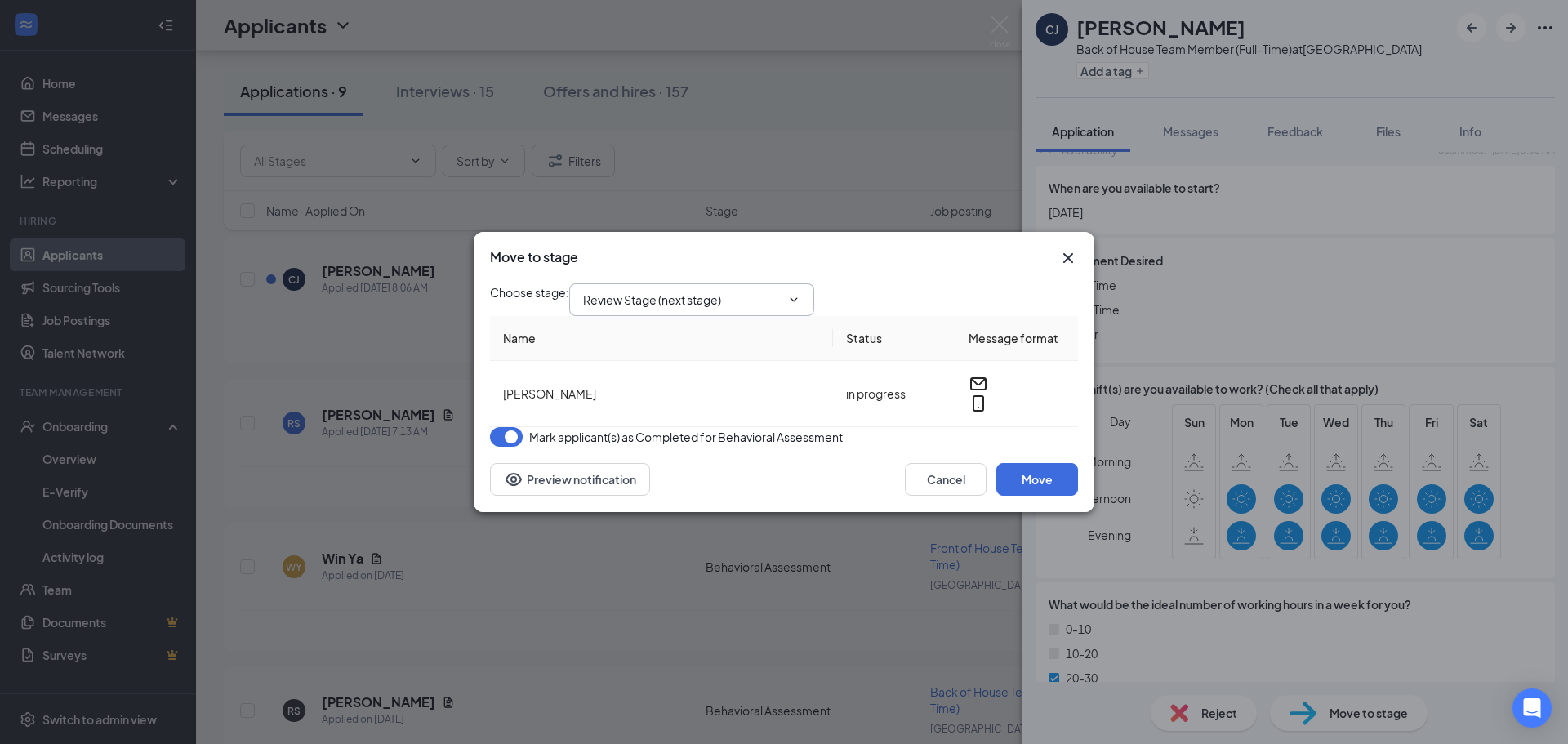
click at [795, 283] on span "Review Stage (next stage)" at bounding box center [691, 299] width 245 height 33
click at [801, 294] on icon "ChevronDown" at bounding box center [793, 299] width 13 height 13
click at [659, 460] on div "Initial Interview" at bounding box center [635, 468] width 79 height 18
type input "Initial Interview"
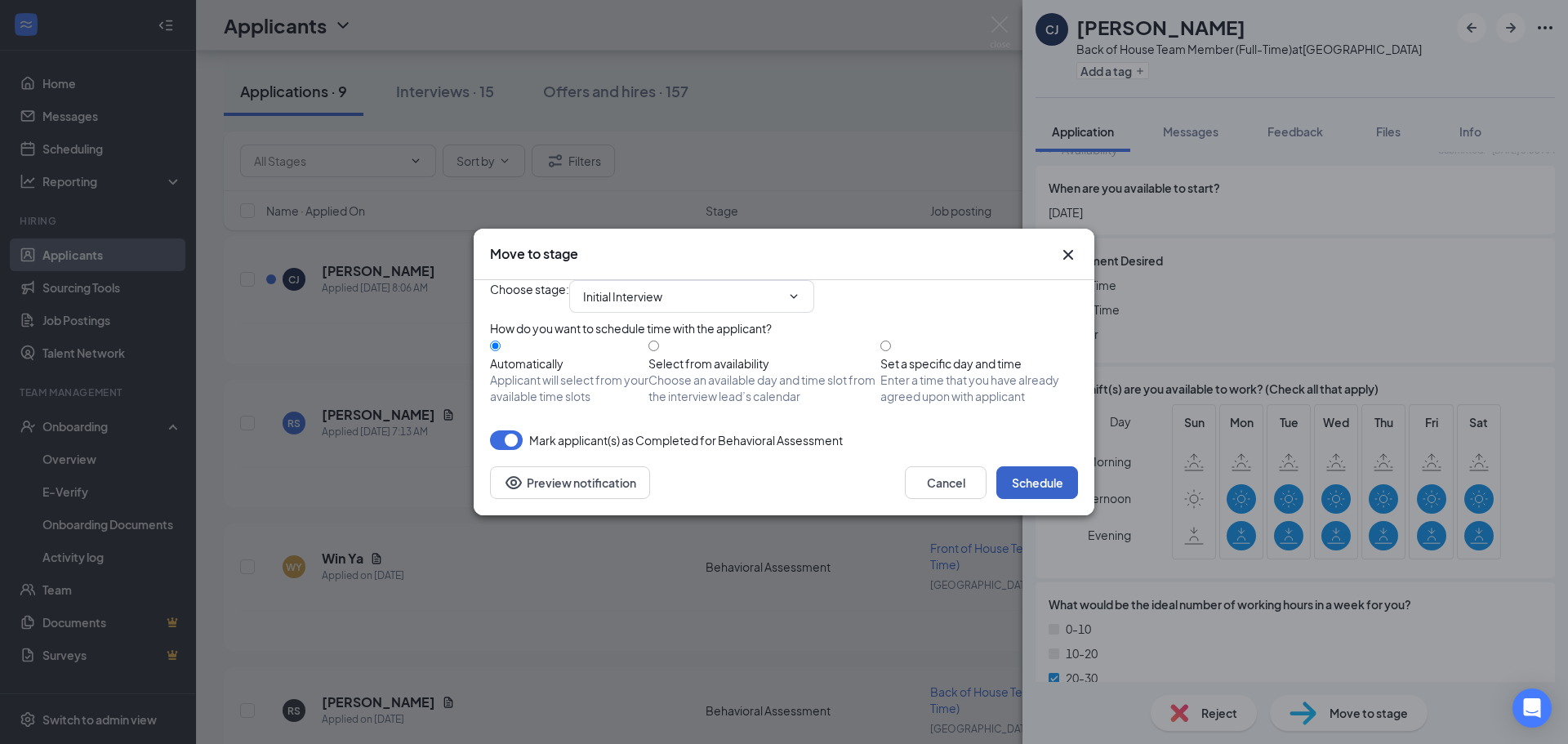
click at [1038, 499] on button "Schedule" at bounding box center [1037, 483] width 81 height 33
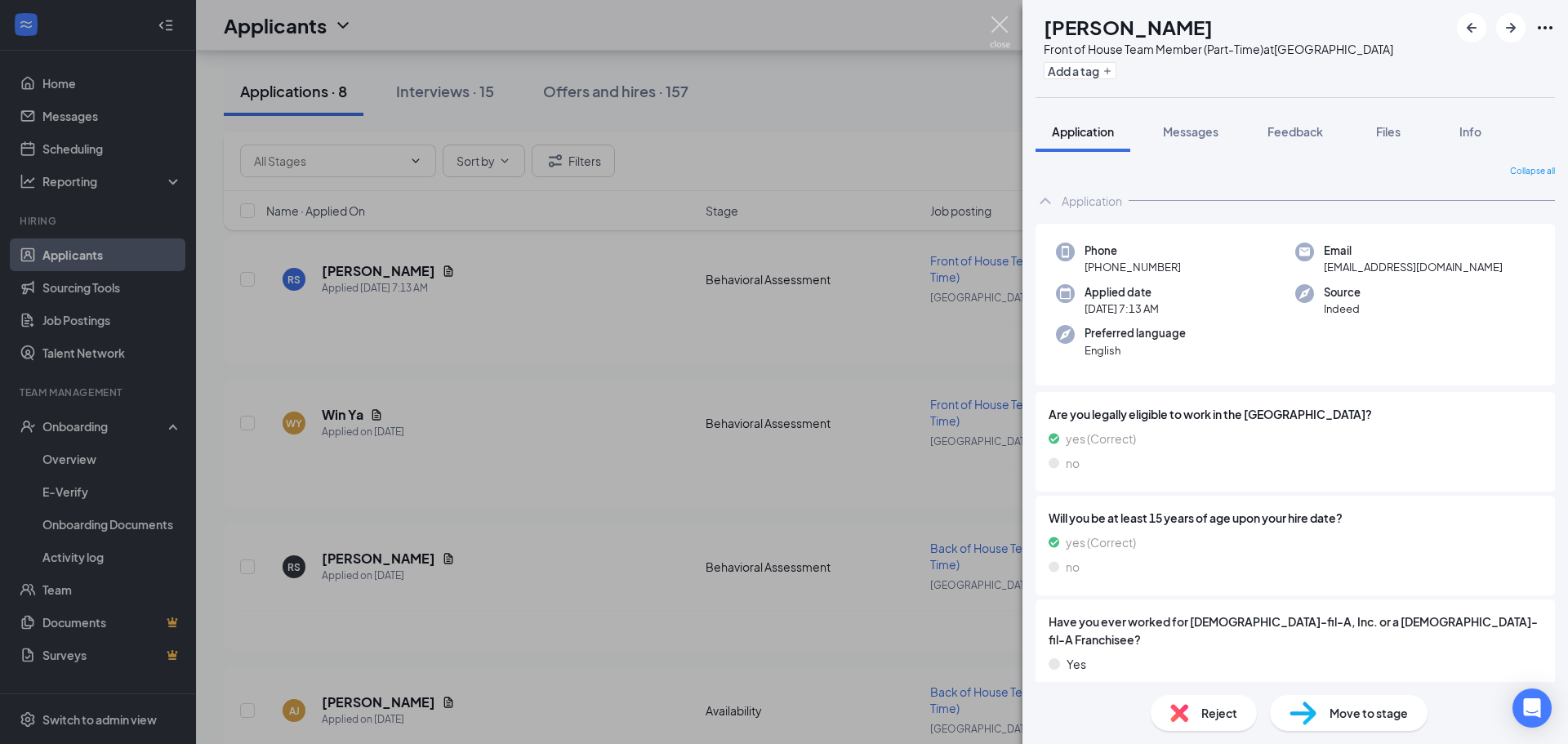
click at [996, 36] on img at bounding box center [1000, 32] width 20 height 32
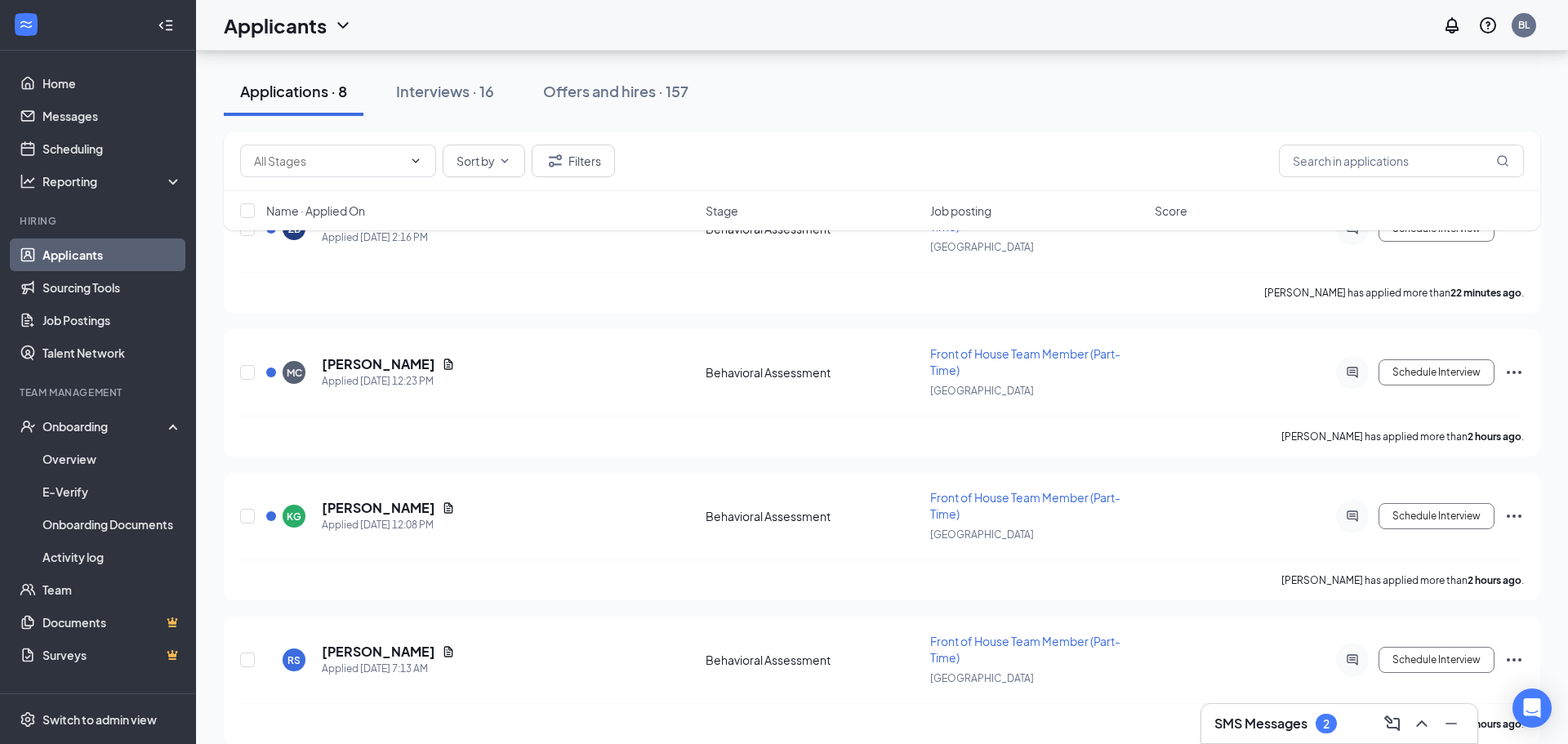
scroll to position [150, 0]
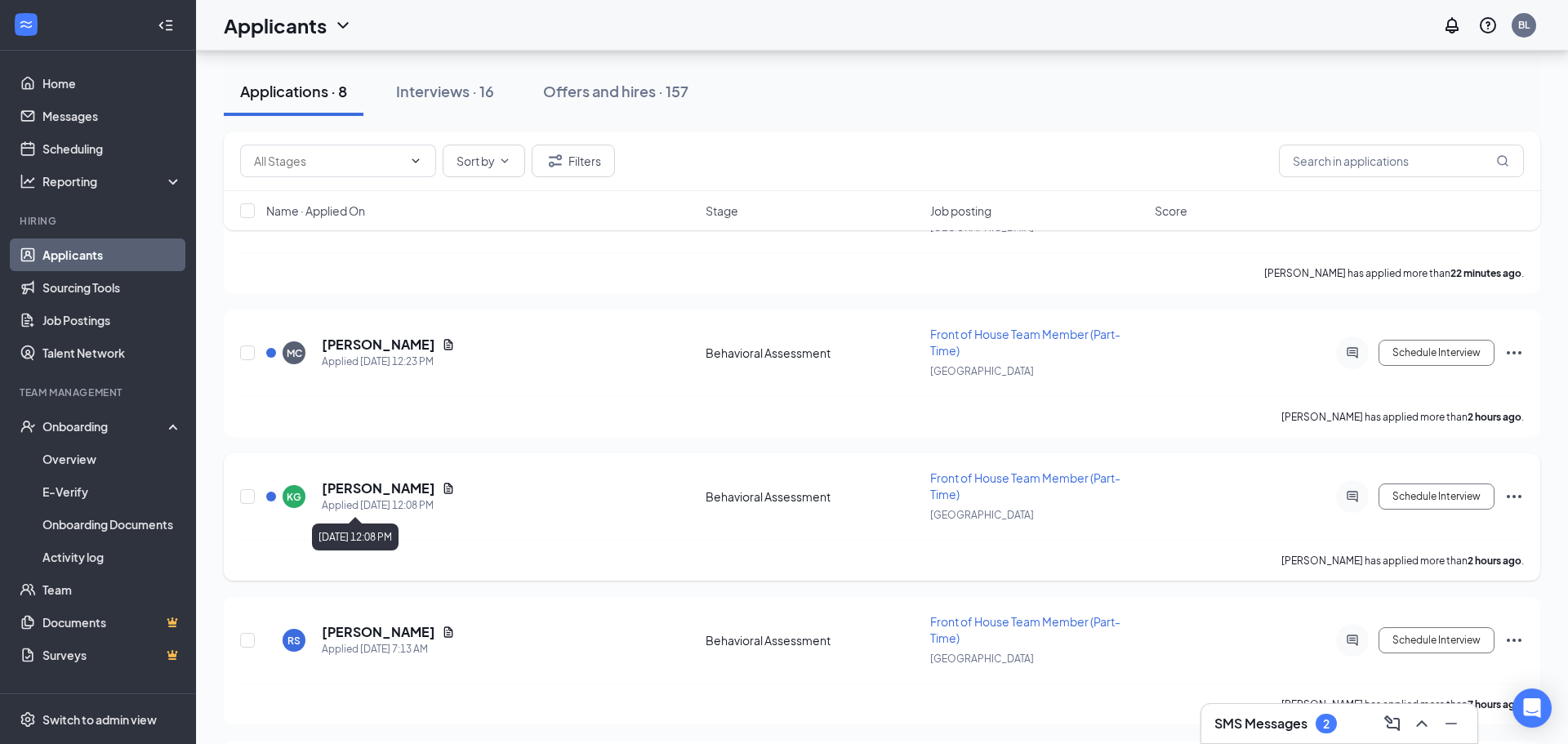
click at [377, 501] on div "Applied [DATE] 12:08 PM" at bounding box center [388, 505] width 133 height 16
click at [380, 491] on h5 "[PERSON_NAME]" at bounding box center [378, 488] width 114 height 18
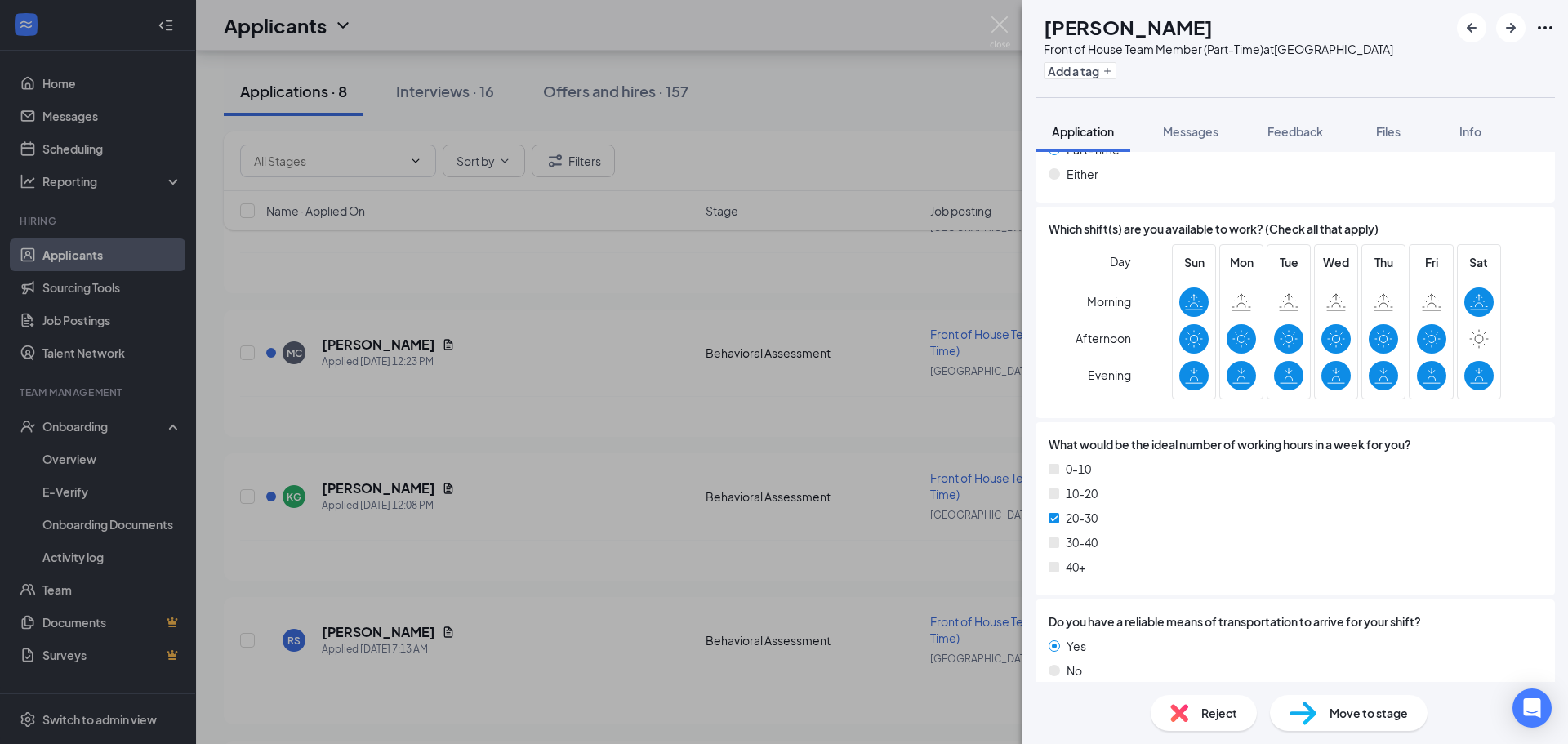
scroll to position [1691, 0]
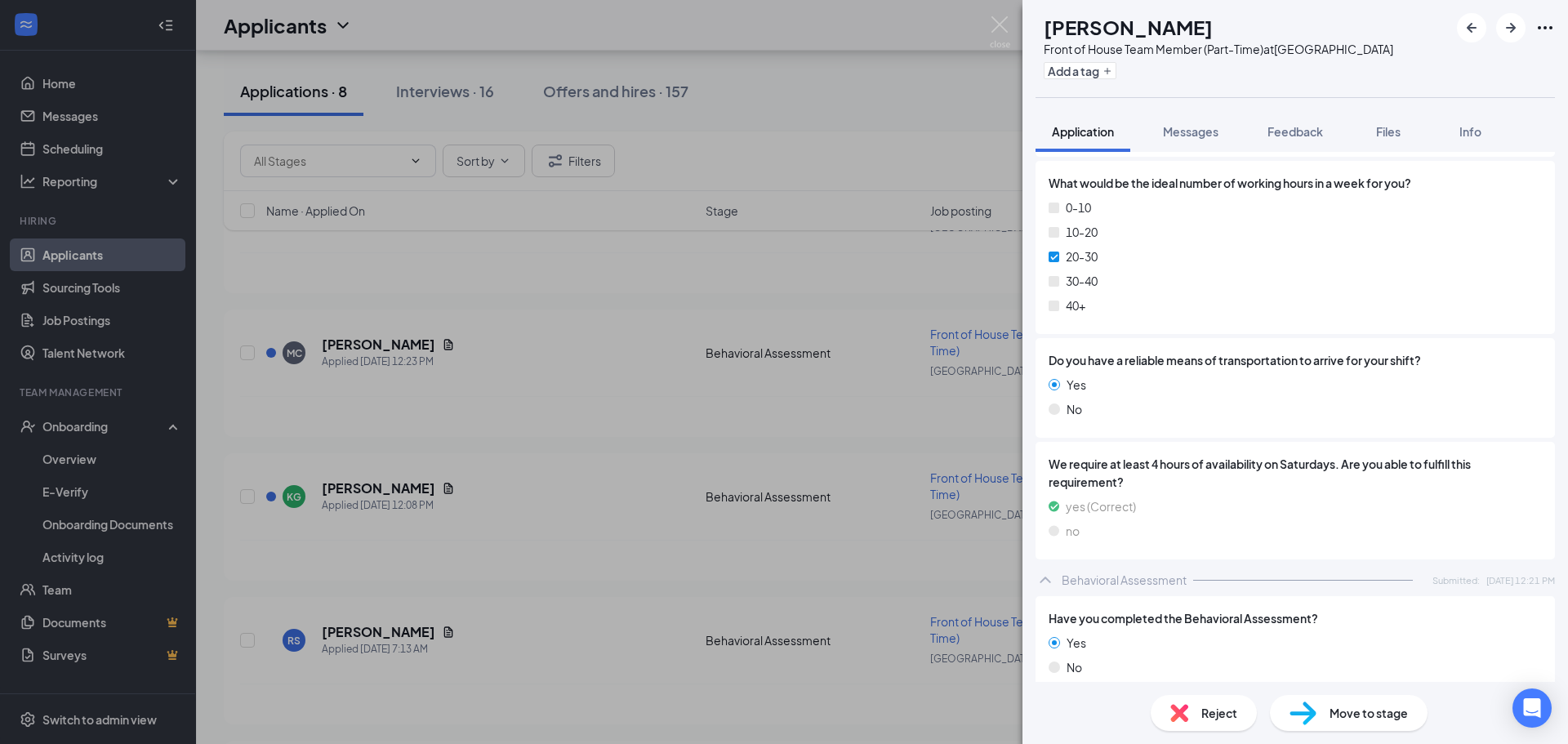
click at [1210, 700] on div "Reject" at bounding box center [1203, 713] width 106 height 36
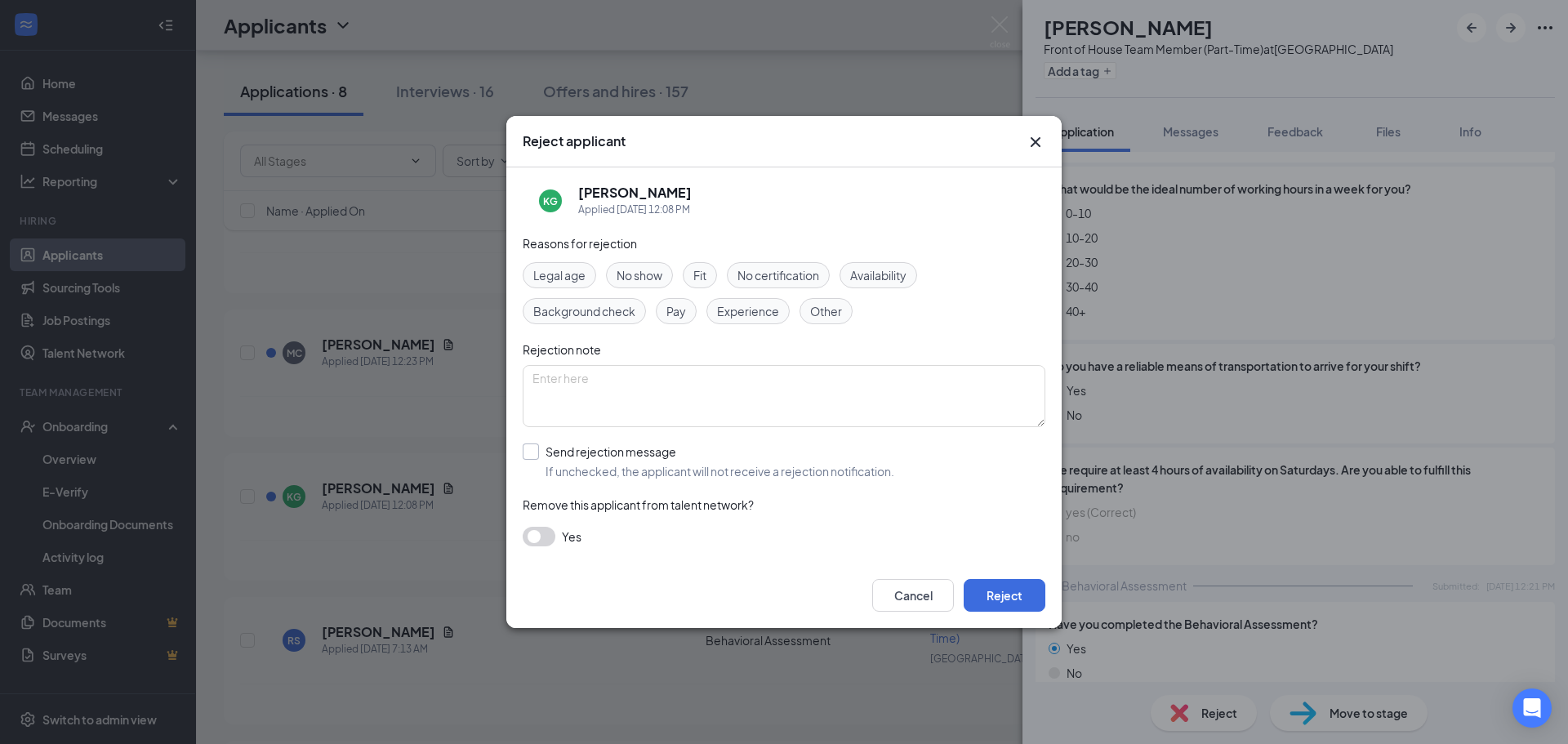
click at [531, 450] on input "Send rejection message If unchecked, the applicant will not receive a rejection…" at bounding box center [708, 462] width 371 height 36
checkbox input "true"
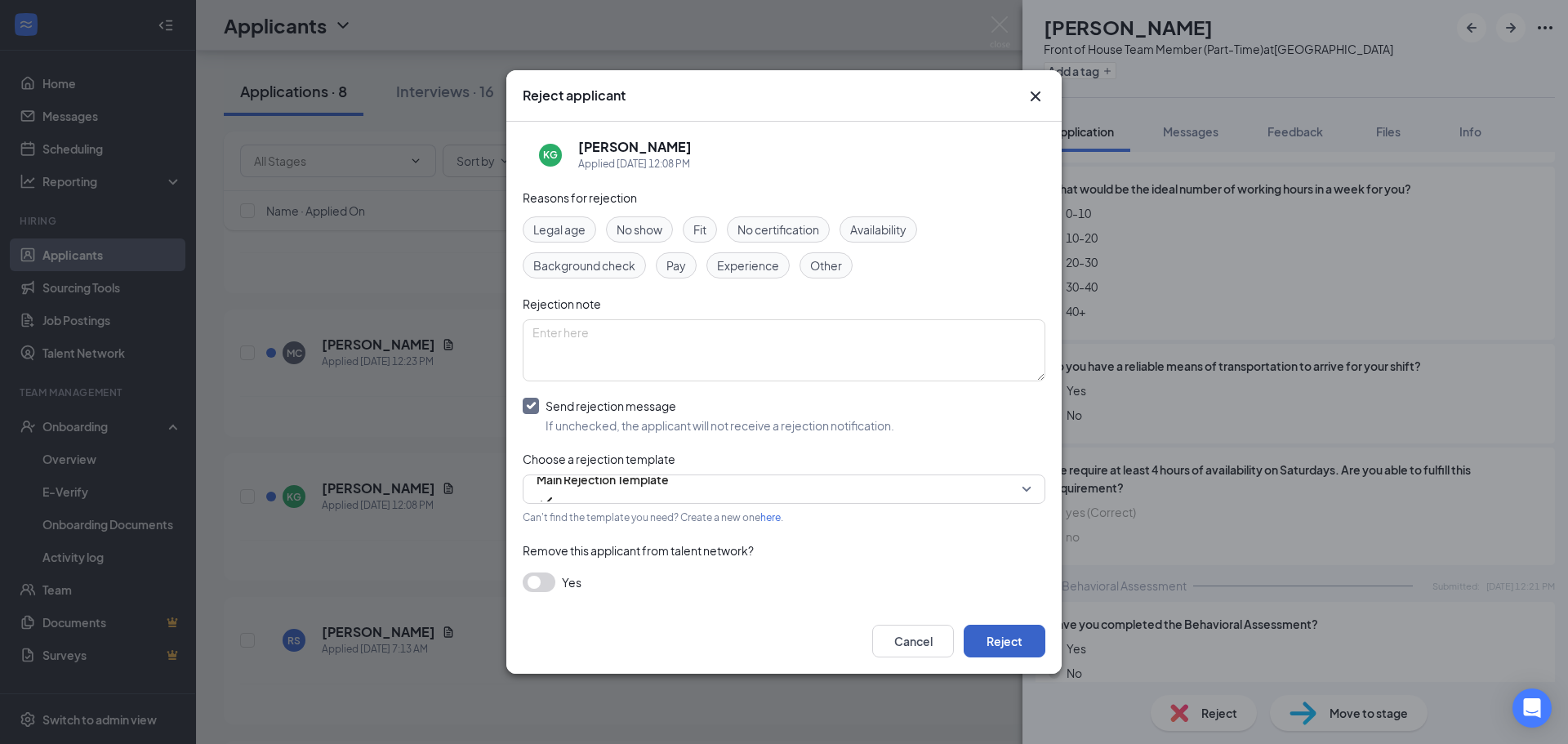
click at [989, 636] on button "Reject" at bounding box center [1004, 641] width 81 height 33
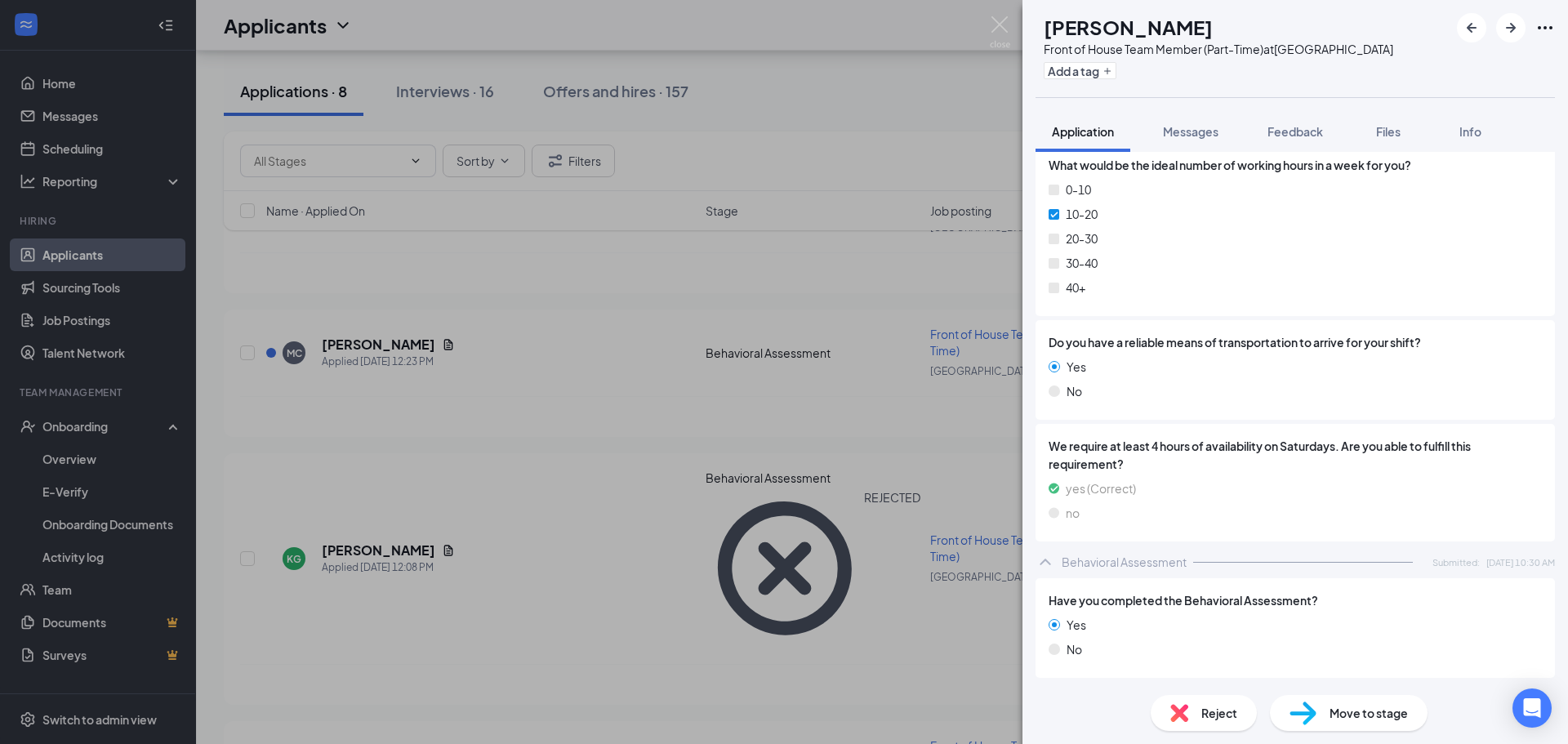
scroll to position [1709, 0]
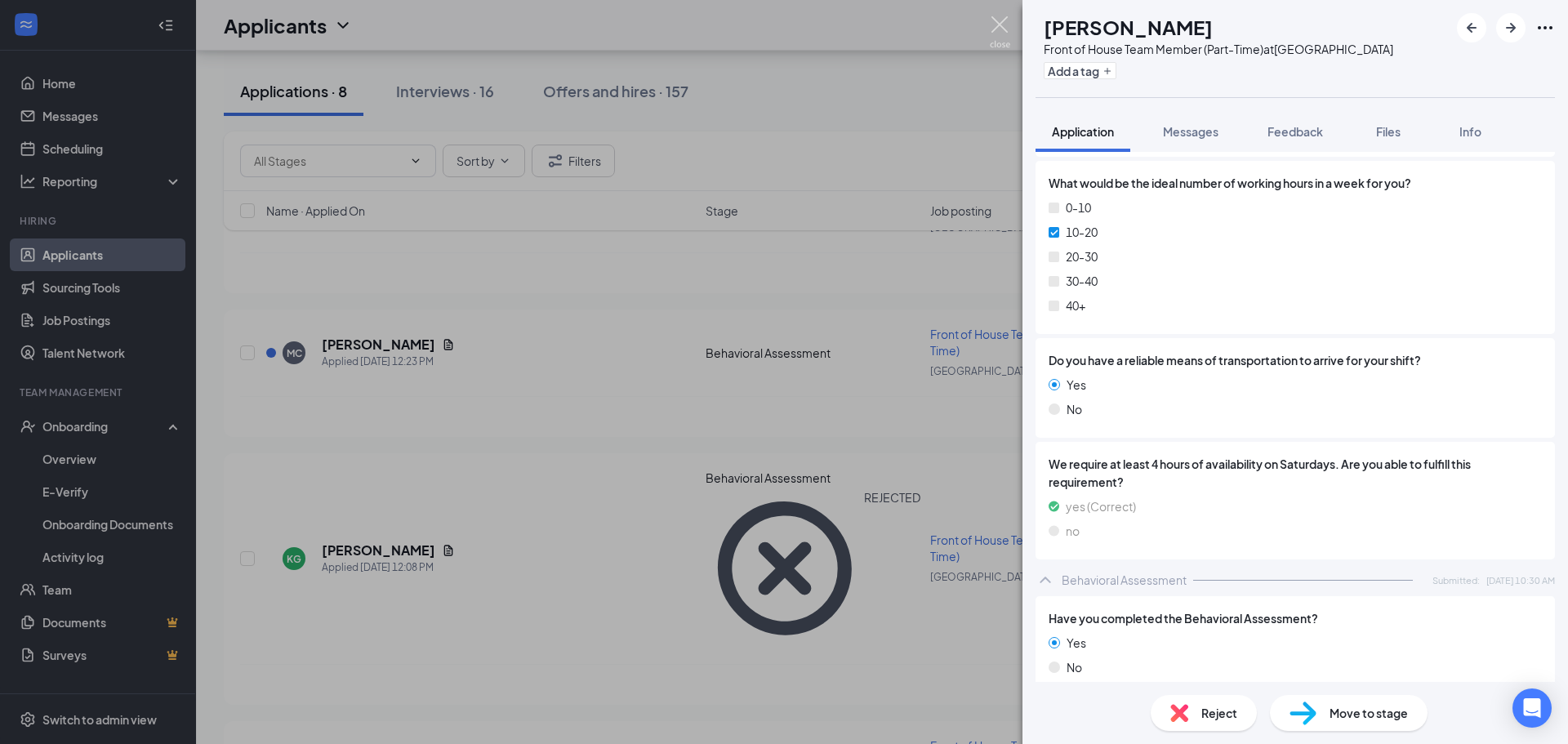
click at [998, 20] on img at bounding box center [1000, 32] width 20 height 32
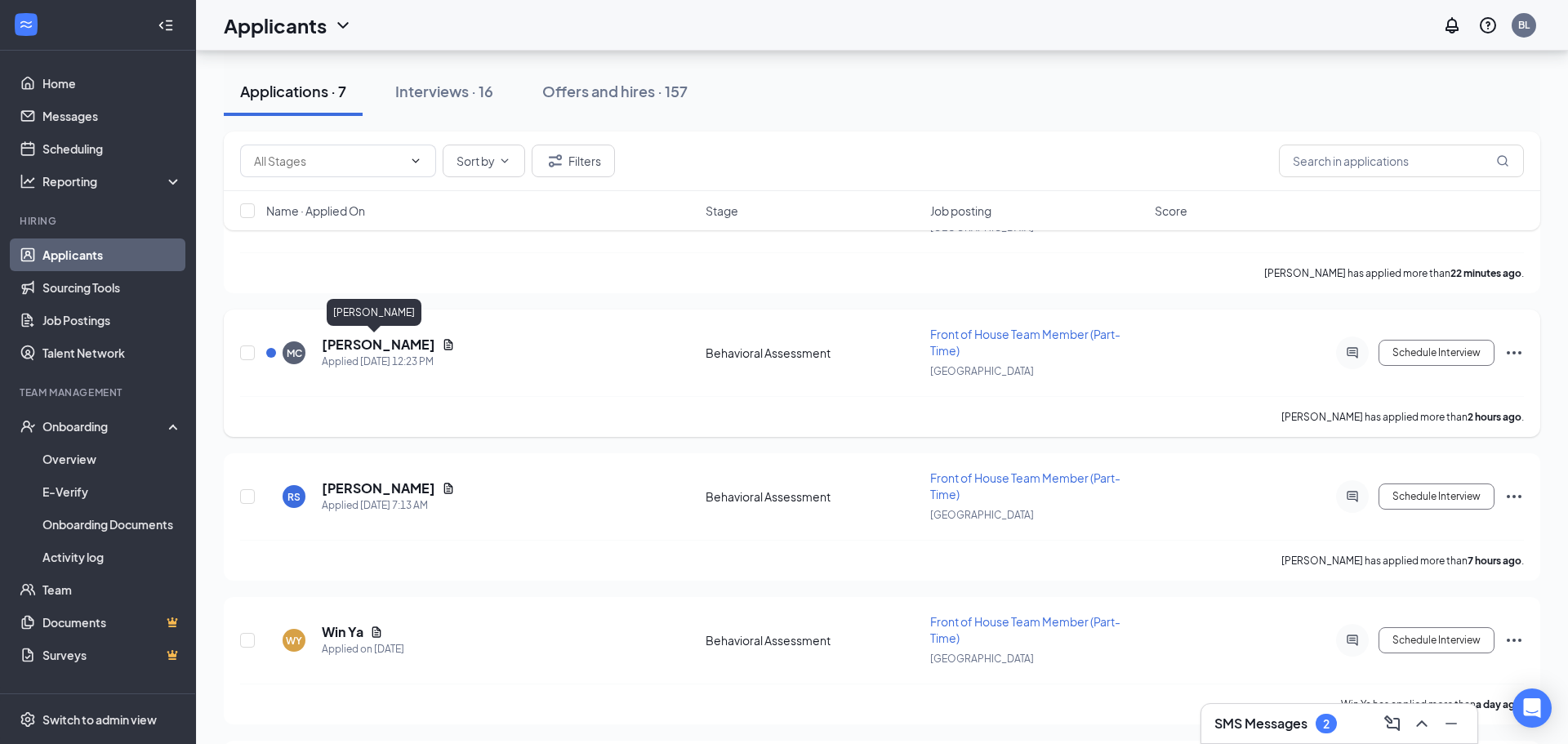
click at [389, 338] on h5 "[PERSON_NAME]" at bounding box center [378, 344] width 114 height 18
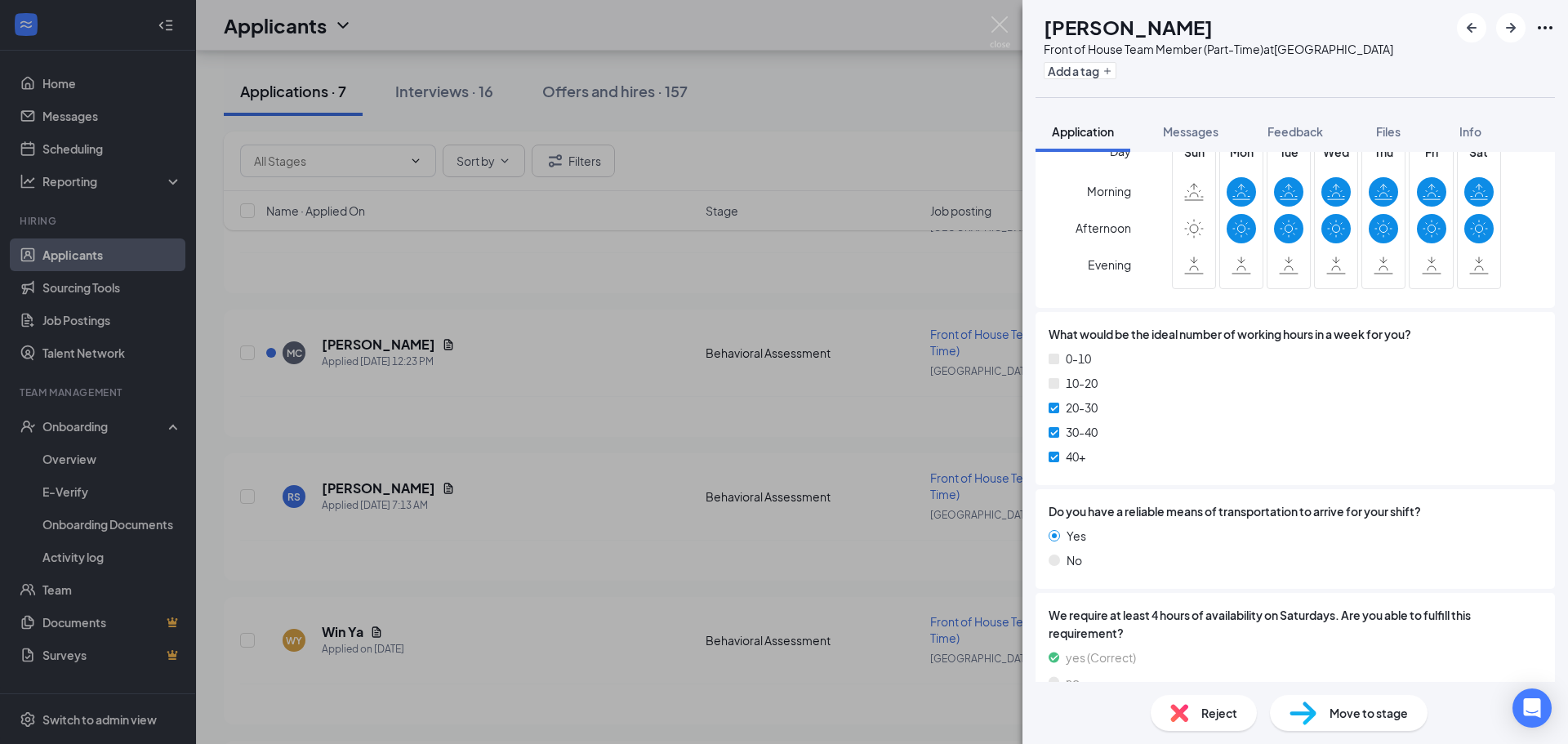
scroll to position [1485, 0]
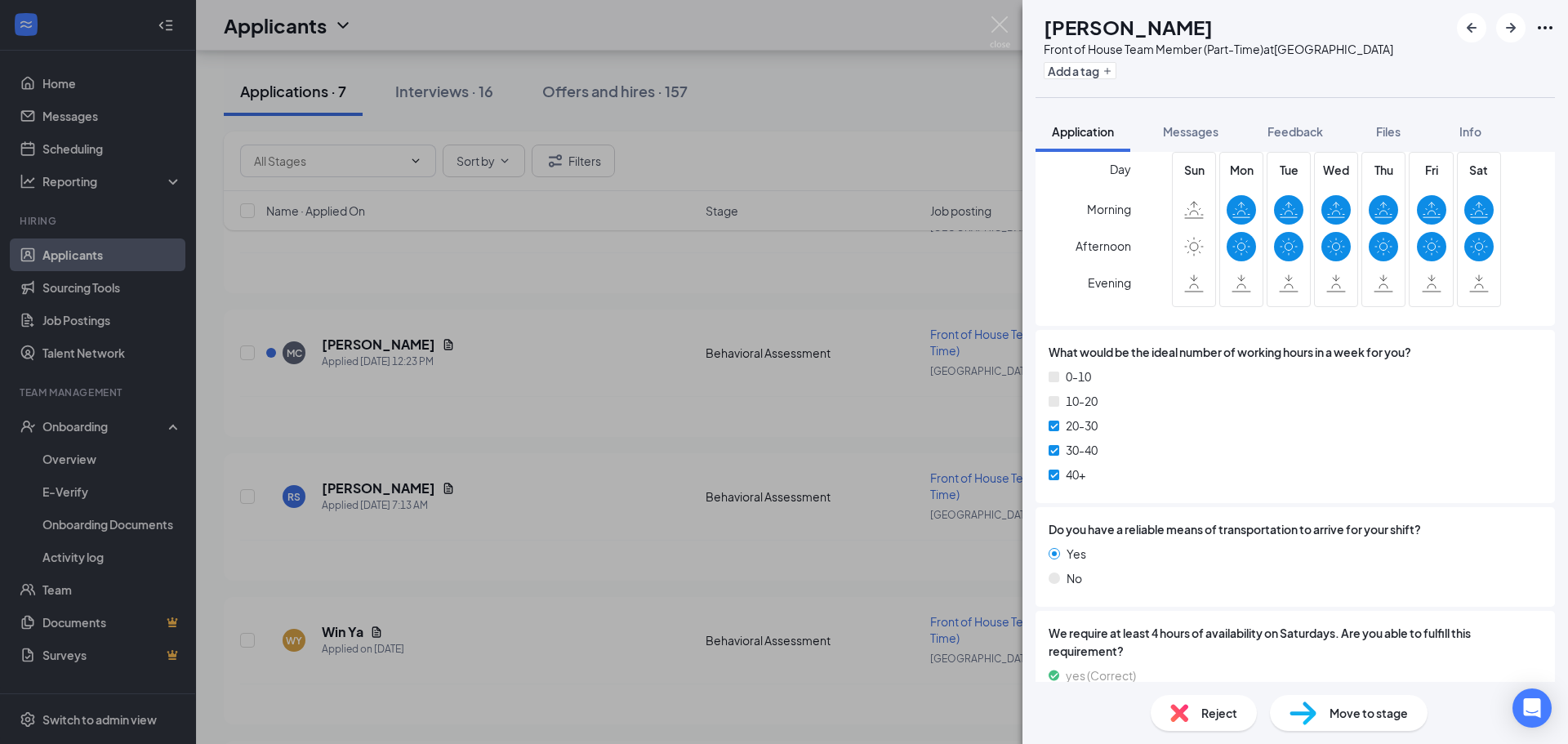
click at [1239, 719] on div "Reject" at bounding box center [1203, 713] width 106 height 36
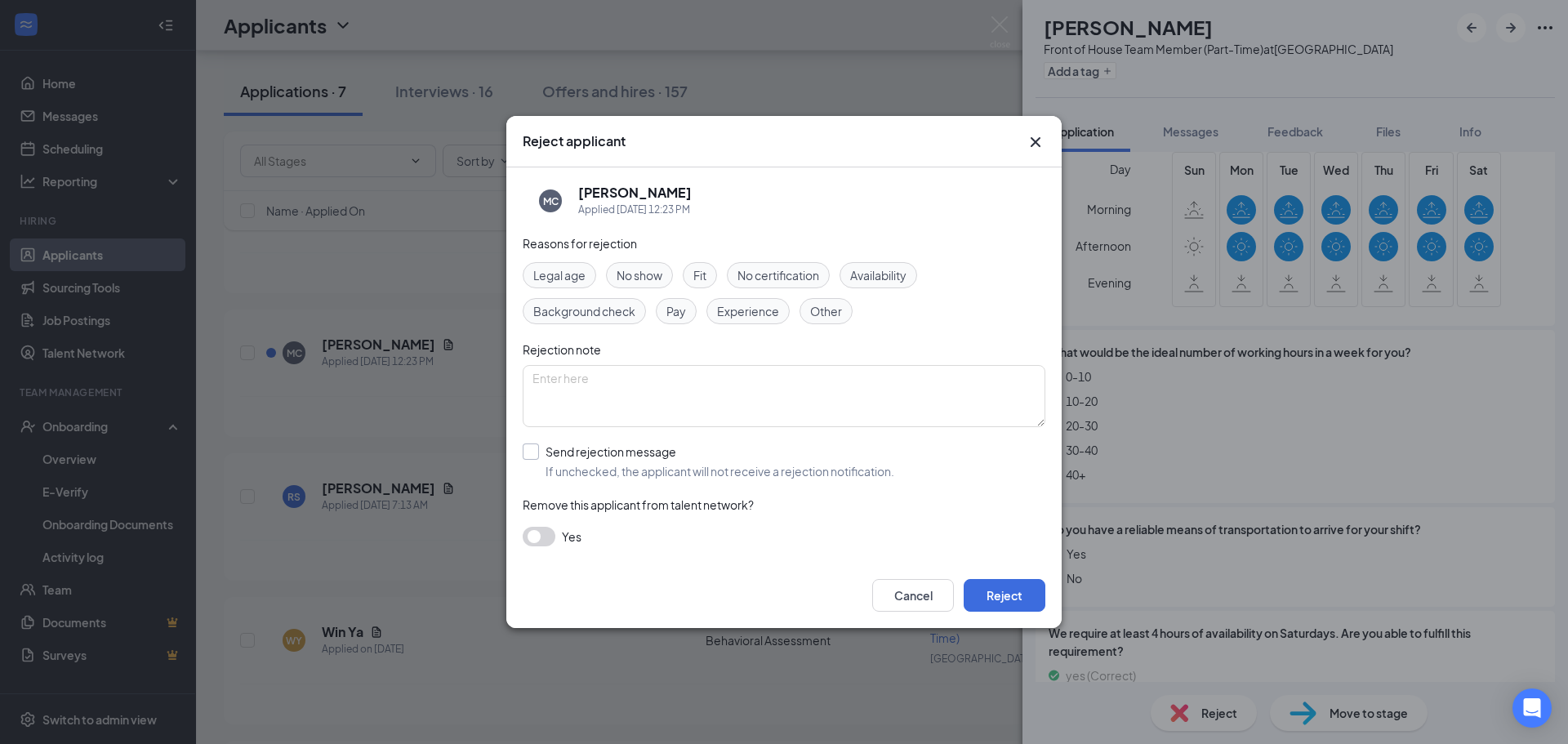
click at [538, 452] on input "Send rejection message If unchecked, the applicant will not receive a rejection…" at bounding box center [708, 462] width 371 height 36
checkbox input "true"
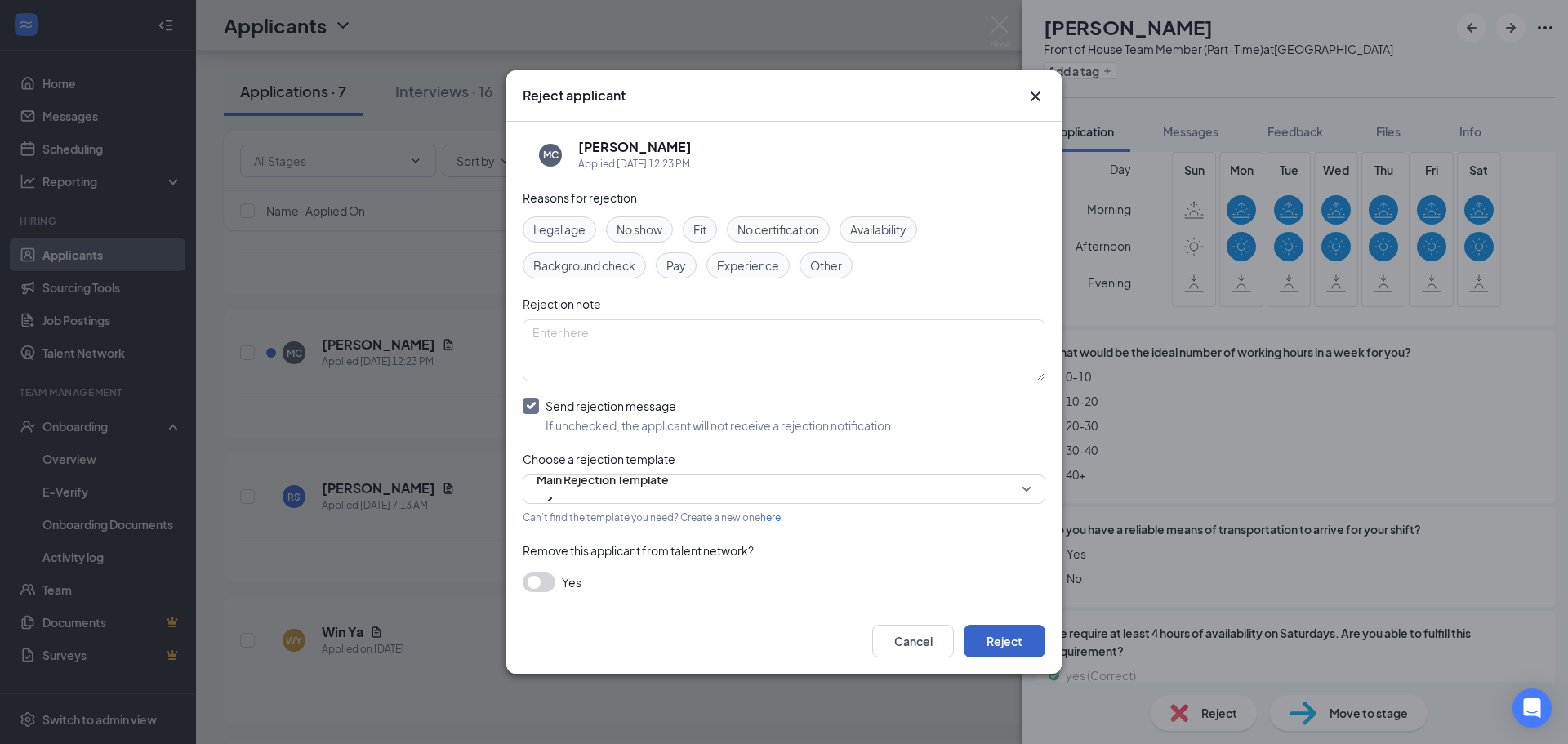
click at [1020, 655] on button "Reject" at bounding box center [1004, 641] width 81 height 33
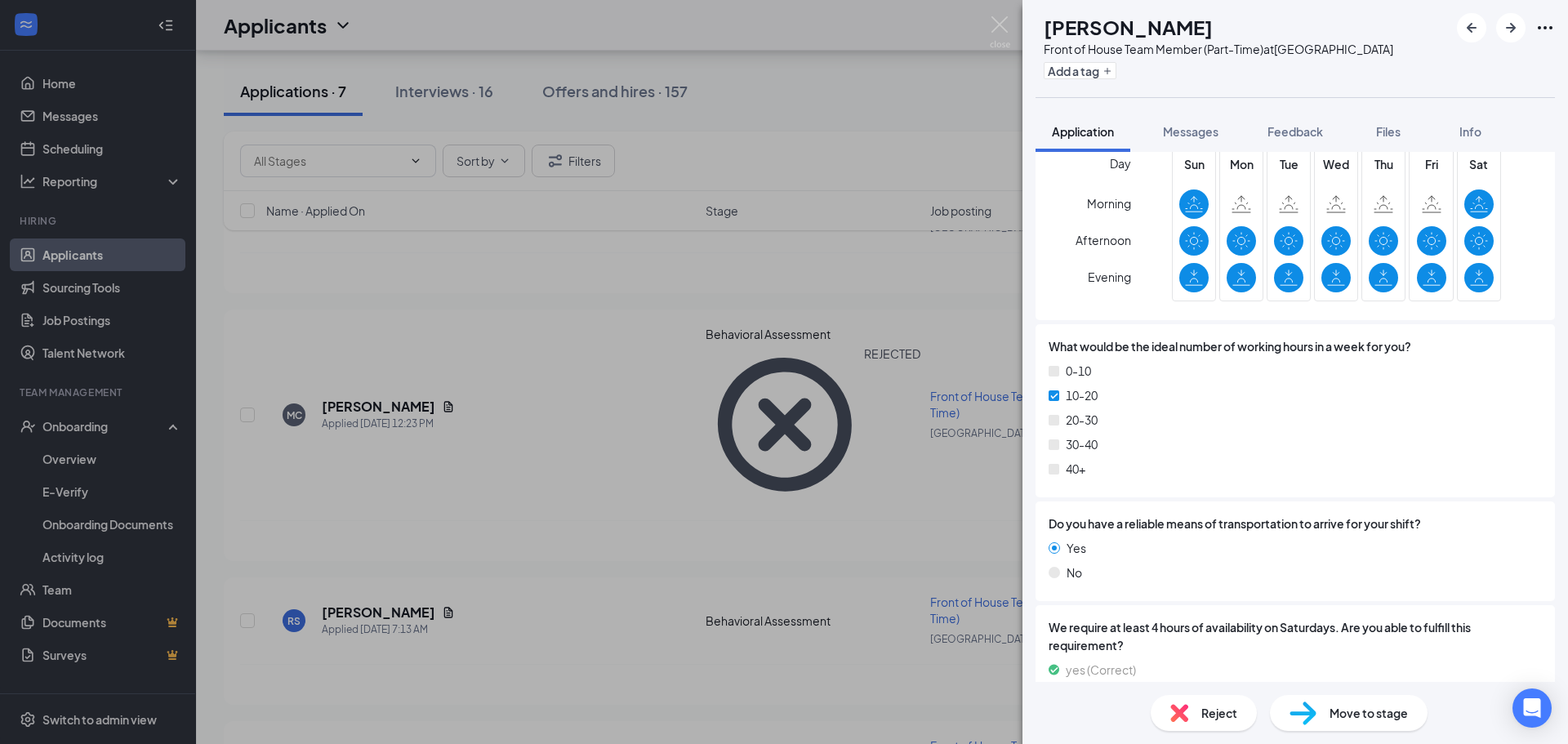
scroll to position [1546, 0]
click at [996, 21] on img at bounding box center [1000, 32] width 20 height 32
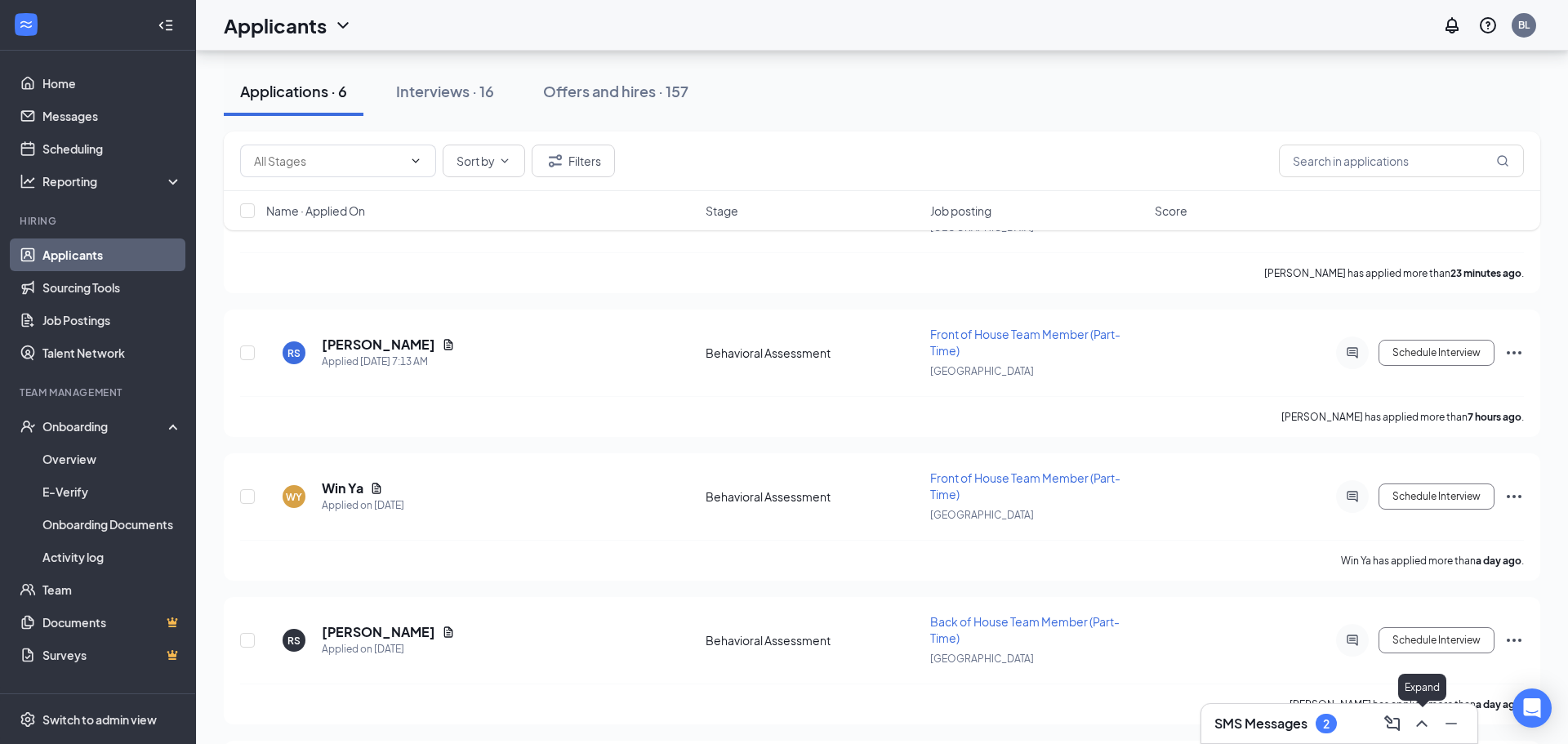
click at [1426, 725] on icon "ChevronUp" at bounding box center [1421, 724] width 11 height 7
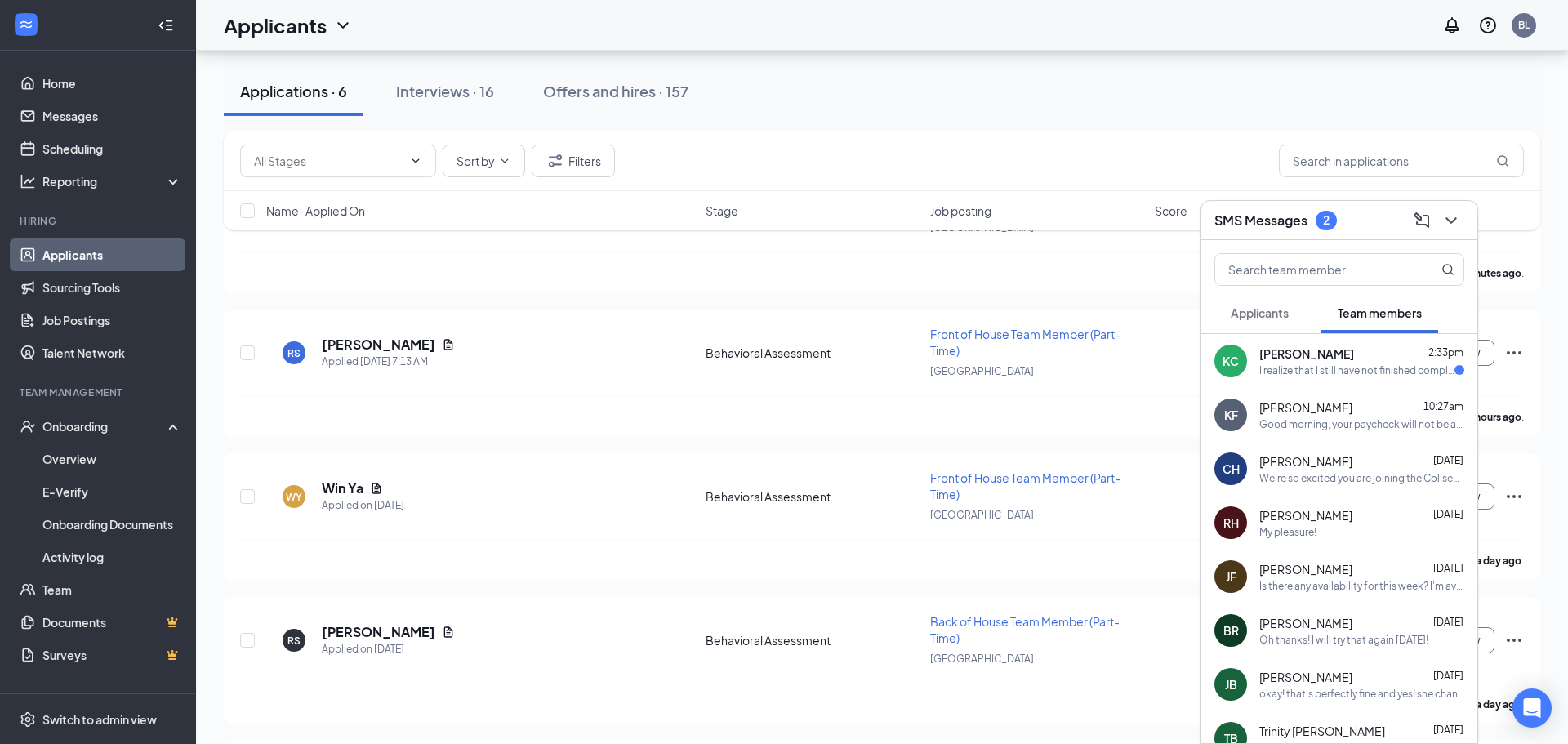
click at [1386, 377] on div "[PERSON_NAME] [PERSON_NAME] 2:33pm I realize that I still have not finished com…" at bounding box center [1338, 361] width 276 height 54
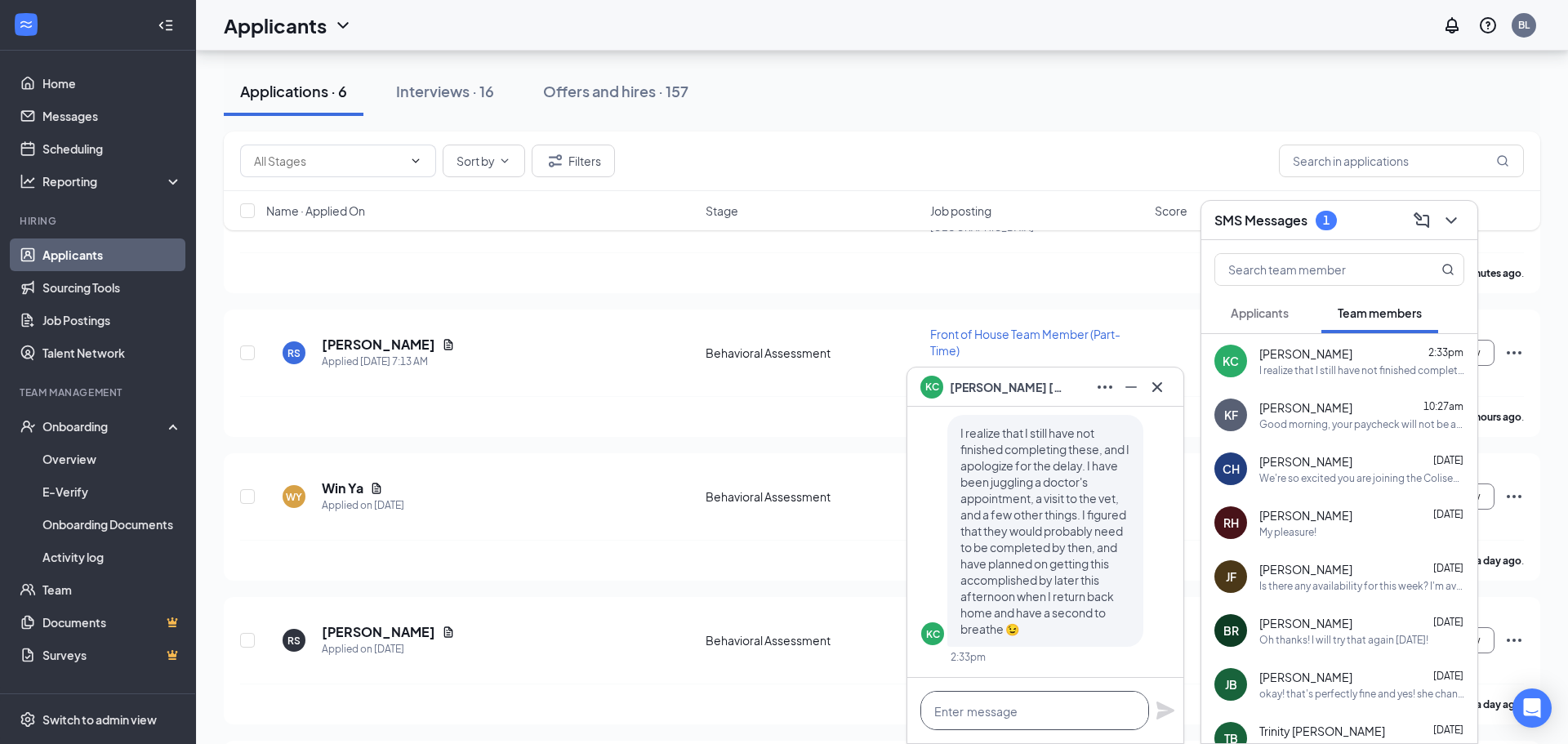
click at [1043, 708] on textarea at bounding box center [1035, 711] width 229 height 39
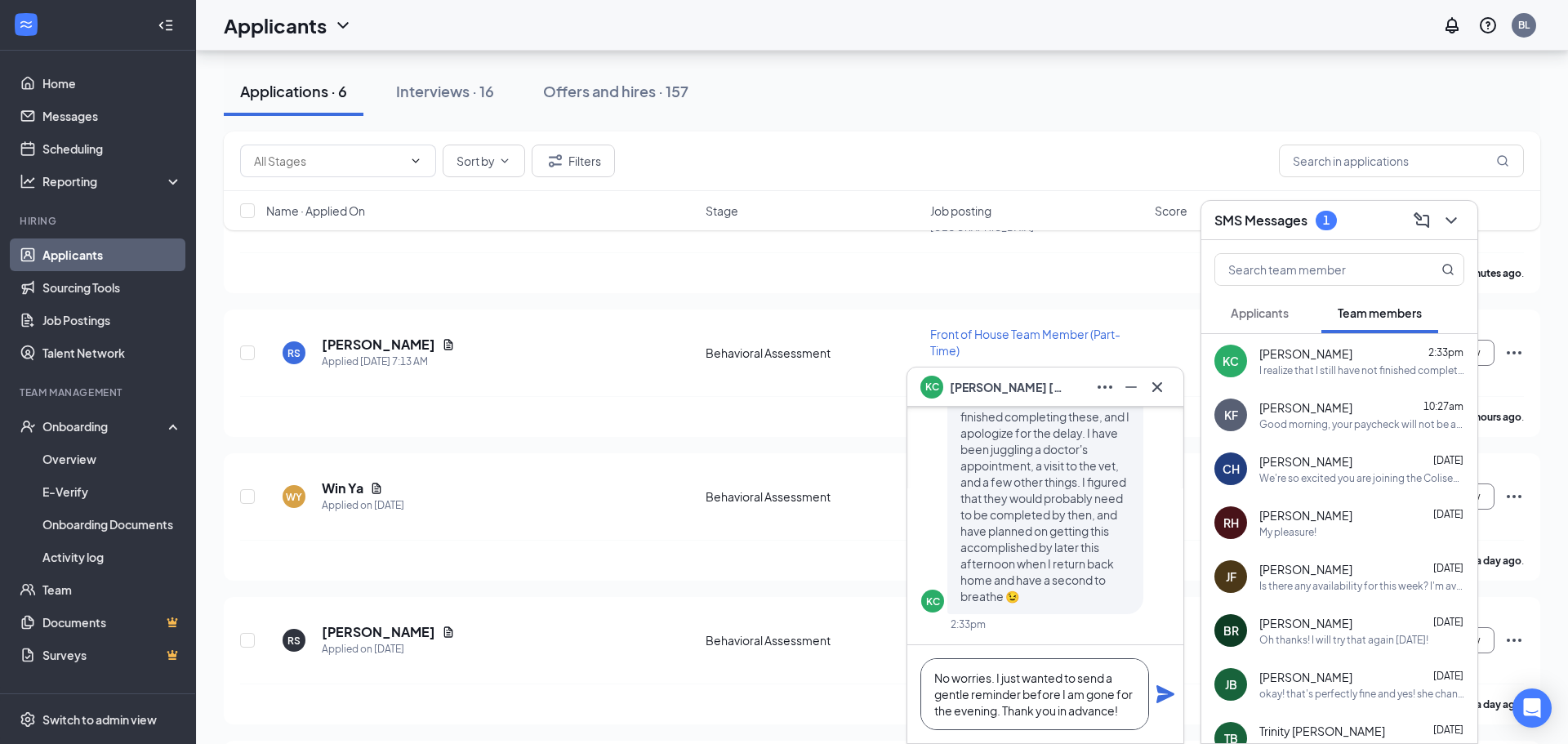
type textarea "No worries. I just wanted to send a gentle reminder before I am gone for the ev…"
click at [1159, 693] on icon "Plane" at bounding box center [1164, 694] width 20 height 20
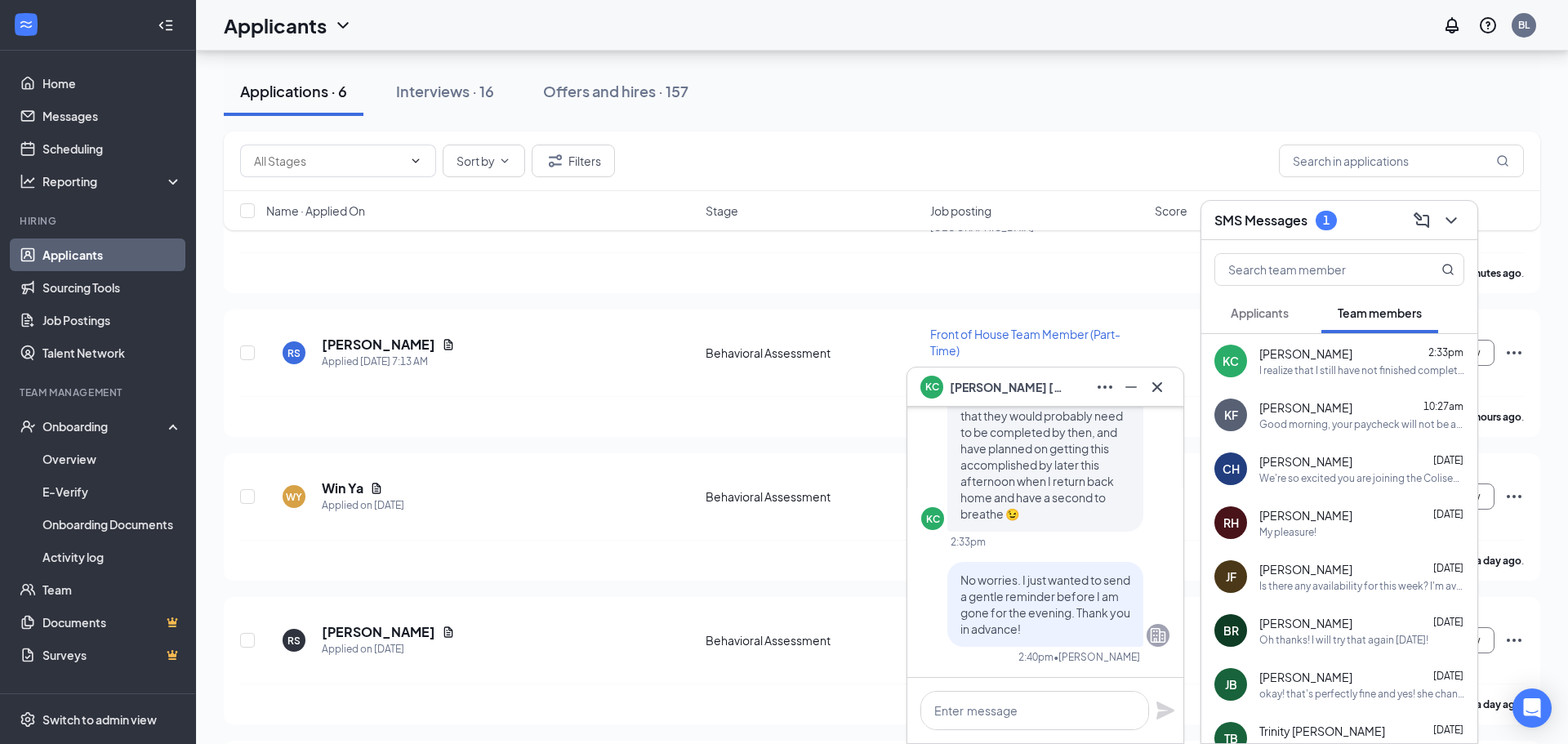
scroll to position [0, 0]
click at [1158, 387] on icon "Cross" at bounding box center [1158, 387] width 10 height 10
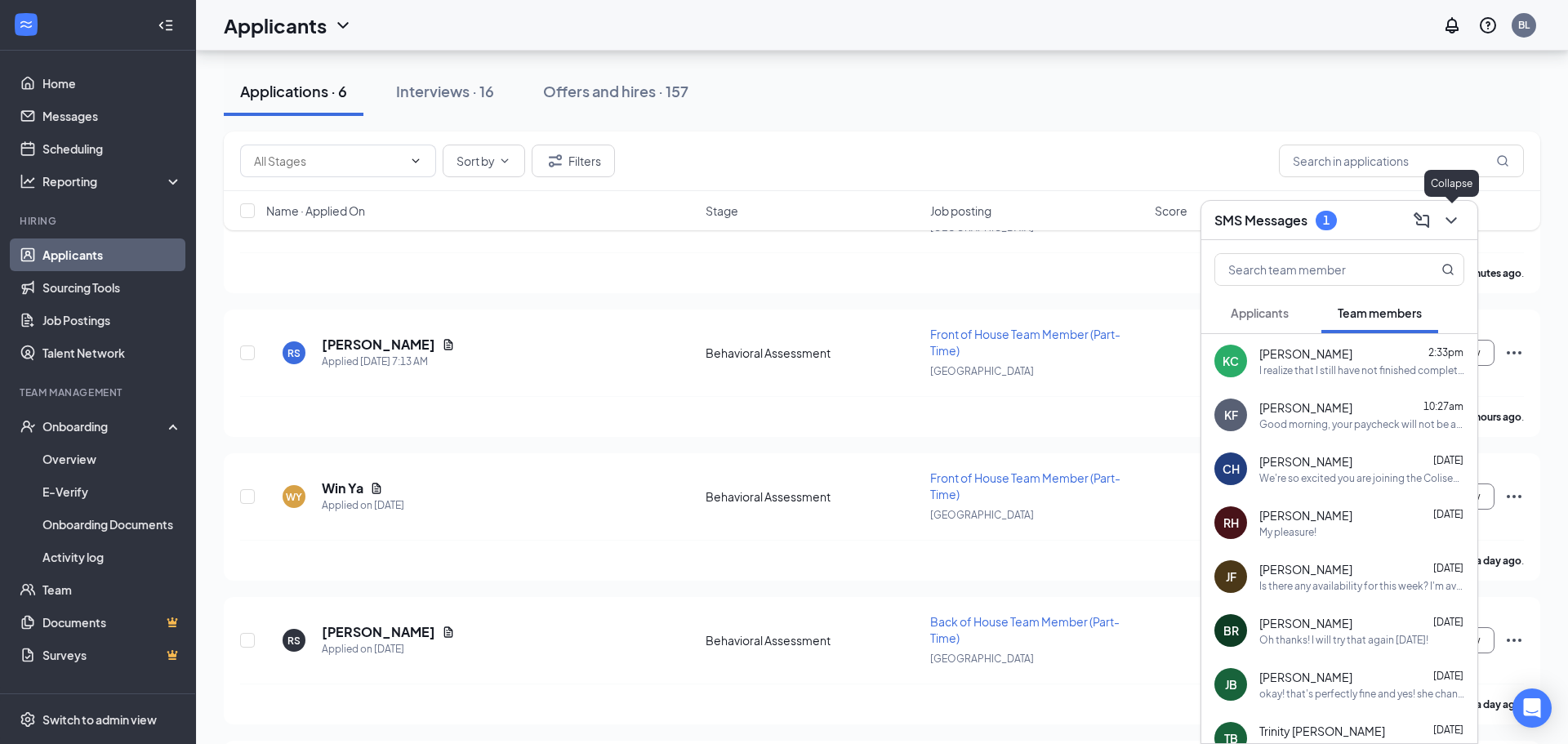
click at [1458, 216] on icon "ChevronDown" at bounding box center [1450, 220] width 20 height 20
